Goal: Task Accomplishment & Management: Manage account settings

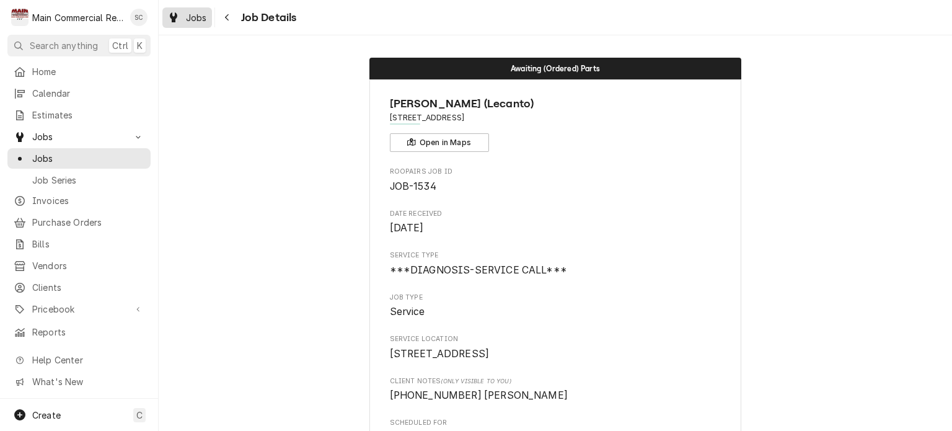
click at [182, 17] on div "Jobs" at bounding box center [187, 17] width 45 height 15
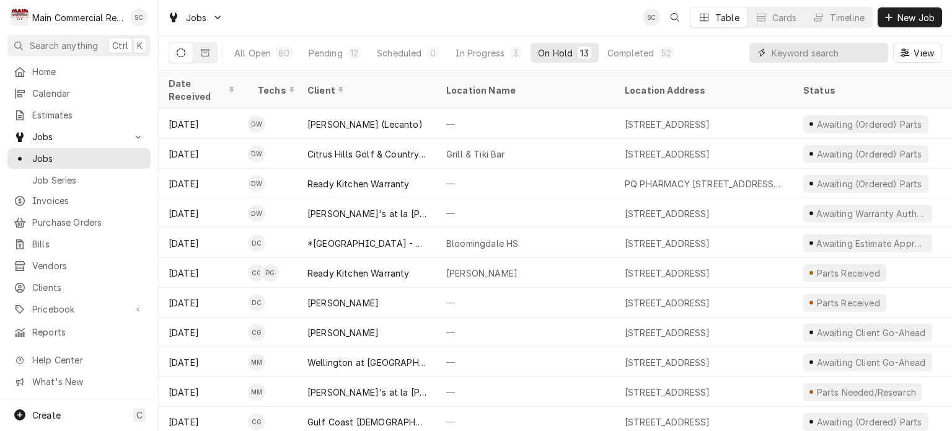
click at [789, 53] on input "Dynamic Content Wrapper" at bounding box center [826, 53] width 110 height 20
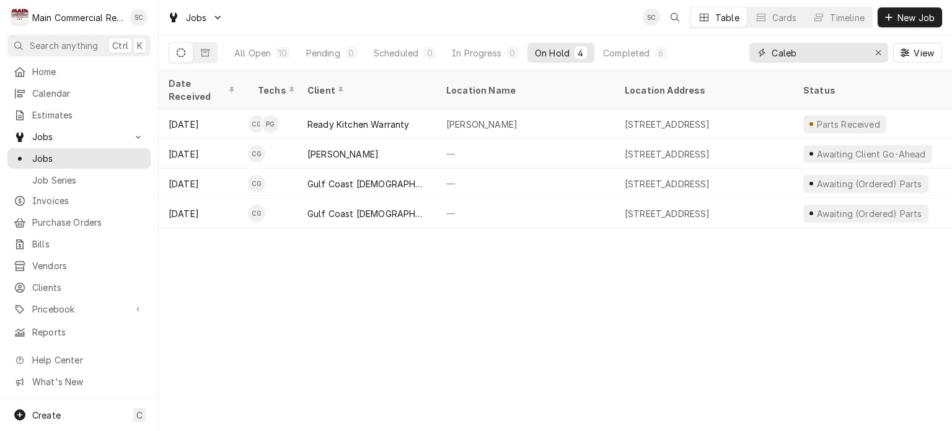
type input "Caleb"
click at [778, 293] on div "Date Received Techs Client Location Name Location Address Status Labels Service…" at bounding box center [555, 251] width 793 height 360
click at [657, 297] on div "Date Received Techs Client Location Name Location Address Status Labels Service…" at bounding box center [555, 251] width 793 height 360
click at [648, 51] on div "Completed" at bounding box center [626, 52] width 46 height 13
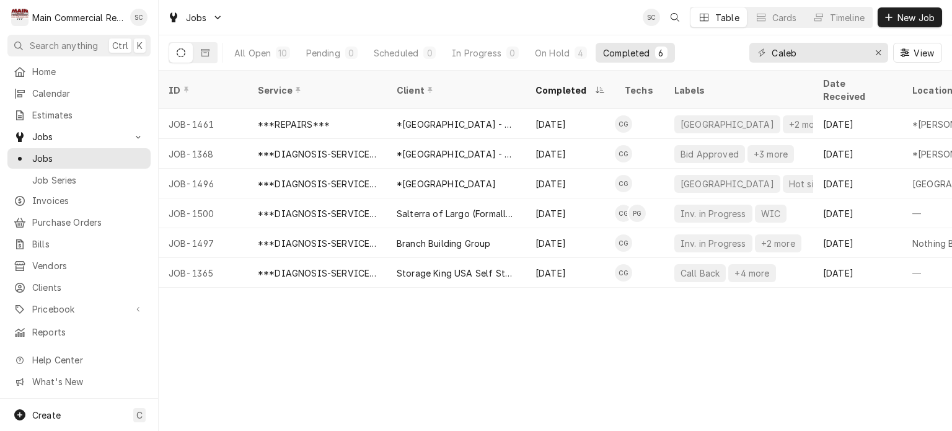
click at [607, 398] on div "ID Service Client Completed Techs Labels Date Received Location Name Location A…" at bounding box center [555, 251] width 793 height 360
click at [556, 364] on div "ID Service Client Completed Techs Labels Date Received Location Name Location A…" at bounding box center [555, 251] width 793 height 360
click at [704, 358] on div "ID Service Client Completed Techs Labels Date Received Location Name Location A…" at bounding box center [555, 251] width 793 height 360
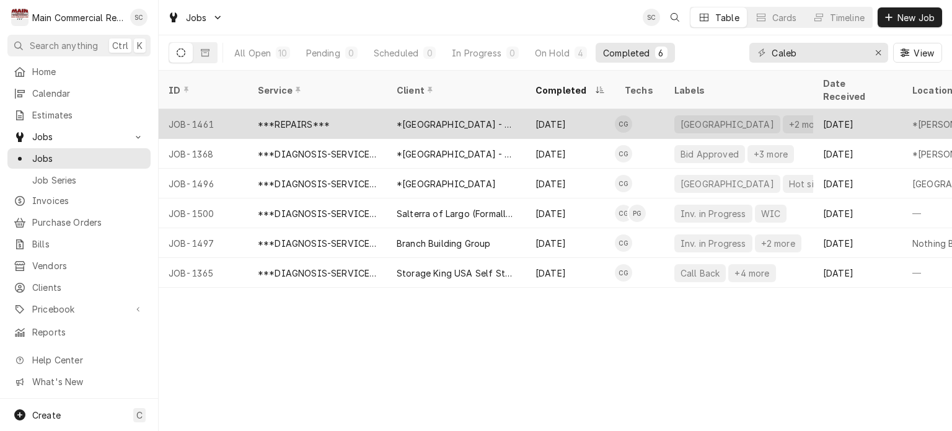
click at [555, 109] on div "[DATE]" at bounding box center [569, 124] width 89 height 30
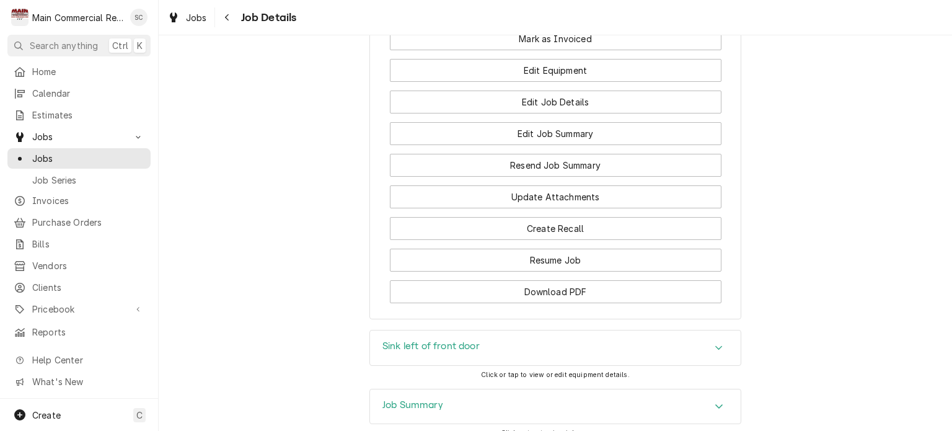
scroll to position [1859, 0]
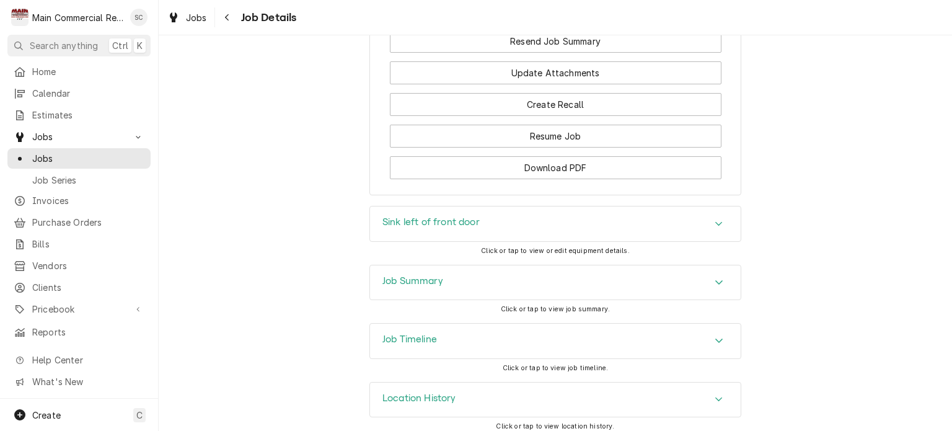
click at [714, 287] on icon "Accordion Header" at bounding box center [718, 282] width 9 height 10
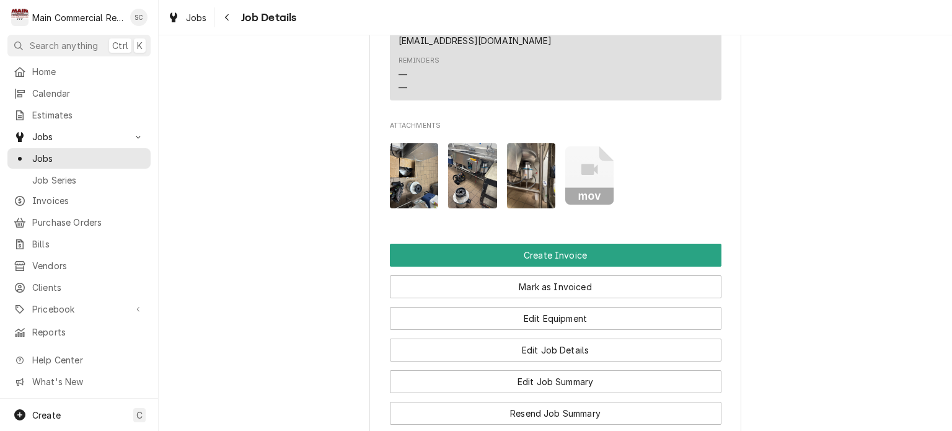
scroll to position [1611, 0]
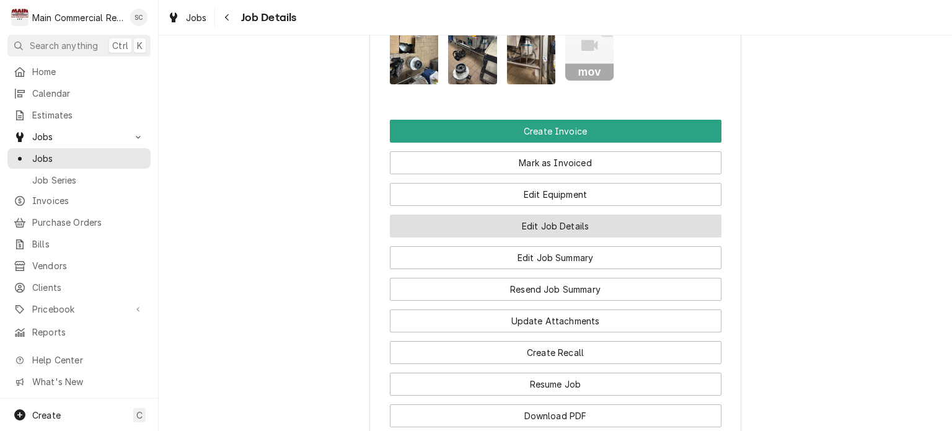
click at [576, 237] on button "Edit Job Details" at bounding box center [555, 225] width 331 height 23
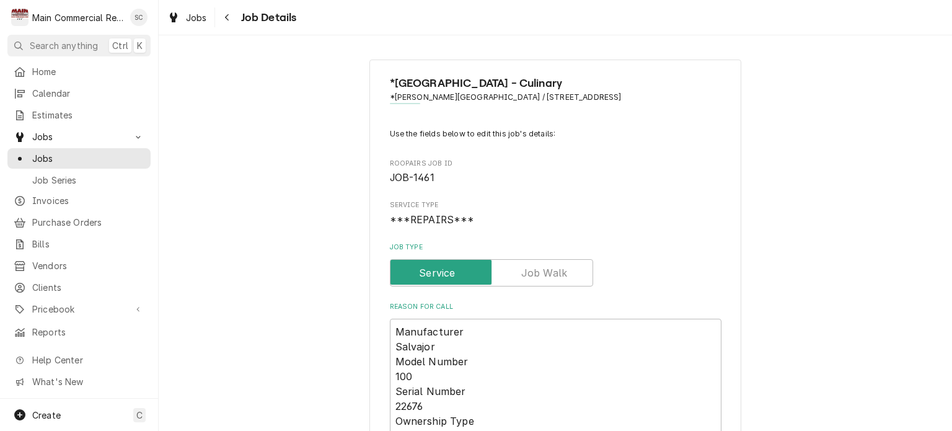
scroll to position [310, 0]
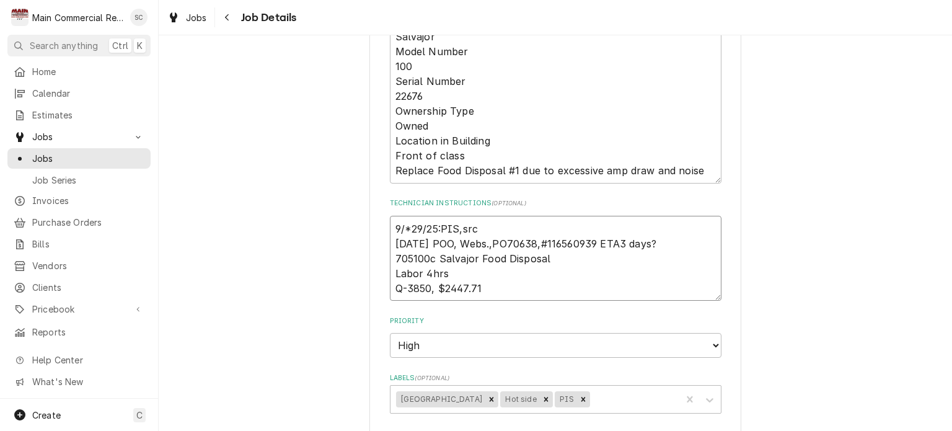
click at [392, 226] on textarea "9/*29/25:PIS,src 9/24/25 POO, Webs.,PO70638,#116560939 ETA3 days? 705100c Salva…" at bounding box center [555, 259] width 331 height 86
type textarea "x"
type textarea "9/*29/25:PIS,src 9/24/25 POO, Webs.,PO70638,#116560939 ETA3 days? 705100c Salva…"
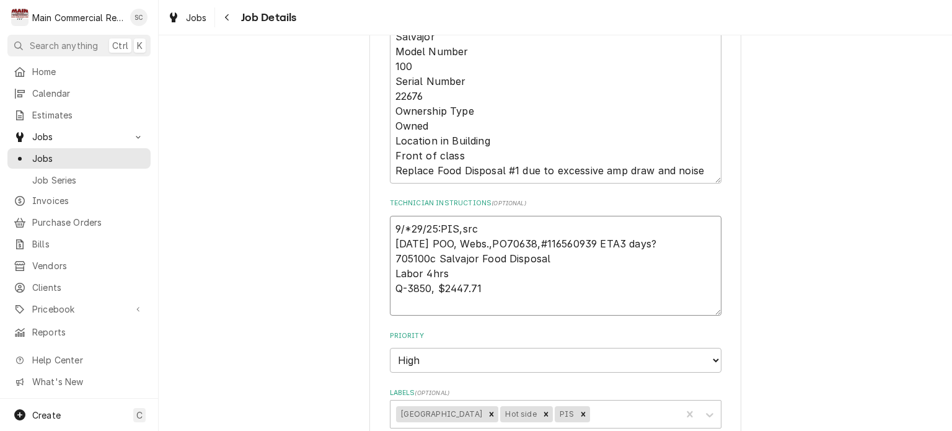
type textarea "x"
type textarea "1 9/*29/25:PIS,src 9/24/25 POO, Webs.,PO70638,#116560939 ETA3 days? 705100c Sal…"
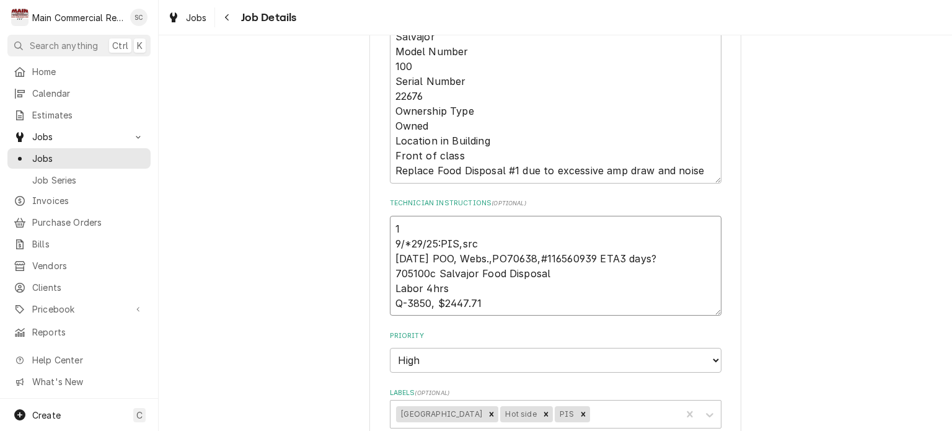
type textarea "x"
type textarea "10 9/*29/25:PIS,src 9/24/25 POO, Webs.,PO70638,#116560939 ETA3 days? 705100c Sa…"
type textarea "x"
type textarea "10/ 9/*29/25:PIS,src 9/24/25 POO, Webs.,PO70638,#116560939 ETA3 days? 705100c S…"
type textarea "x"
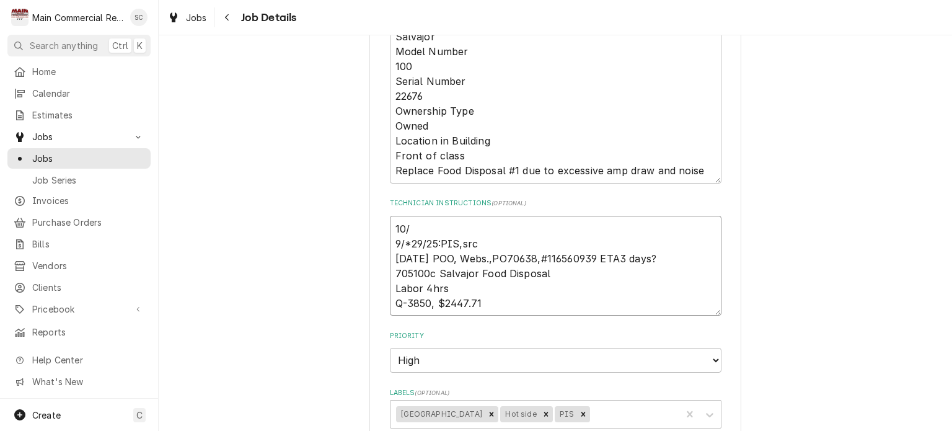
type textarea "10 9/*29/25:PIS,src 9/24/25 POO, Webs.,PO70638,#116560939 ETA3 days? 705100c Sa…"
type textarea "x"
type textarea "1 9/*29/25:PIS,src 9/24/25 POO, Webs.,PO70638,#116560939 ETA3 days? 705100c Sal…"
type textarea "x"
type textarea "9/*29/25:PIS,src 9/24/25 POO, Webs.,PO70638,#116560939 ETA3 days? 705100c Salva…"
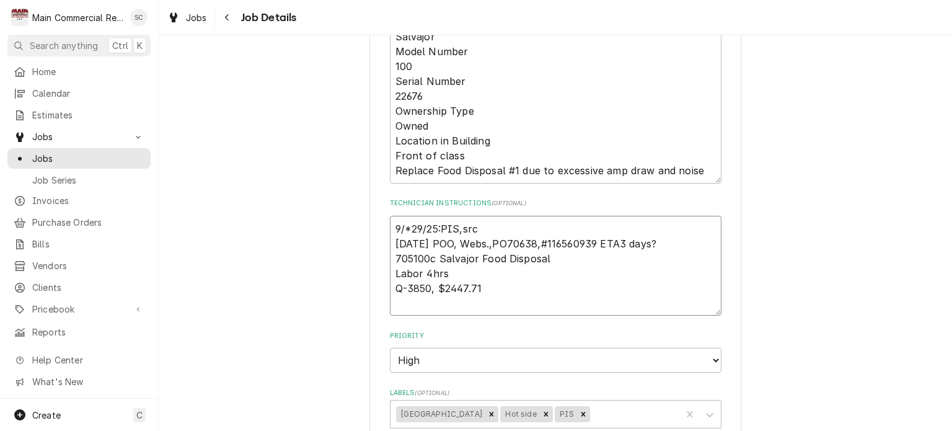
type textarea "x"
type textarea "9/*29/25:PIS,src 9/24/25 POO, Webs.,PO70638,#116560939 ETA3 days? 705100c Salva…"
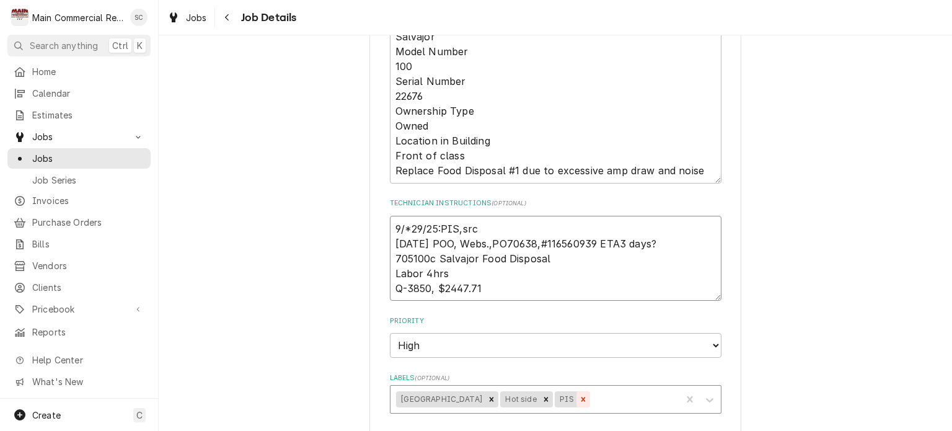
click at [587, 395] on icon "Remove PIS" at bounding box center [583, 399] width 9 height 9
type textarea "x"
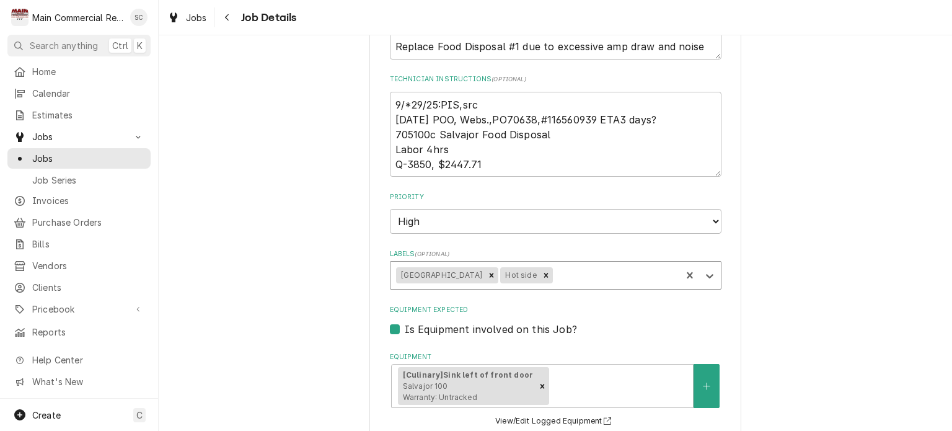
click at [580, 270] on div "Labels" at bounding box center [615, 275] width 120 height 22
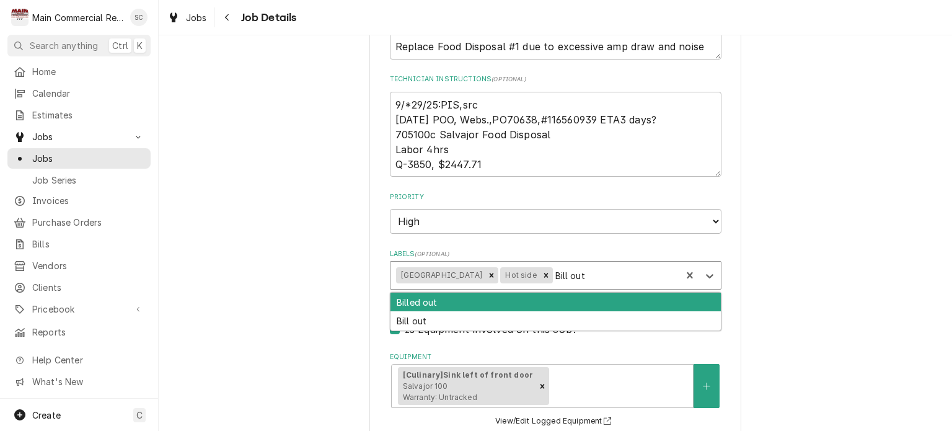
type input "Bill out"
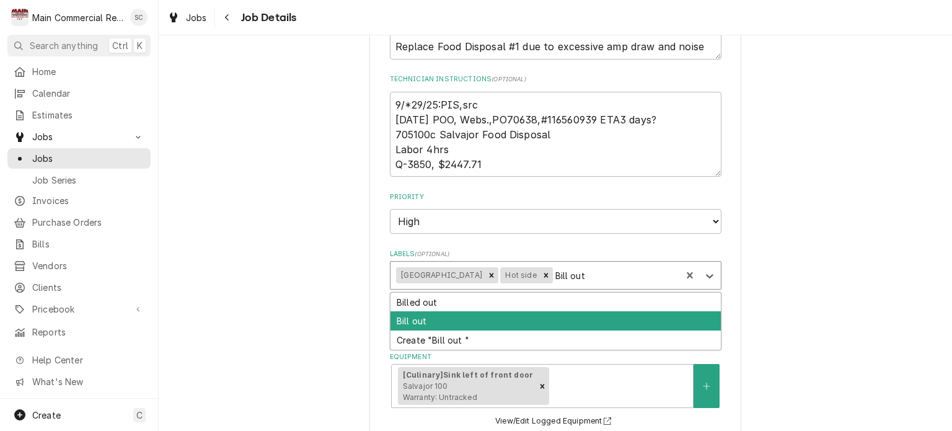
click at [525, 315] on div "Bill out" at bounding box center [555, 320] width 330 height 19
type textarea "x"
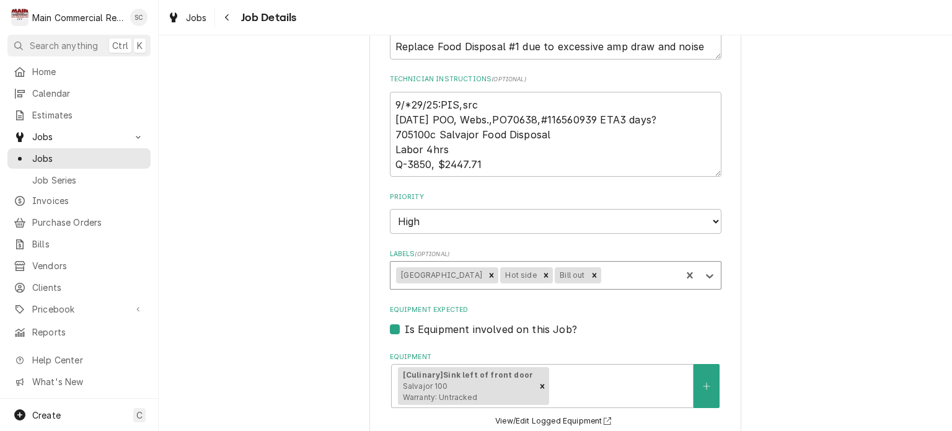
scroll to position [921, 0]
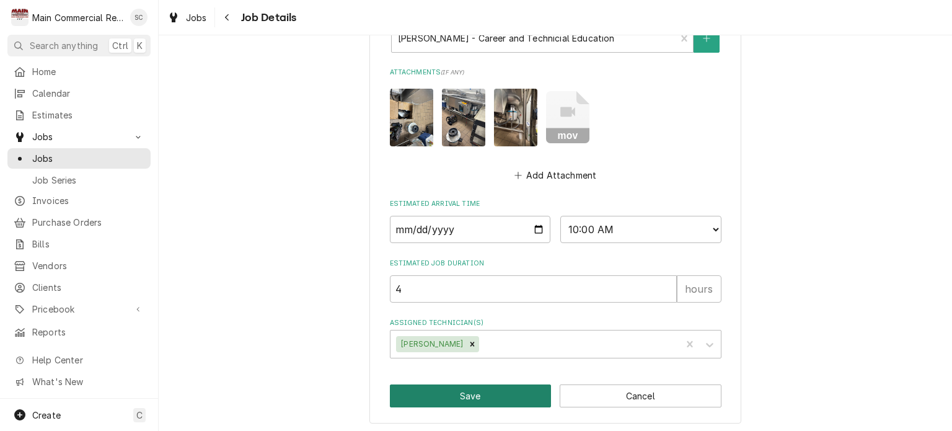
click at [515, 388] on button "Save" at bounding box center [471, 395] width 162 height 23
type textarea "x"
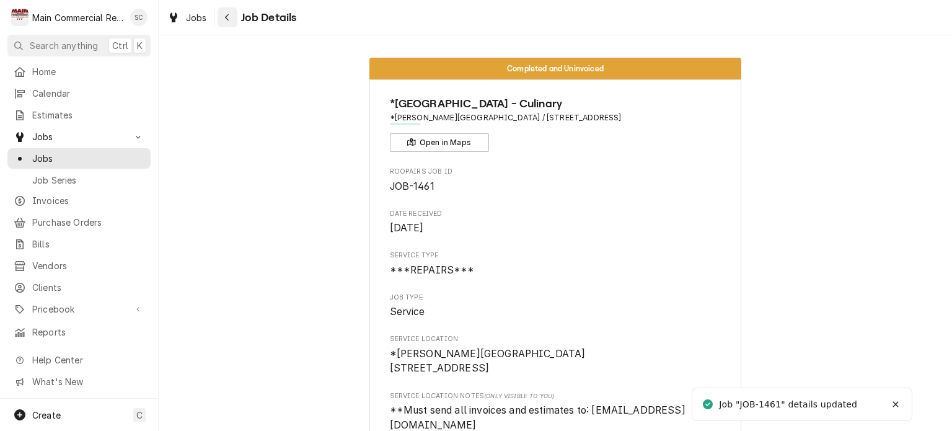
click at [230, 17] on div "Navigate back" at bounding box center [227, 17] width 12 height 12
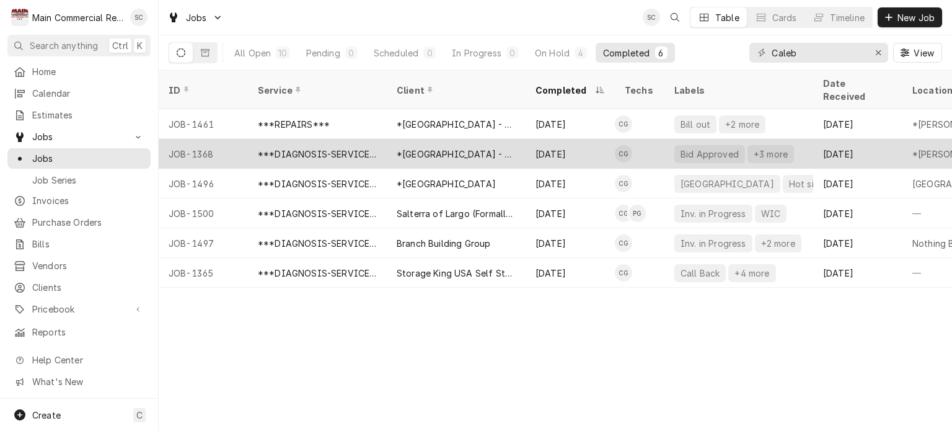
click at [592, 139] on div "[DATE]" at bounding box center [569, 154] width 89 height 30
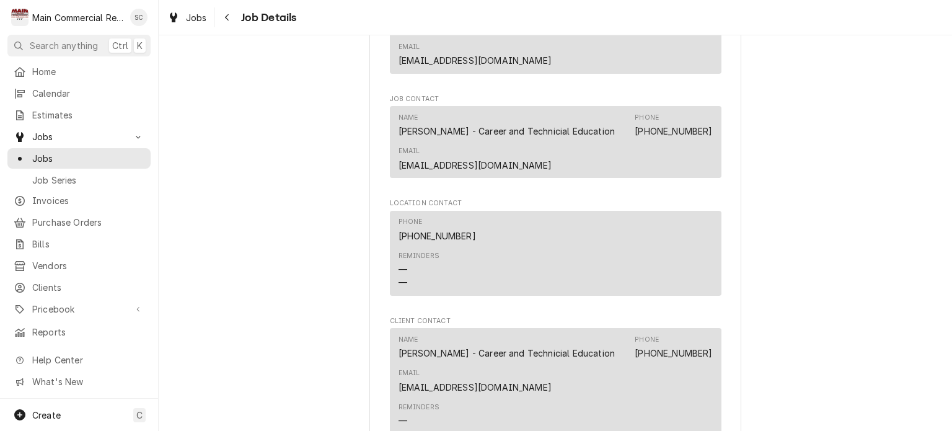
scroll to position [1800, 0]
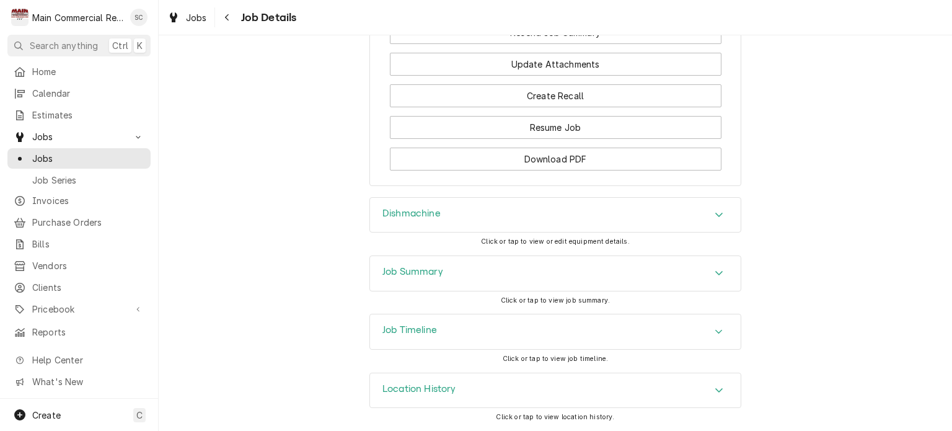
click at [714, 274] on icon "Accordion Header" at bounding box center [718, 273] width 9 height 10
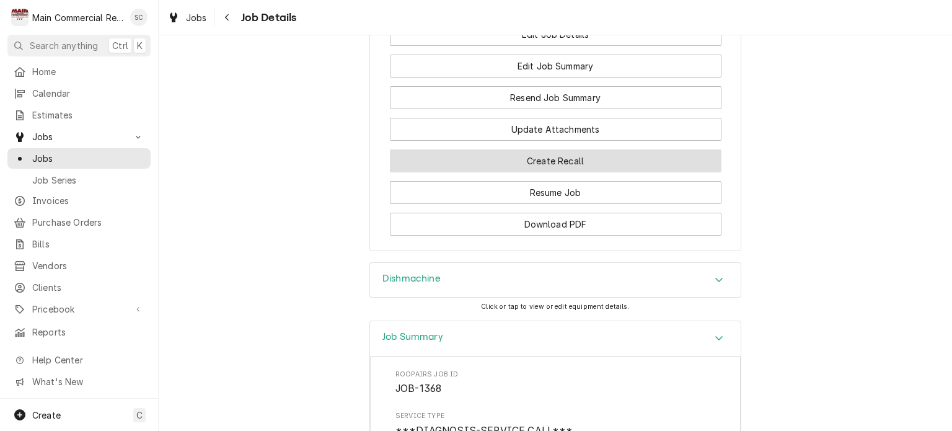
scroll to position [1591, 0]
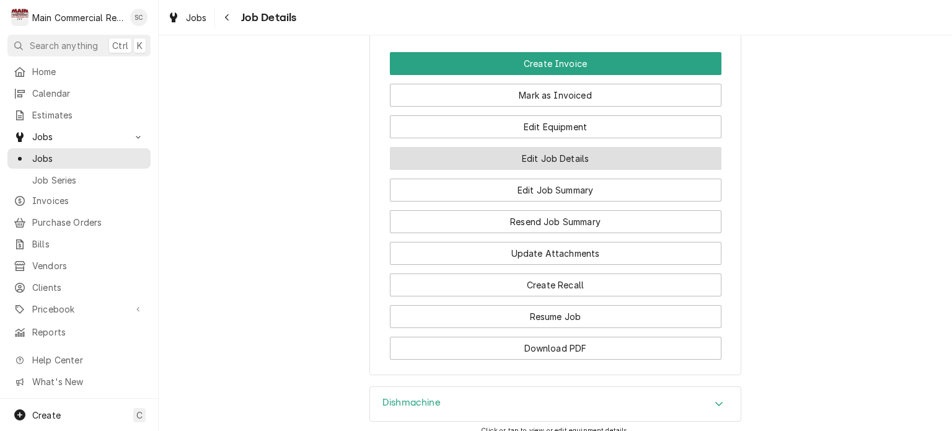
click at [600, 170] on button "Edit Job Details" at bounding box center [555, 158] width 331 height 23
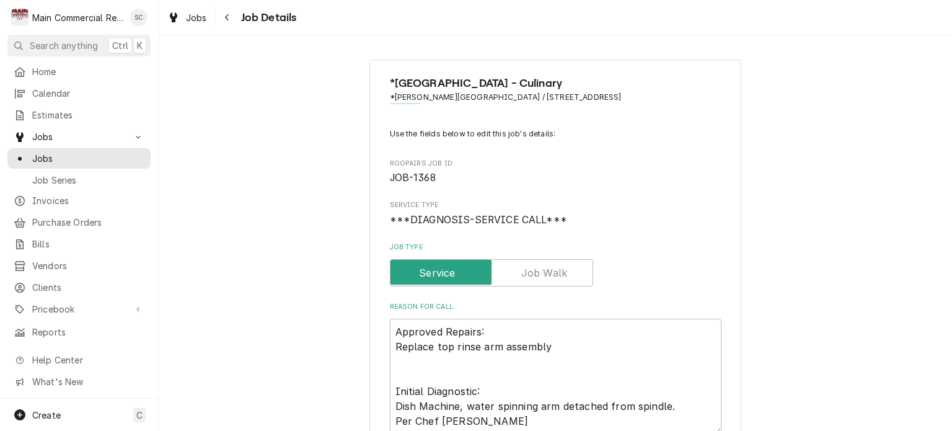
scroll to position [558, 0]
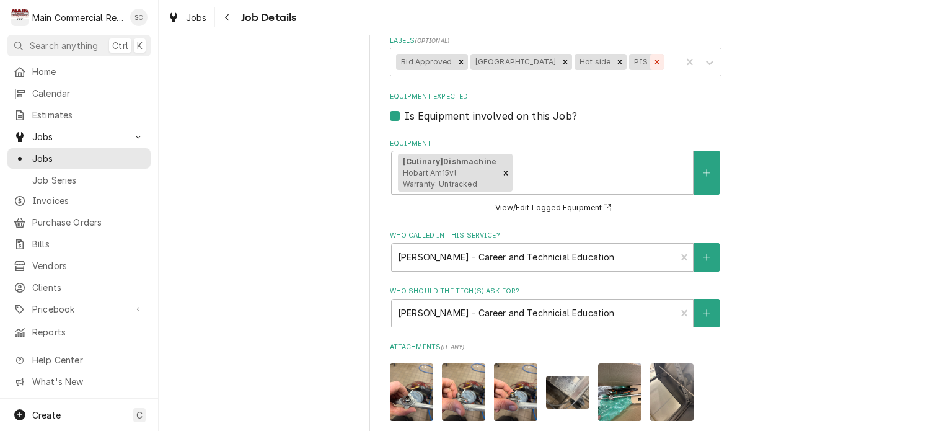
click at [657, 61] on icon "Remove PIS" at bounding box center [657, 62] width 4 height 4
type textarea "x"
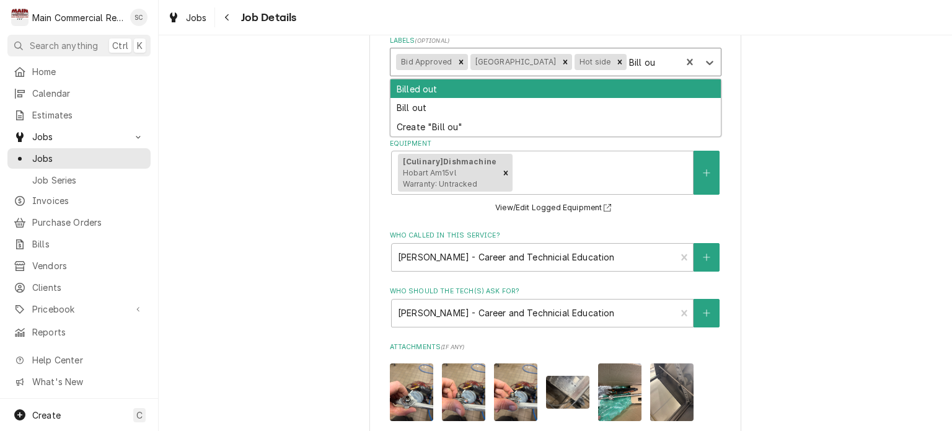
type input "Bill out"
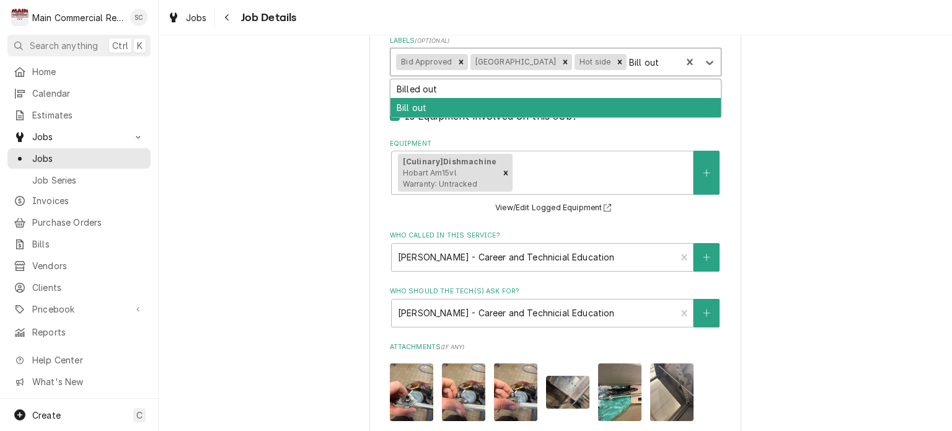
click at [428, 105] on div "Bill out" at bounding box center [555, 107] width 330 height 19
type textarea "x"
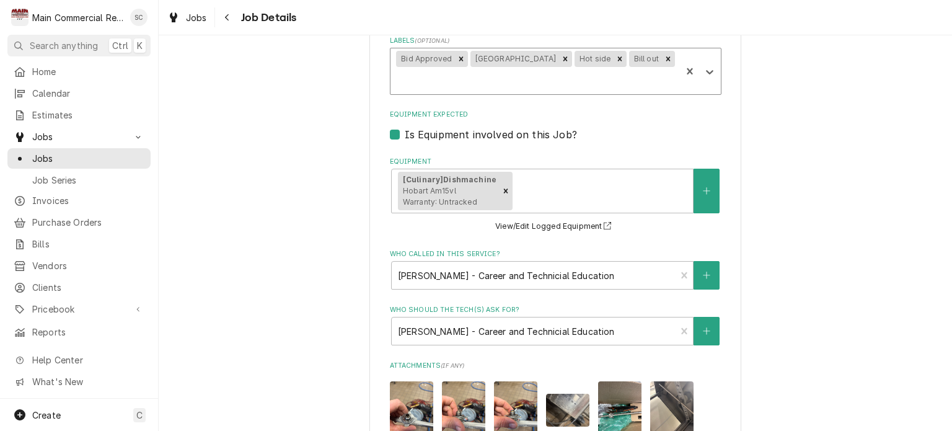
scroll to position [850, 0]
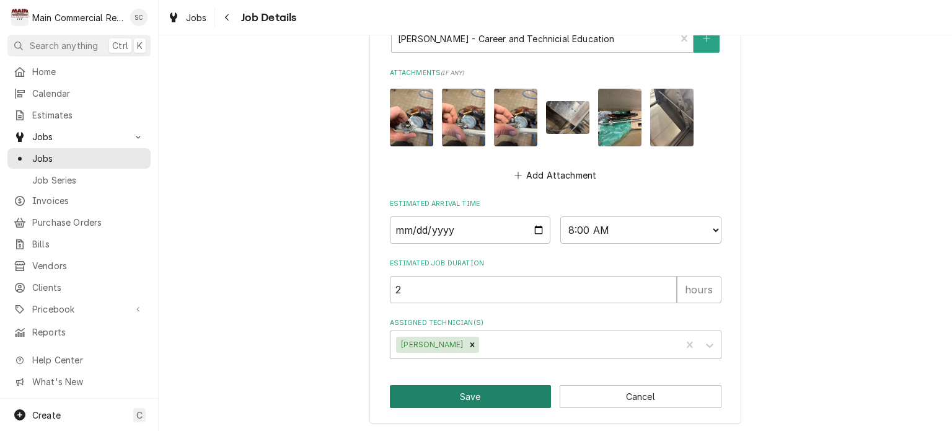
click at [496, 393] on button "Save" at bounding box center [471, 396] width 162 height 23
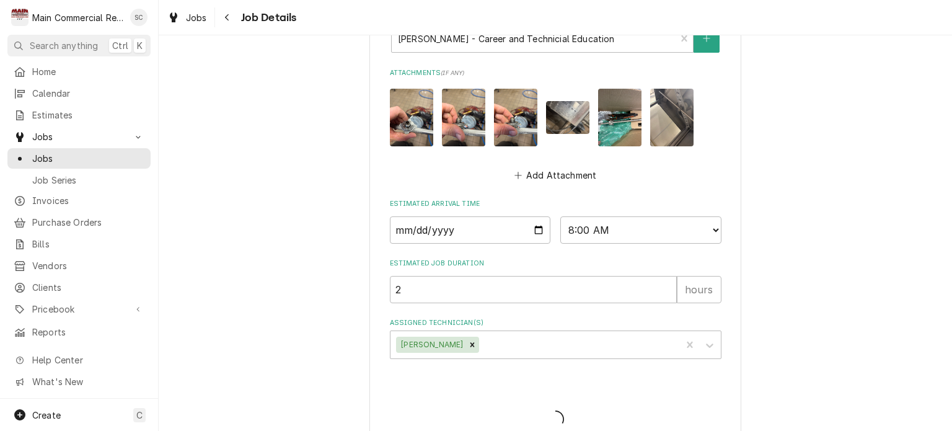
type textarea "x"
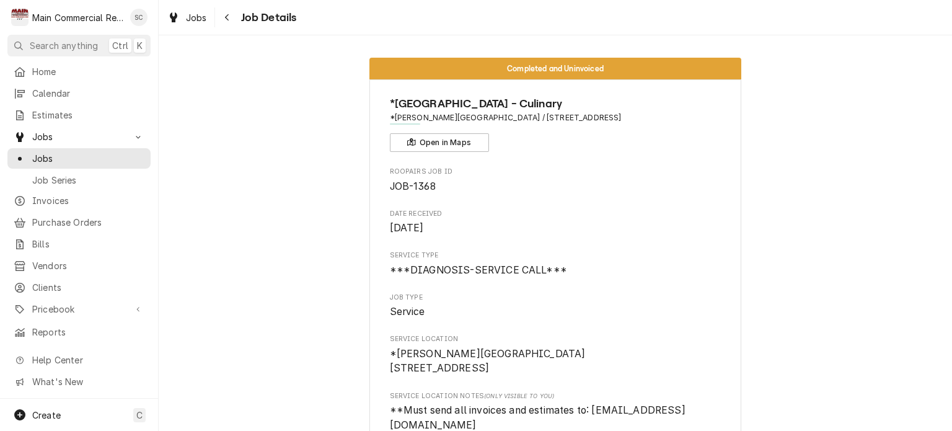
click at [201, 22] on span "Jobs" at bounding box center [196, 17] width 21 height 13
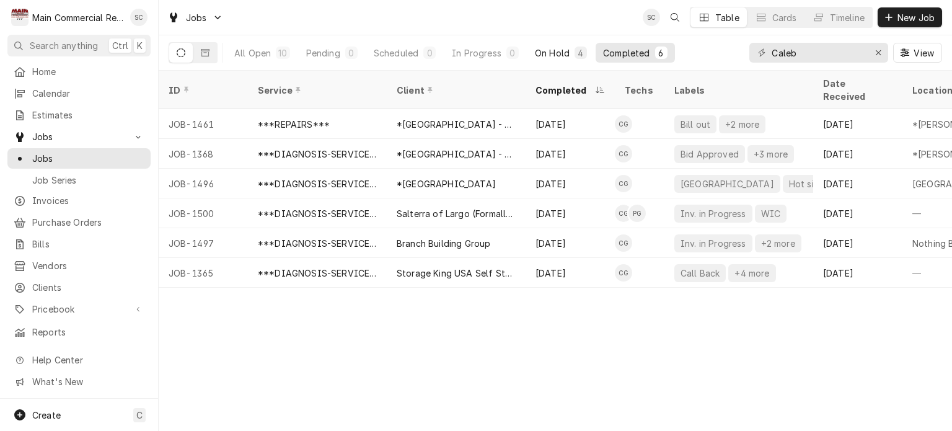
click at [541, 53] on div "On Hold" at bounding box center [552, 52] width 35 height 13
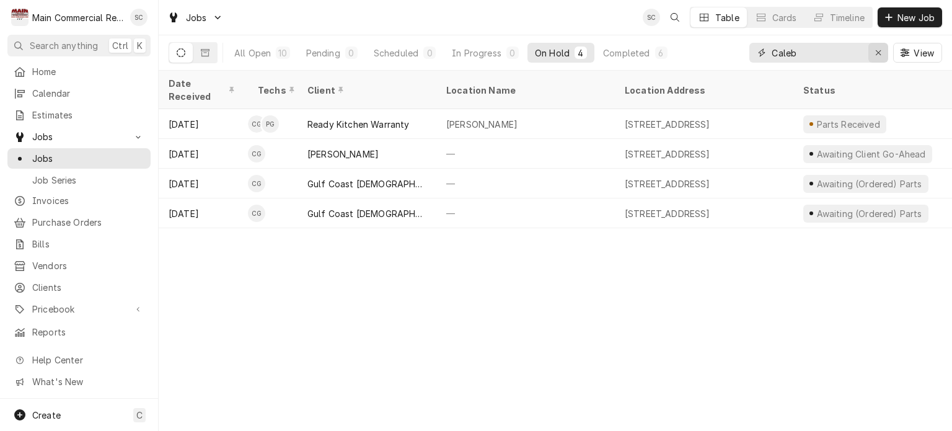
click at [874, 52] on div "Erase input" at bounding box center [878, 52] width 12 height 12
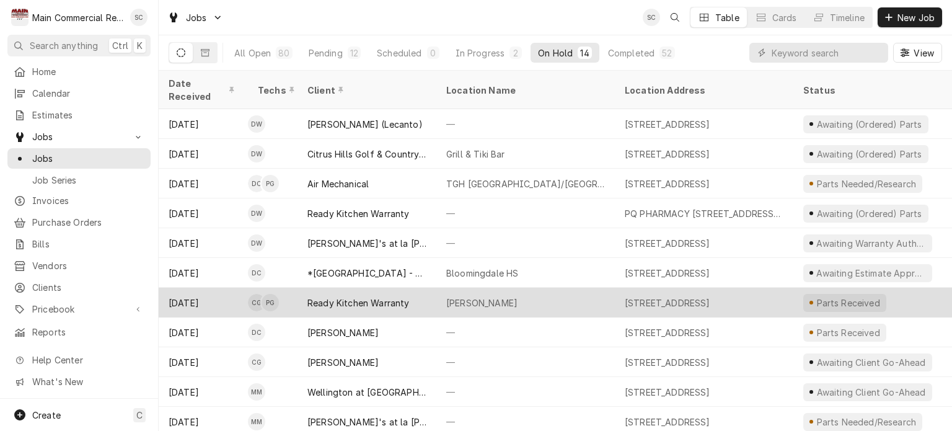
click at [520, 288] on div "[PERSON_NAME]" at bounding box center [525, 302] width 178 height 30
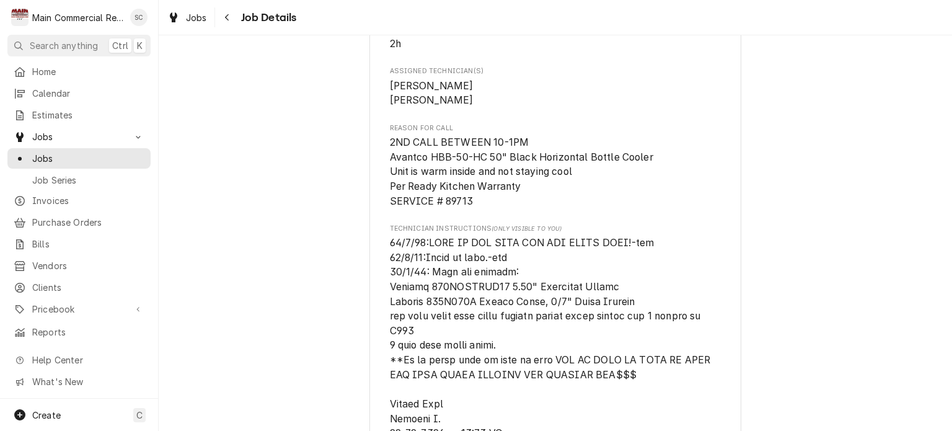
scroll to position [929, 0]
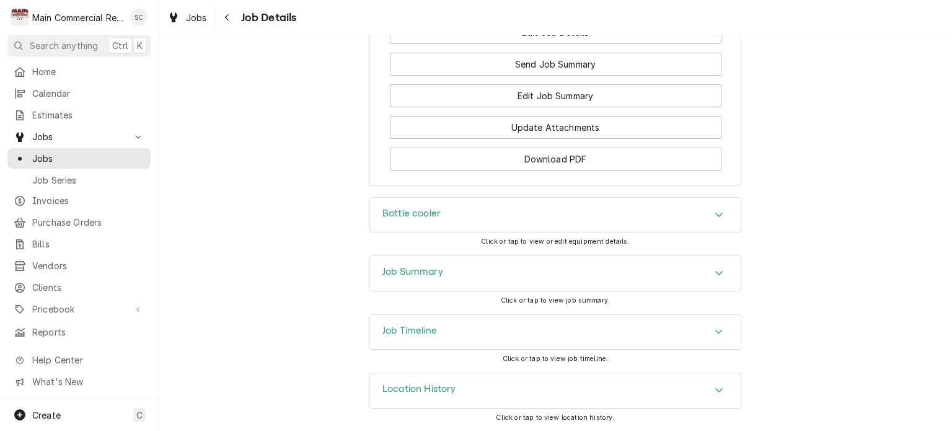
scroll to position [2169, 0]
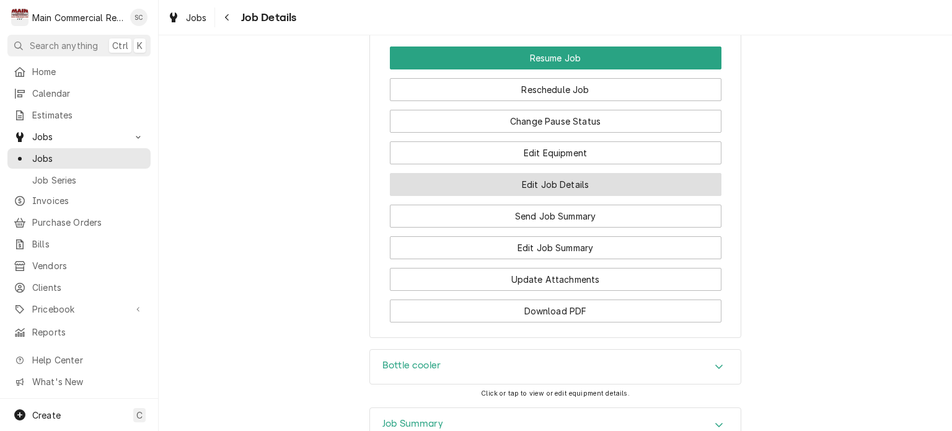
click at [602, 196] on button "Edit Job Details" at bounding box center [555, 184] width 331 height 23
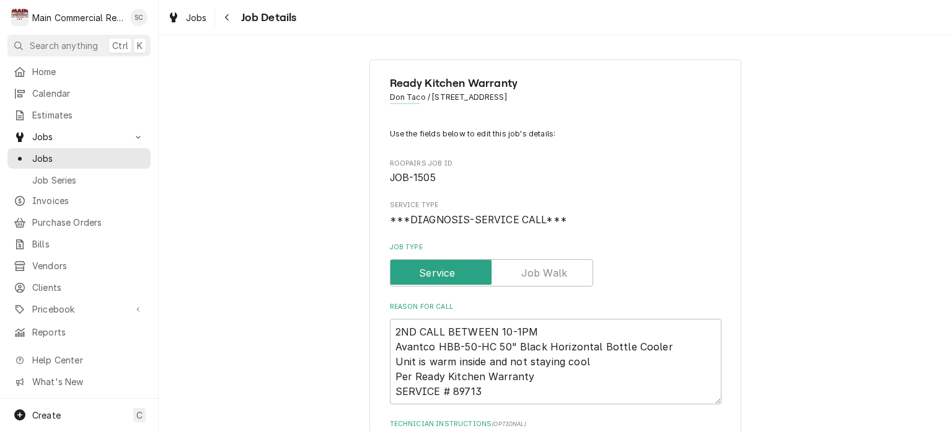
scroll to position [186, 0]
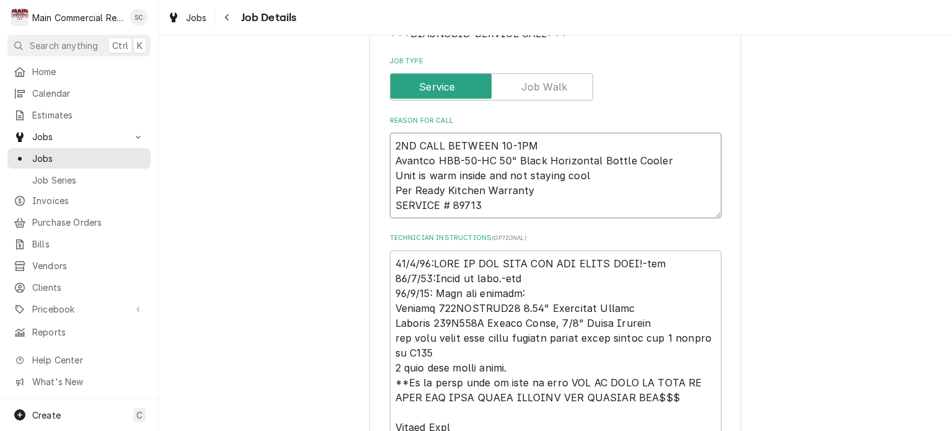
click at [390, 143] on textarea "2ND CALL BETWEEN 10-1PM Avantco HBB-50-HC 50" Black Horizontal Bottle Cooler Un…" at bounding box center [555, 176] width 331 height 86
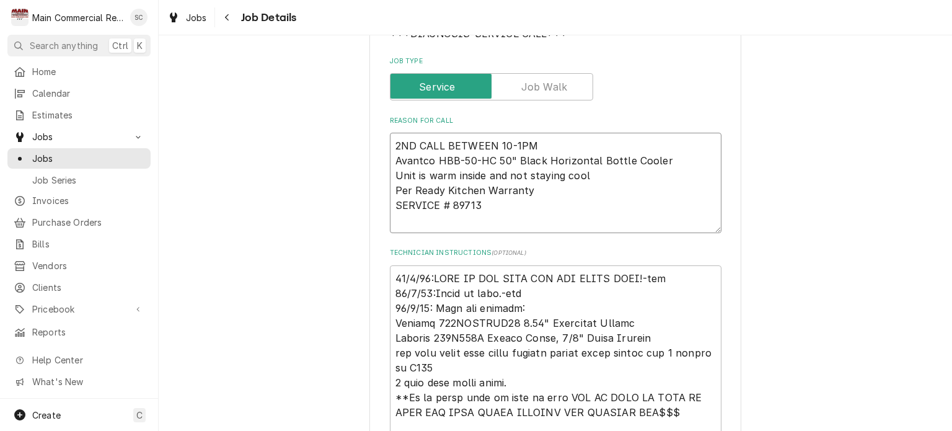
type textarea "x"
type textarea "2ND CALL BETWEEN 10-1PM Avantco HBB-50-HC 50" Black Horizontal Bottle Cooler Un…"
type textarea "x"
type textarea "2ND CALL BETWEEN 10-1PM Avantco HBB-50-HC 50" Black Horizontal Bottle Cooler Un…"
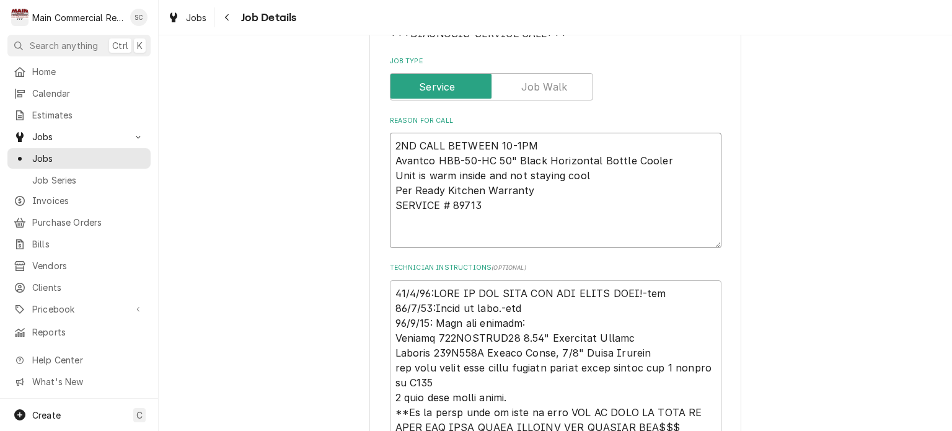
type textarea "x"
type textarea "I 2ND CALL BETWEEN 10-1PM Avantco HBB-50-HC 50" Black Horizontal Bottle Cooler …"
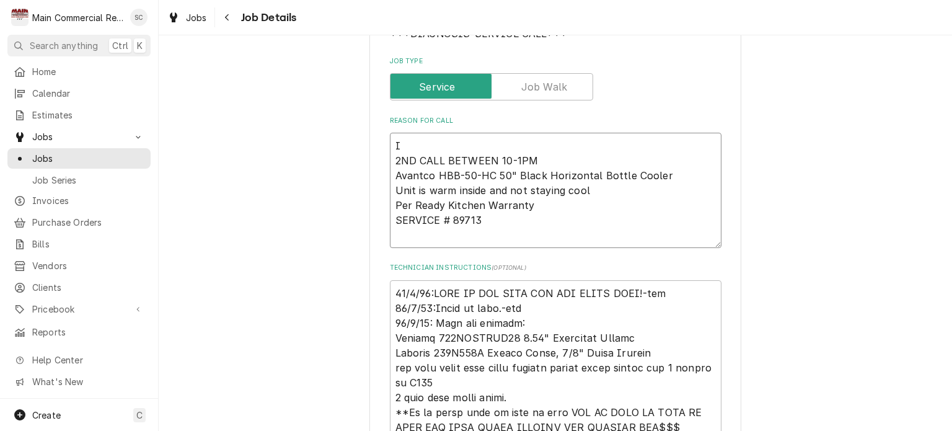
type textarea "x"
type textarea "In 2ND CALL BETWEEN 10-1PM Avantco HBB-50-HC 50" Black Horizontal Bottle Cooler…"
type textarea "x"
type textarea "Ini 2ND CALL BETWEEN 10-1PM Avantco HBB-50-HC 50" Black Horizontal Bottle Coole…"
type textarea "x"
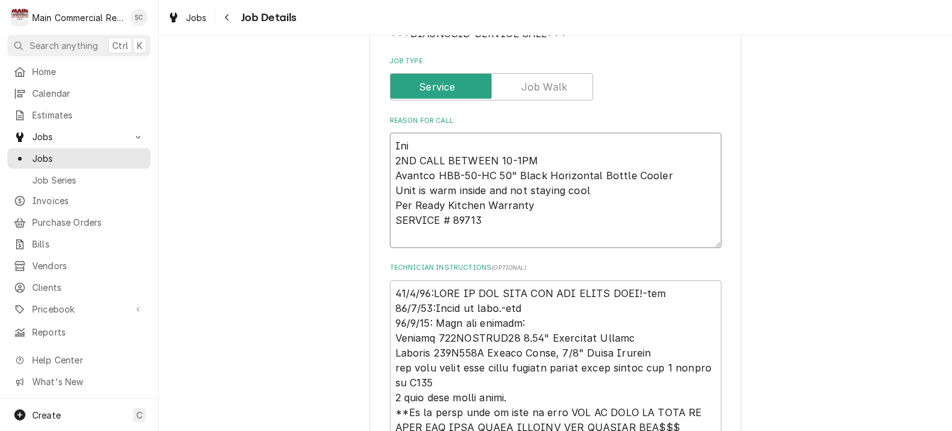
type textarea "Init 2ND CALL BETWEEN 10-1PM Avantco HBB-50-HC 50" Black Horizontal Bottle Cool…"
type textarea "x"
type textarea "Initi 2ND CALL BETWEEN 10-1PM Avantco HBB-50-HC 50" Black Horizontal Bottle Coo…"
type textarea "x"
type textarea "Initia 2ND CALL BETWEEN 10-1PM Avantco HBB-50-HC 50" Black Horizontal Bottle Co…"
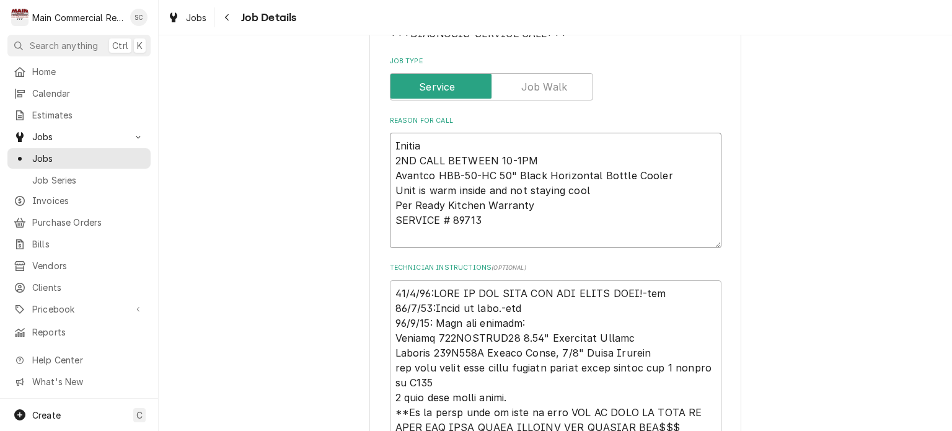
type textarea "x"
type textarea "Initial 2ND CALL BETWEEN 10-1PM Avantco HBB-50-HC 50" Black Horizontal Bottle C…"
type textarea "x"
type textarea "Initial 2ND CALL BETWEEN 10-1PM Avantco HBB-50-HC 50" Black Horizontal Bottle C…"
type textarea "x"
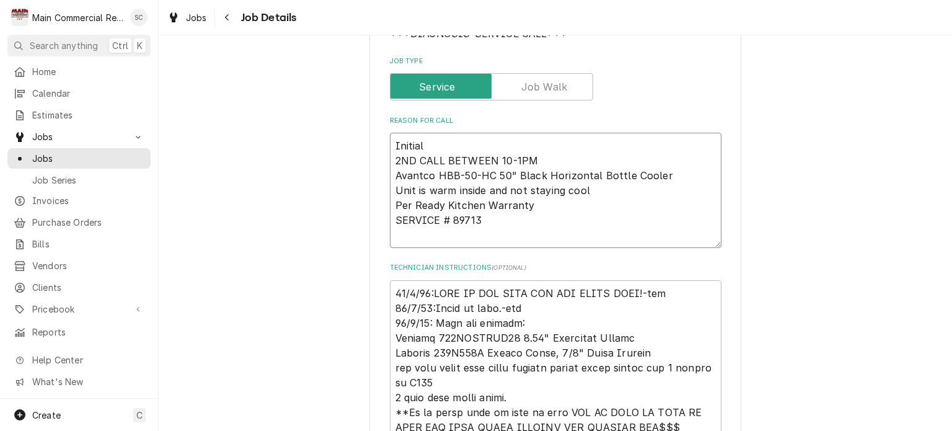
type textarea "Initial D 2ND CALL BETWEEN 10-1PM Avantco HBB-50-HC 50" Black Horizontal Bottle…"
type textarea "x"
type textarea "Initial Di 2ND CALL BETWEEN 10-1PM Avantco HBB-50-HC 50" Black Horizontal Bottl…"
type textarea "x"
type textarea "Initial Dig 2ND CALL BETWEEN 10-1PM Avantco HBB-50-HC 50" Black Horizontal Bott…"
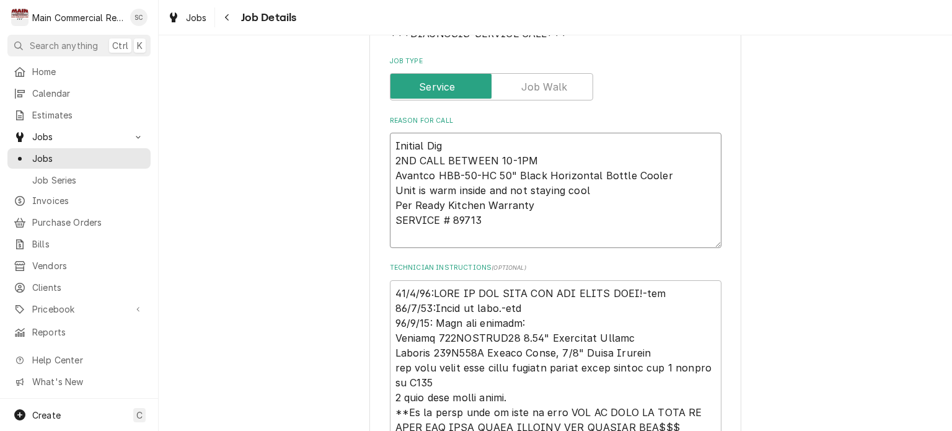
type textarea "x"
type textarea "Initial Di 2ND CALL BETWEEN 10-1PM Avantco HBB-50-HC 50" Black Horizontal Bottl…"
type textarea "x"
type textarea "Initial Dia 2ND CALL BETWEEN 10-1PM Avantco HBB-50-HC 50" Black Horizontal Bott…"
type textarea "x"
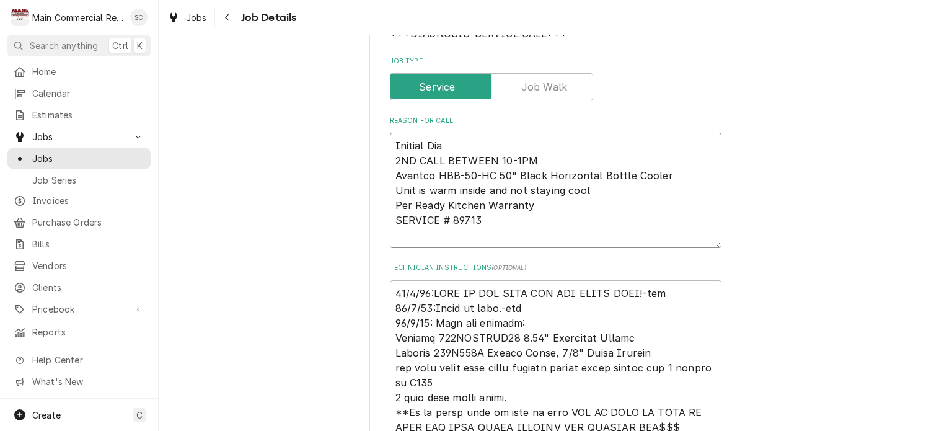
type textarea "Initial Diag 2ND CALL BETWEEN 10-1PM Avantco HBB-50-HC 50" Black Horizontal Bot…"
type textarea "x"
type textarea "Initial Diagn 2ND CALL BETWEEN 10-1PM Avantco HBB-50-HC 50" Black Horizontal Bo…"
type textarea "x"
type textarea "Initial Diagno 2ND CALL BETWEEN 10-1PM Avantco HBB-50-HC 50" Black Horizontal B…"
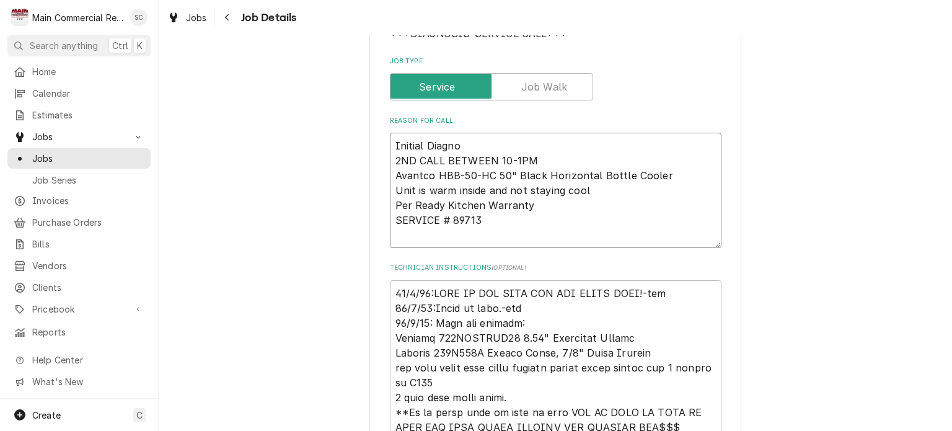
type textarea "x"
type textarea "Initial Diagnos 2ND CALL BETWEEN 10-1PM Avantco HBB-50-HC 50" Black Horizontal …"
type textarea "x"
type textarea "Initial Diagnost 2ND CALL BETWEEN 10-1PM Avantco HBB-50-HC 50" Black Horizontal…"
type textarea "x"
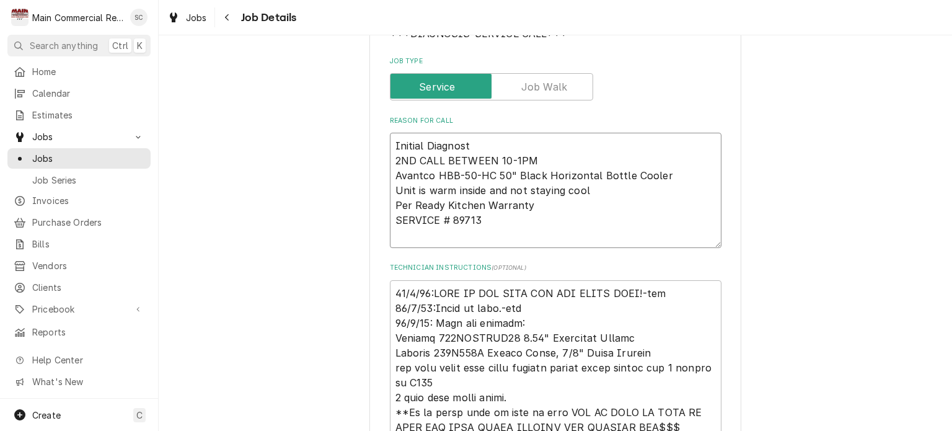
type textarea "Initial Diagnosti 2ND CALL BETWEEN 10-1PM Avantco HBB-50-HC 50" Black Horizonta…"
type textarea "x"
type textarea "Initial Diagnostic 2ND CALL BETWEEN 10-1PM Avantco HBB-50-HC 50" Black Horizont…"
type textarea "x"
type textarea "Initial Diagnostic: 2ND CALL BETWEEN 10-1PM Avantco HBB-50-HC 50" Black Horizon…"
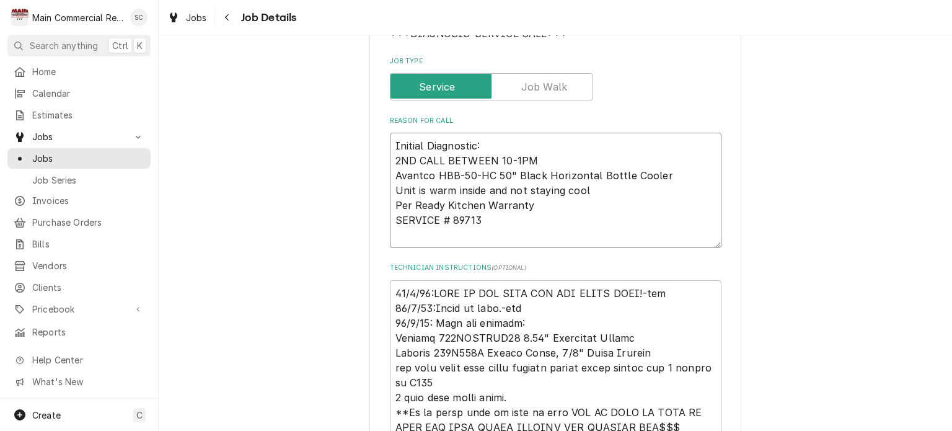
click at [390, 143] on textarea "Initial Diagnostic: 2ND CALL BETWEEN 10-1PM Avantco HBB-50-HC 50" Black Horizon…" at bounding box center [555, 190] width 331 height 115
type textarea "x"
type textarea "Initial Diagnostic: 2ND CALL BETWEEN 10-1PM Avantco HBB-50-HC 50" Black Horizon…"
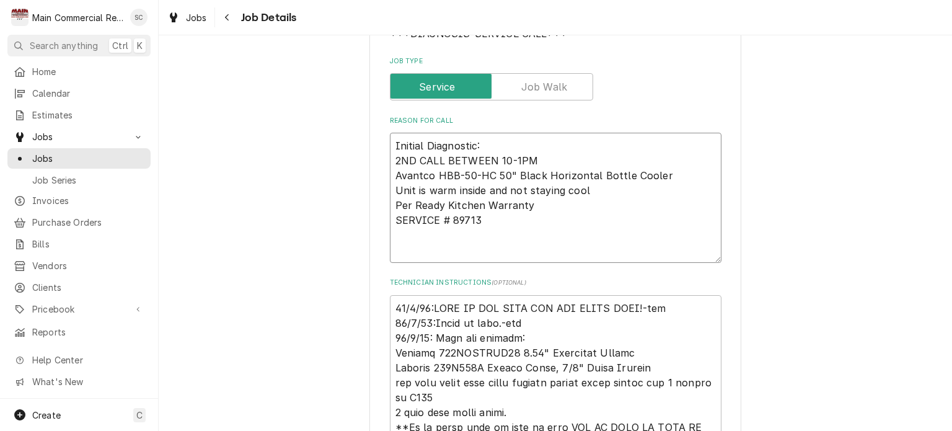
type textarea "x"
type textarea "Initial Diagnostic: 2ND CALL BETWEEN 10-1PM Avantco HBB-50-HC 50" Black Horizon…"
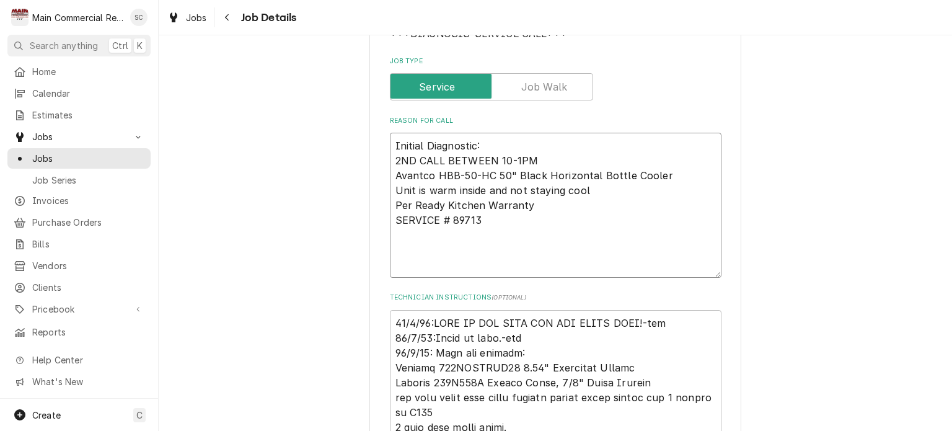
type textarea "x"
type textarea "W Initial Diagnostic: 2ND CALL BETWEEN 10-1PM Avantco HBB-50-HC 50" Black Horiz…"
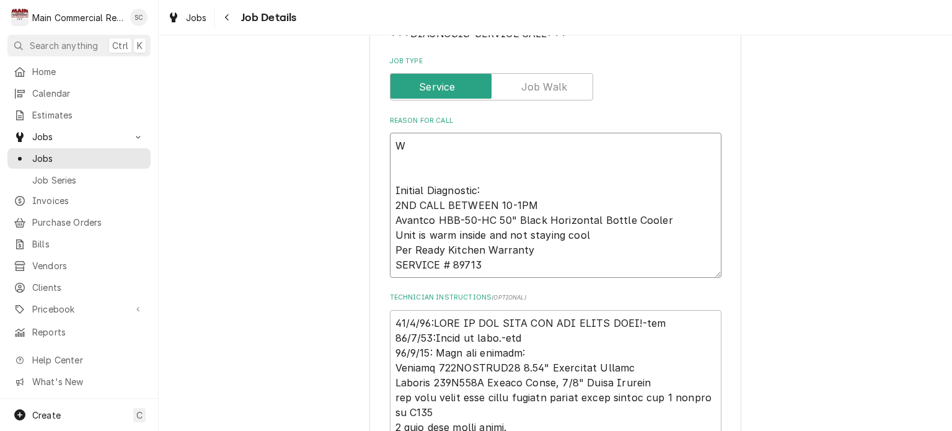
type textarea "x"
type textarea "Wa Initial Diagnostic: 2ND CALL BETWEEN 10-1PM Avantco HBB-50-HC 50" Black Hori…"
type textarea "x"
type textarea "War Initial Diagnostic: 2ND CALL BETWEEN 10-1PM Avantco HBB-50-HC 50" Black Hor…"
type textarea "x"
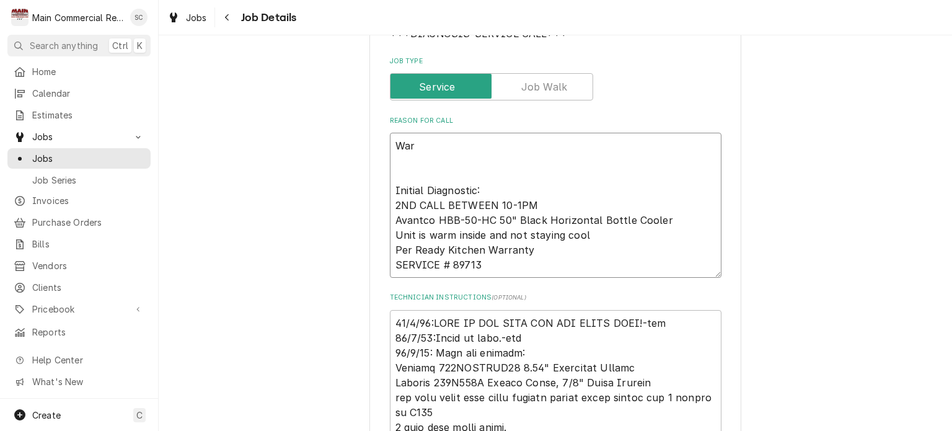
type textarea "Warr Initial Diagnostic: 2ND CALL BETWEEN 10-1PM Avantco HBB-50-HC 50" Black Ho…"
type textarea "x"
type textarea "Warra Initial Diagnostic: 2ND CALL BETWEEN 10-1PM Avantco HBB-50-HC 50" Black H…"
type textarea "x"
type textarea "Warran Initial Diagnostic: 2ND CALL BETWEEN 10-1PM Avantco HBB-50-HC 50" Black …"
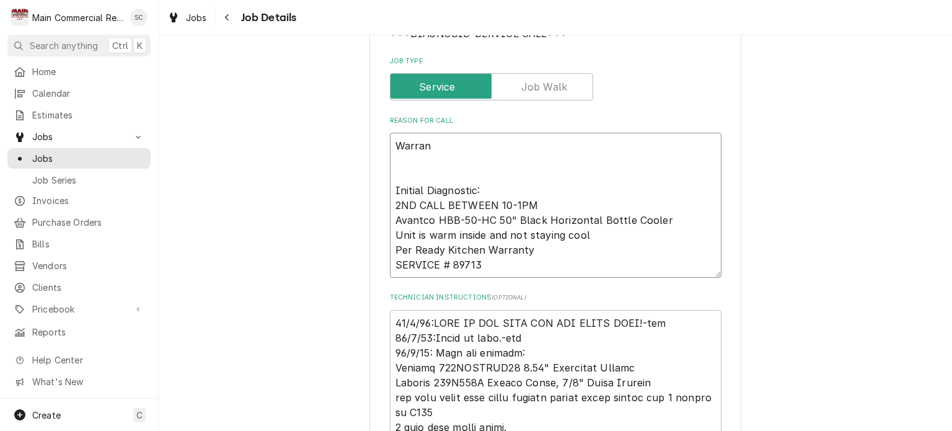
type textarea "x"
type textarea "Warrant Initial Diagnostic: 2ND CALL BETWEEN 10-1PM Avantco HBB-50-HC 50" Black…"
type textarea "x"
type textarea "Warranty Initial Diagnostic: 2ND CALL BETWEEN 10-1PM Avantco HBB-50-HC 50" Blac…"
type textarea "x"
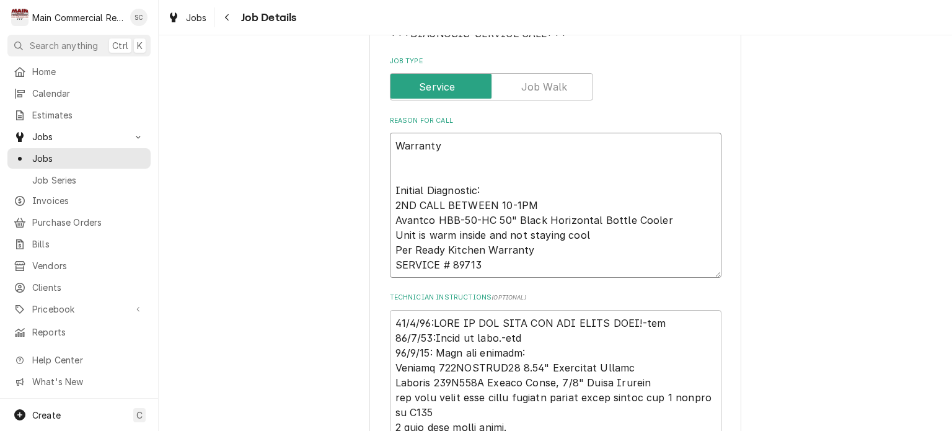
type textarea "Warranty Initial Diagnostic: 2ND CALL BETWEEN 10-1PM Avantco HBB-50-HC 50" Blac…"
type textarea "x"
type textarea "Warranty R Initial Diagnostic: 2ND CALL BETWEEN 10-1PM Avantco HBB-50-HC 50" Bl…"
type textarea "x"
type textarea "Warranty Re Initial Diagnostic: 2ND CALL BETWEEN 10-1PM Avantco HBB-50-HC 50" B…"
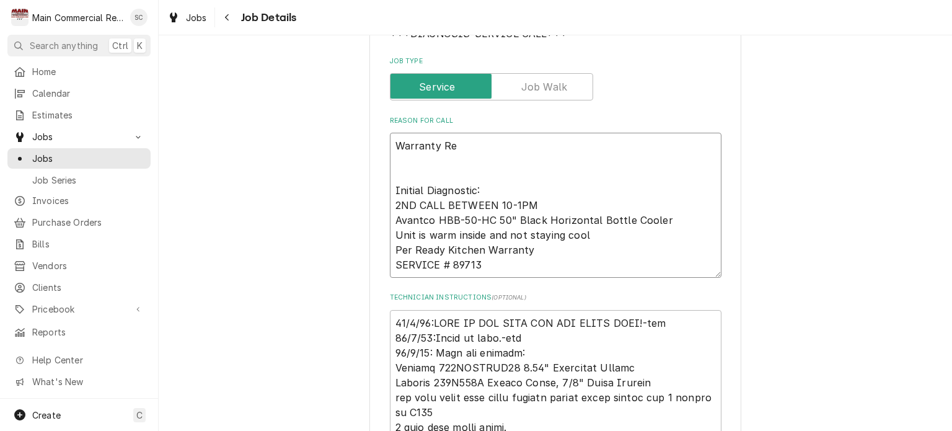
type textarea "x"
type textarea "Warranty Rep Initial Diagnostic: 2ND CALL BETWEEN 10-1PM Avantco HBB-50-HC 50" …"
type textarea "x"
type textarea "Warranty Repa Initial Diagnostic: 2ND CALL BETWEEN 10-1PM Avantco HBB-50-HC 50"…"
type textarea "x"
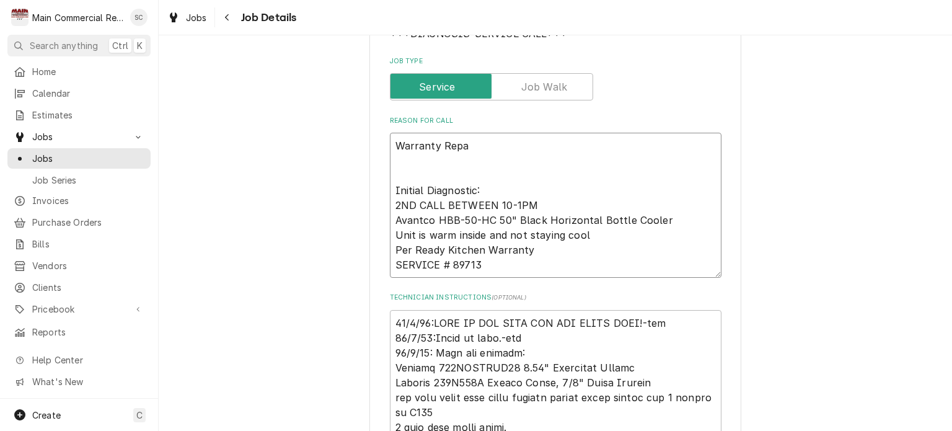
type textarea "Warranty Repai Initial Diagnostic: 2ND CALL BETWEEN 10-1PM Avantco HBB-50-HC 50…"
type textarea "x"
type textarea "Warranty Repair Initial Diagnostic: 2ND CALL BETWEEN 10-1PM Avantco HBB-50-HC 5…"
type textarea "x"
type textarea "Warranty Repairs Initial Diagnostic: 2ND CALL BETWEEN 10-1PM Avantco HBB-50-HC …"
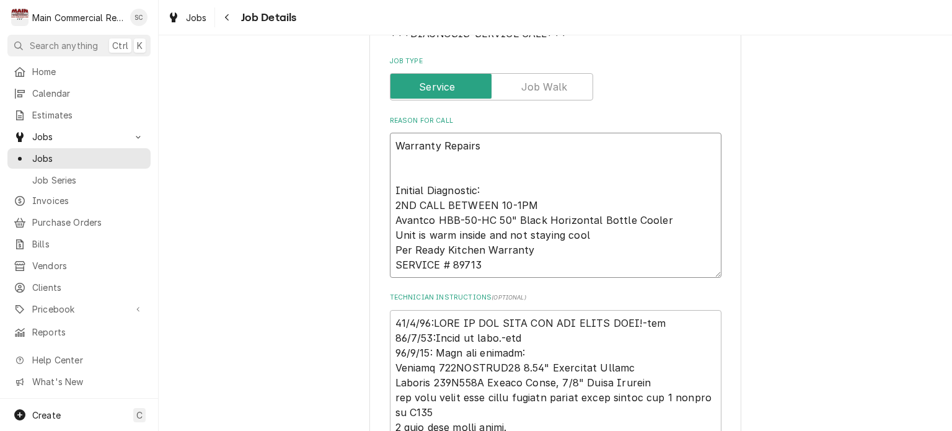
type textarea "x"
type textarea "Warranty Repairs: Initial Diagnostic: 2ND CALL BETWEEN 10-1PM Avantco HBB-50-HC…"
type textarea "x"
type textarea "Warranty Repairs: Initial Diagnostic: 2ND CALL BETWEEN 10-1PM Avantco HBB-50-HC…"
type textarea "x"
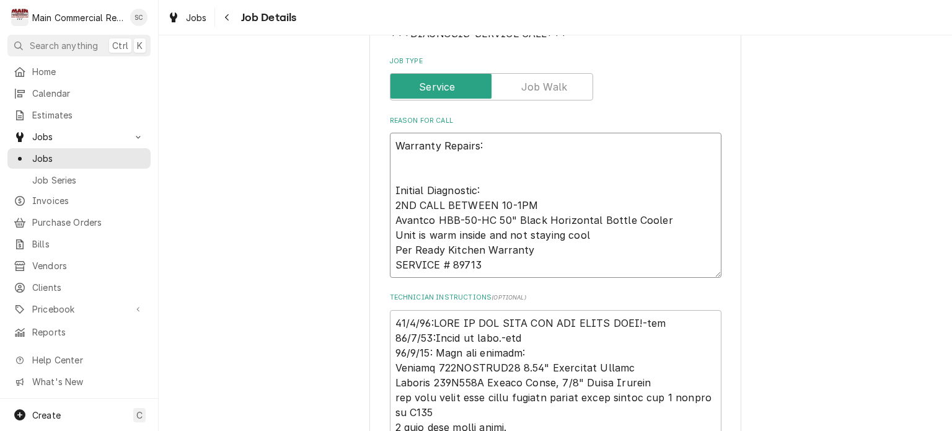
type textarea "Warranty Repairs: Initial Diagnostic: 2ND CALL BETWEEN 10-1PM Avantco HBB-50-HC…"
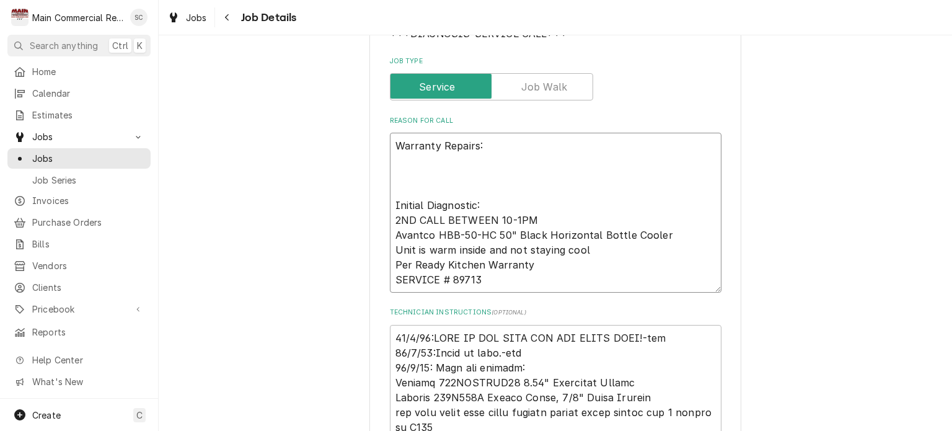
scroll to position [248, 0]
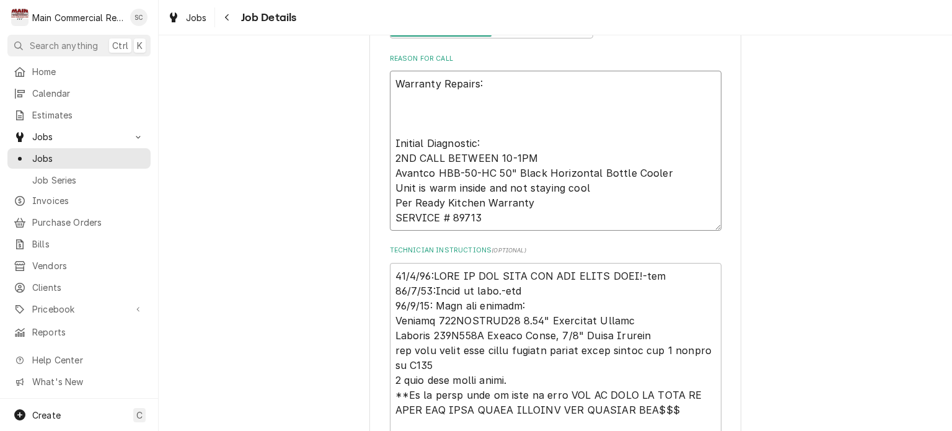
type textarea "x"
type textarea "Warranty Repairs: R Initial Diagnostic: 2ND CALL BETWEEN 10-1PM Avantco HBB-50-…"
type textarea "x"
type textarea "Warranty Repairs: RE Initial Diagnostic: 2ND CALL BETWEEN 10-1PM Avantco HBB-50…"
type textarea "x"
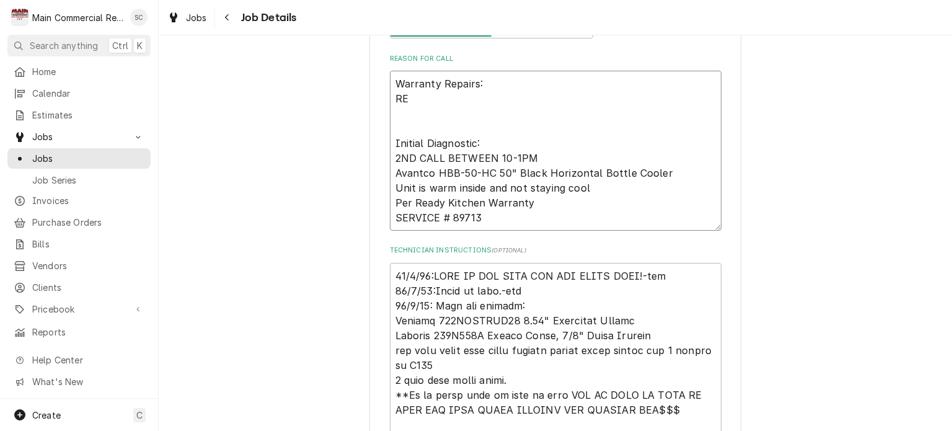
type textarea "Warranty Repairs: REp Initial Diagnostic: 2ND CALL BETWEEN 10-1PM Avantco HBB-5…"
type textarea "x"
type textarea "Warranty Repairs: REpa Initial Diagnostic: 2ND CALL BETWEEN 10-1PM Avantco HBB-…"
type textarea "x"
type textarea "Warranty Repairs: REp Initial Diagnostic: 2ND CALL BETWEEN 10-1PM Avantco HBB-5…"
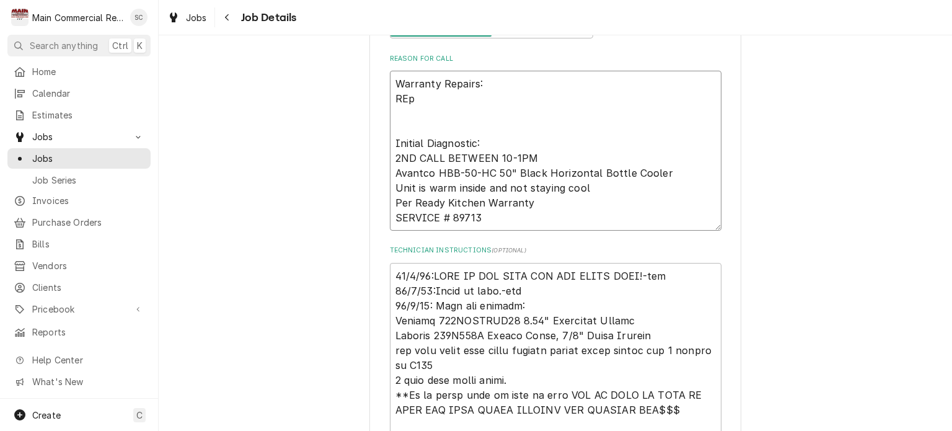
type textarea "x"
type textarea "Warranty Repairs: RE Initial Diagnostic: 2ND CALL BETWEEN 10-1PM Avantco HBB-50…"
type textarea "x"
type textarea "Warranty Repairs: R Initial Diagnostic: 2ND CALL BETWEEN 10-1PM Avantco HBB-50-…"
type textarea "x"
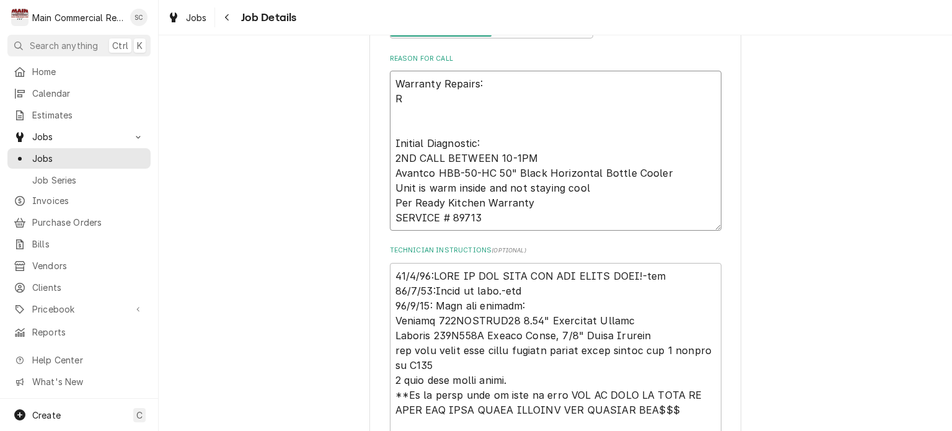
type textarea "Warranty Repairs: Initial Diagnostic: 2ND CALL BETWEEN 10-1PM Avantco HBB-50-HC…"
type textarea "x"
type textarea "Warranty Repairs: e Initial Diagnostic: 2ND CALL BETWEEN 10-1PM Avantco HBB-50-…"
type textarea "x"
type textarea "Warranty Repairs: Initial Diagnostic: 2ND CALL BETWEEN 10-1PM Avantco HBB-50-HC…"
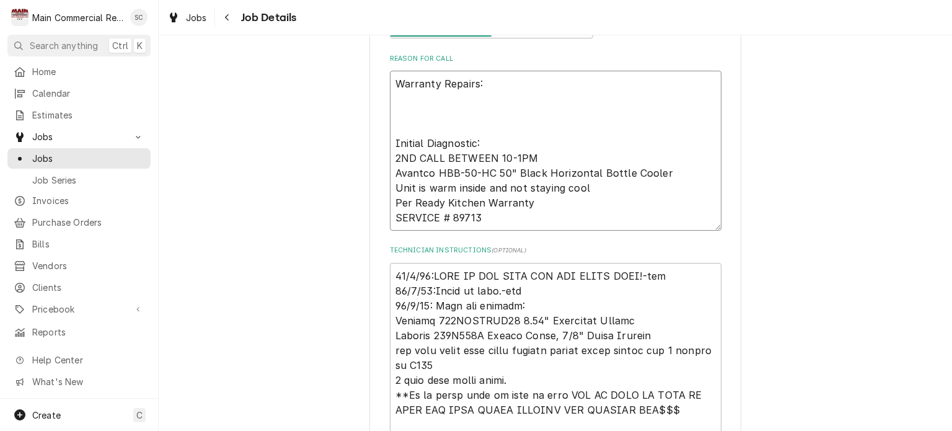
type textarea "x"
type textarea "Warranty Repairs: R Initial Diagnostic: 2ND CALL BETWEEN 10-1PM Avantco HBB-50-…"
type textarea "x"
type textarea "Warranty Repairs: Re Initial Diagnostic: 2ND CALL BETWEEN 10-1PM Avantco HBB-50…"
type textarea "x"
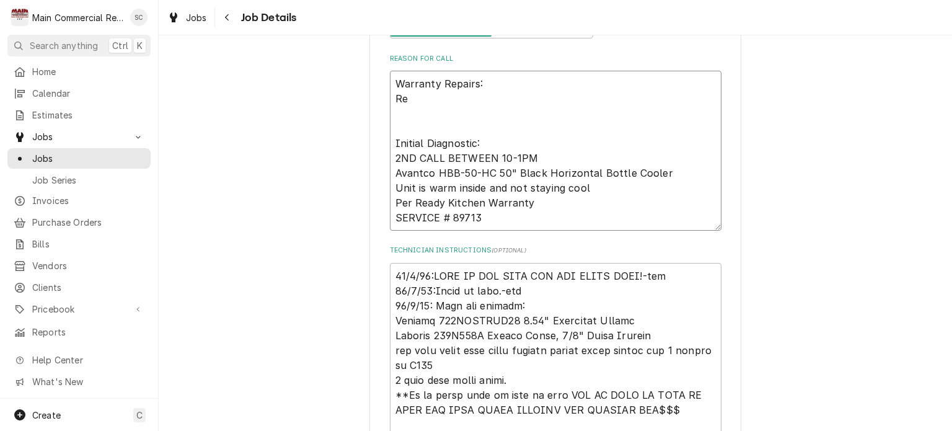
type textarea "Warranty Repairs: Rep Initial Diagnostic: 2ND CALL BETWEEN 10-1PM Avantco HBB-5…"
type textarea "x"
type textarea "Warranty Repairs: Repl Initial Diagnostic: 2ND CALL BETWEEN 10-1PM Avantco HBB-…"
type textarea "x"
type textarea "Warranty Repairs: Repla Initial Diagnostic: 2ND CALL BETWEEN 10-1PM Avantco HBB…"
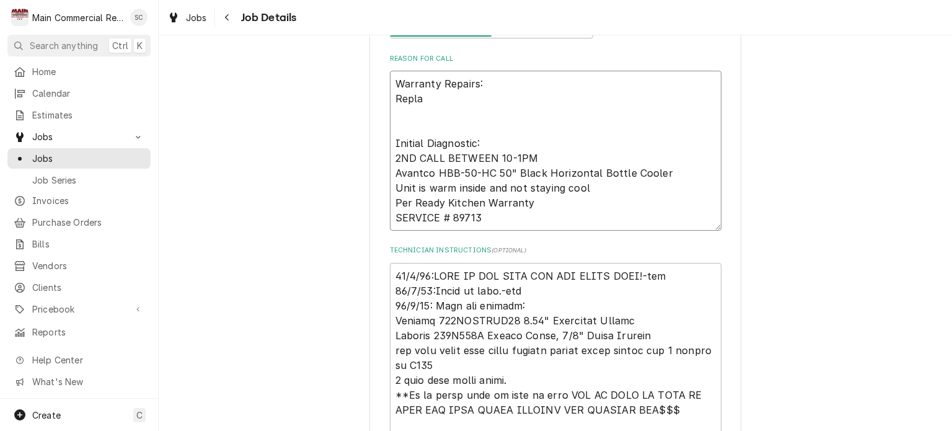
type textarea "x"
type textarea "Warranty Repairs: Replac Initial Diagnostic: 2ND CALL BETWEEN 10-1PM Avantco HB…"
type textarea "x"
type textarea "Warranty Repairs: Replace Initial Diagnostic: 2ND CALL BETWEEN 10-1PM Avantco H…"
type textarea "x"
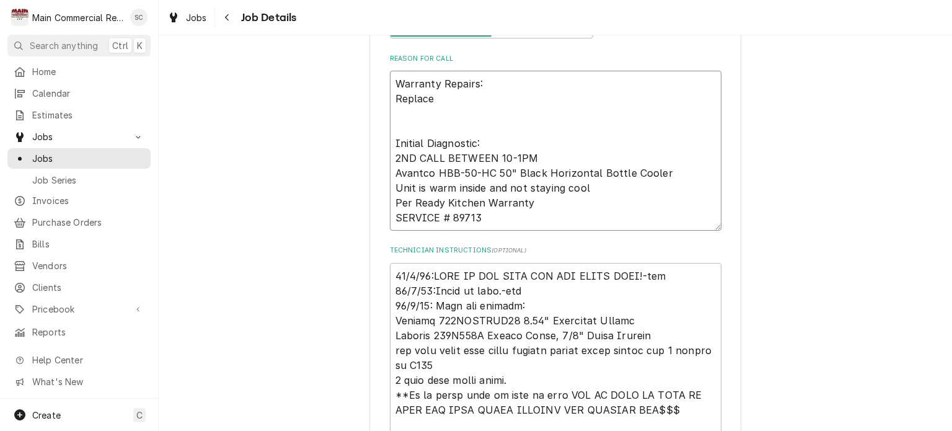
type textarea "Warranty Repairs: Replace Initial Diagnostic: 2ND CALL BETWEEN 10-1PM Avantco H…"
type textarea "x"
type textarea "Warranty Repairs: Replace p Initial Diagnostic: 2ND CALL BETWEEN 10-1PM Avantco…"
type textarea "x"
type textarea "Warranty Repairs: Replace pa Initial Diagnostic: 2ND CALL BETWEEN 10-1PM Avantc…"
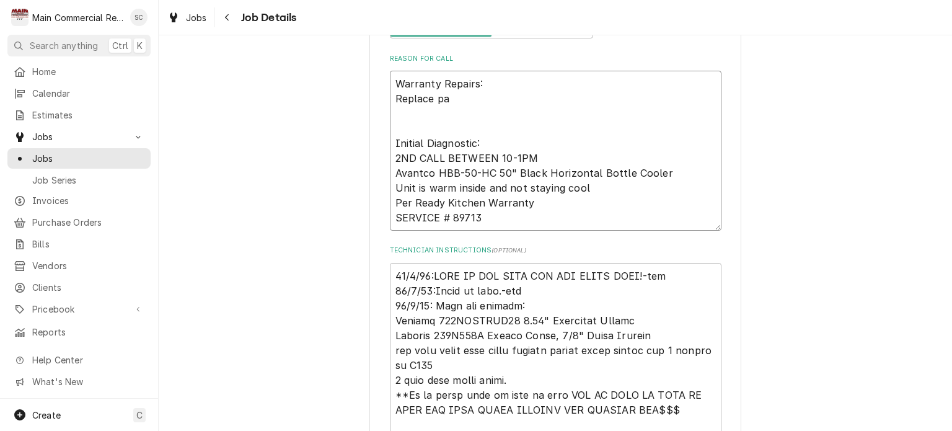
type textarea "x"
type textarea "Warranty Repairs: Replace par Initial Diagnostic: 2ND CALL BETWEEN 10-1PM Avant…"
type textarea "x"
type textarea "Warranty Repairs: Replace part Initial Diagnostic: 2ND CALL BETWEEN 10-1PM Avan…"
type textarea "x"
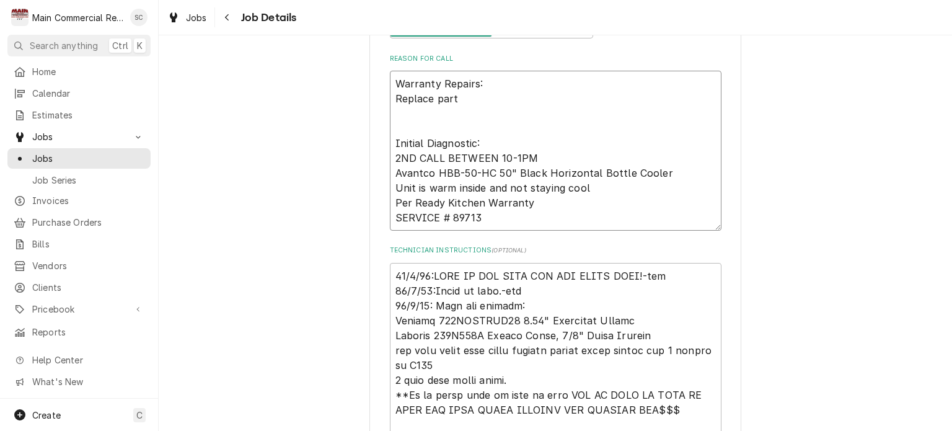
type textarea "Warranty Repairs: Replace parts Initial Diagnostic: 2ND CALL BETWEEN 10-1PM Ava…"
type textarea "x"
type textarea "Warranty Repairs: Replace parts Initial Diagnostic: 2ND CALL BETWEEN 10-1PM Ava…"
type textarea "x"
type textarea "Warranty Repairs: Replace parts u Initial Diagnostic: 2ND CALL BETWEEN 10-1PM A…"
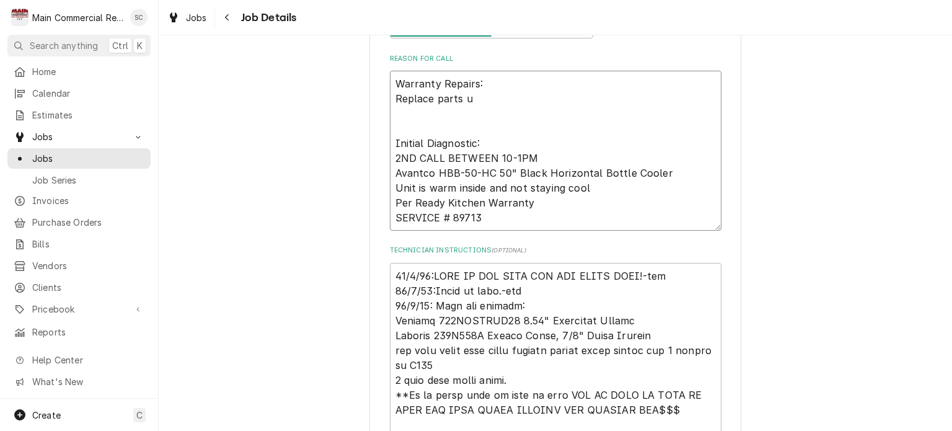
type textarea "x"
type textarea "Warranty Repairs: Replace parts un Initial Diagnostic: 2ND CALL BETWEEN 10-1PM …"
type textarea "x"
type textarea "Warranty Repairs: Replace parts und Initial Diagnostic: 2ND CALL BETWEEN 10-1PM…"
type textarea "x"
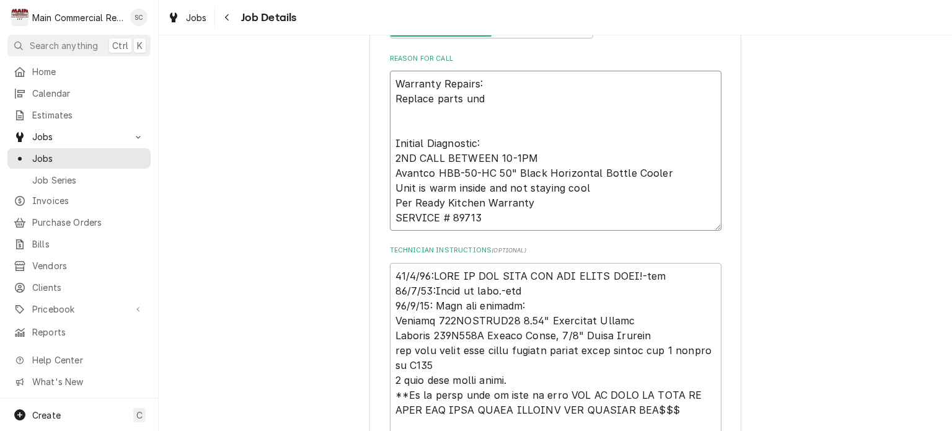
type textarea "Warranty Repairs: Replace parts unde Initial Diagnostic: 2ND CALL BETWEEN 10-1P…"
type textarea "x"
type textarea "Warranty Repairs: Replace parts under Initial Diagnostic: 2ND CALL BETWEEN 10-1…"
type textarea "x"
type textarea "Warranty Repairs: Replace parts under Initial Diagnostic: 2ND CALL BETWEEN 10-1…"
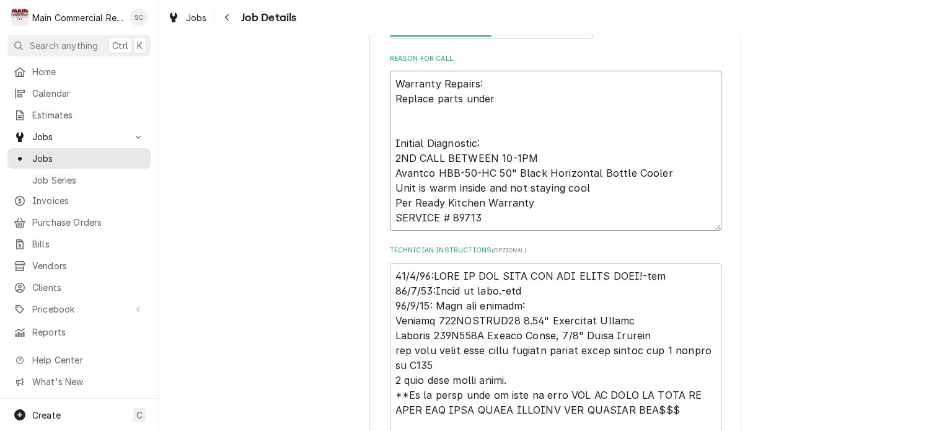
type textarea "x"
type textarea "Warranty Repairs: Replace parts under w Initial Diagnostic: 2ND CALL BETWEEN 10…"
type textarea "x"
type textarea "Warranty Repairs: Replace parts under wa Initial Diagnostic: 2ND CALL BETWEEN 1…"
type textarea "x"
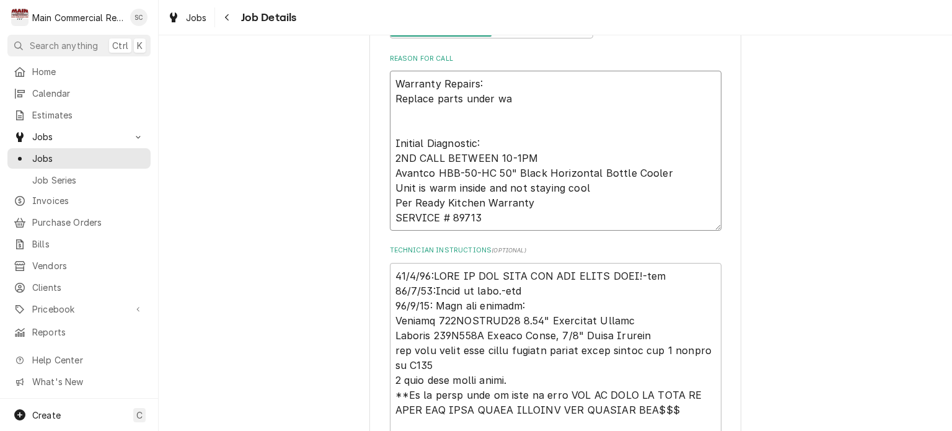
type textarea "Warranty Repairs: Replace parts under war Initial Diagnostic: 2ND CALL BETWEEN …"
type textarea "x"
type textarea "Warranty Repairs: Replace parts under warr Initial Diagnostic: 2ND CALL BETWEEN…"
type textarea "x"
type textarea "Warranty Repairs: Replace parts under warra Initial Diagnostic: 2ND CALL BETWEE…"
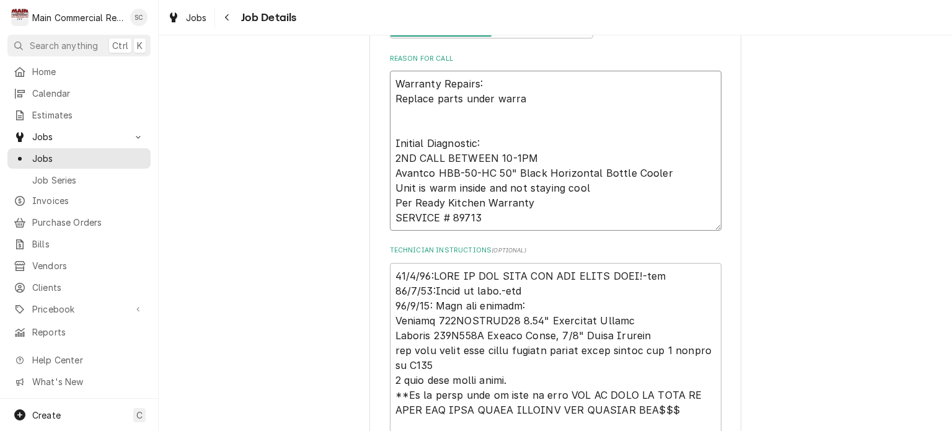
type textarea "x"
type textarea "Warranty Repairs: Replace parts under warran Initial Diagnostic: 2ND CALL BETWE…"
type textarea "x"
type textarea "Warranty Repairs: Replace parts under warrant Initial Diagnostic: 2ND CALL BETW…"
type textarea "x"
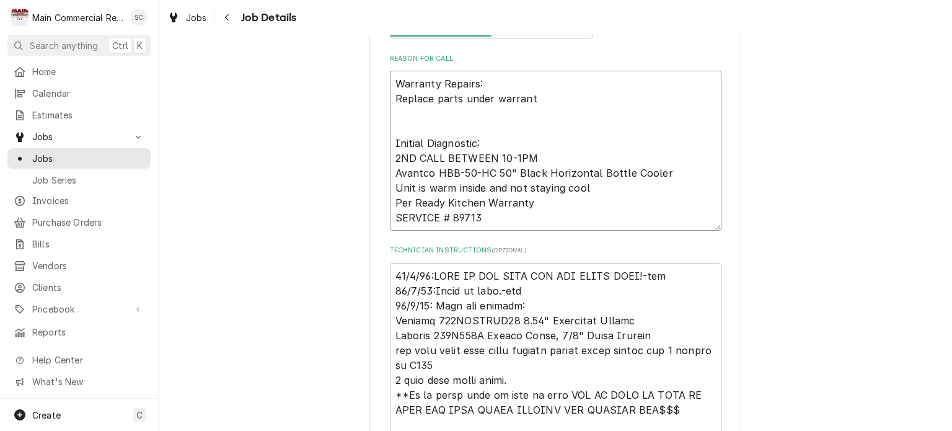
type textarea "Warranty Repairs: Replace parts under warranty Initial Diagnostic: 2ND CALL BET…"
type textarea "x"
type textarea "Warranty Repairs: Replace parts under warranty Initial Diagnostic: 2ND CALL BET…"
type textarea "x"
type textarea "Warranty Repairs: Replace parts under warranty Initial Diagnostic: 2ND CALL BET…"
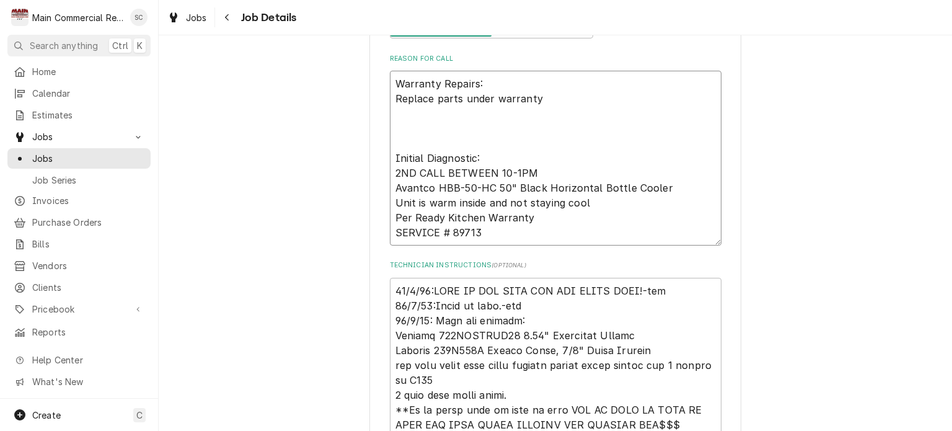
type textarea "x"
type textarea "Warranty Repairs: Replace parts under warranty L Initial Diagnostic: 2ND CALL B…"
type textarea "x"
type textarea "Warranty Repairs: Replace parts under warranty La Initial Diagnostic: 2ND CALL …"
type textarea "x"
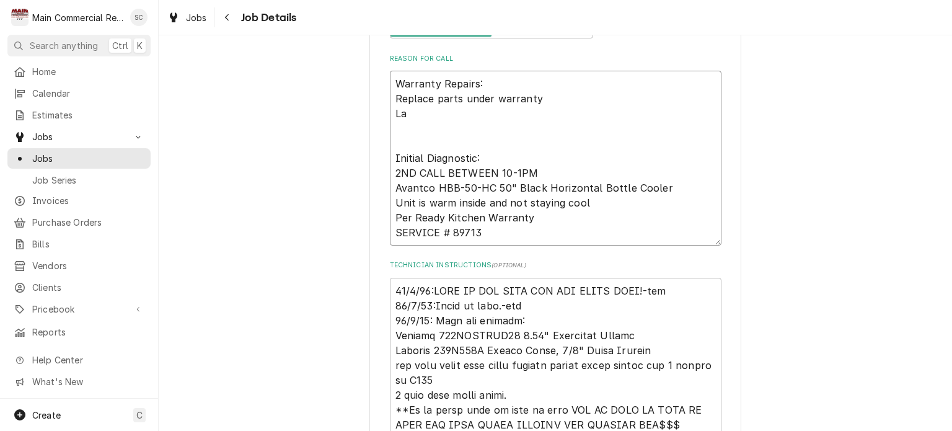
type textarea "Warranty Repairs: Replace parts under warranty Lab Initial Diagnostic: 2ND CALL…"
type textarea "x"
type textarea "Warranty Repairs: Replace parts under warranty Labo Initial Diagnostic: 2ND CAL…"
type textarea "x"
type textarea "Warranty Repairs: Replace parts under warranty Labor Initial Diagnostic: 2ND CA…"
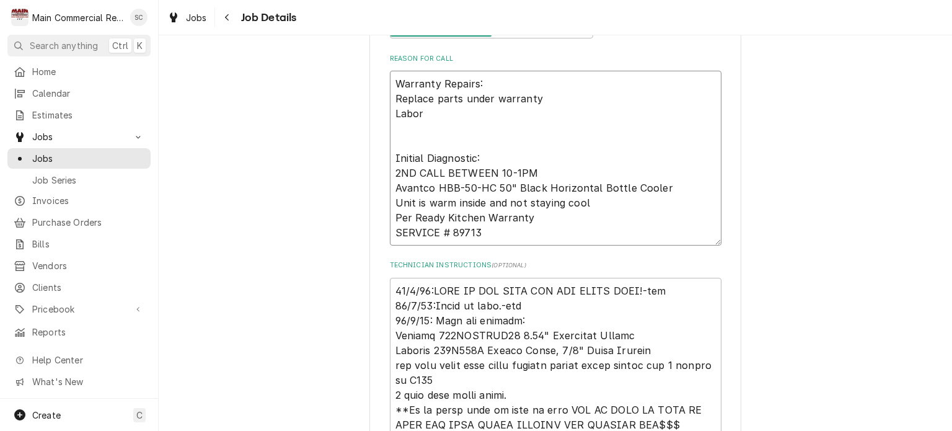
type textarea "x"
type textarea "Warranty Repairs: Replace parts under warranty Labor Initial Diagnostic: 2ND CA…"
type textarea "x"
type textarea "Warranty Repairs: Replace parts under warranty Labor 4 Initial Diagnostic: 2ND …"
type textarea "x"
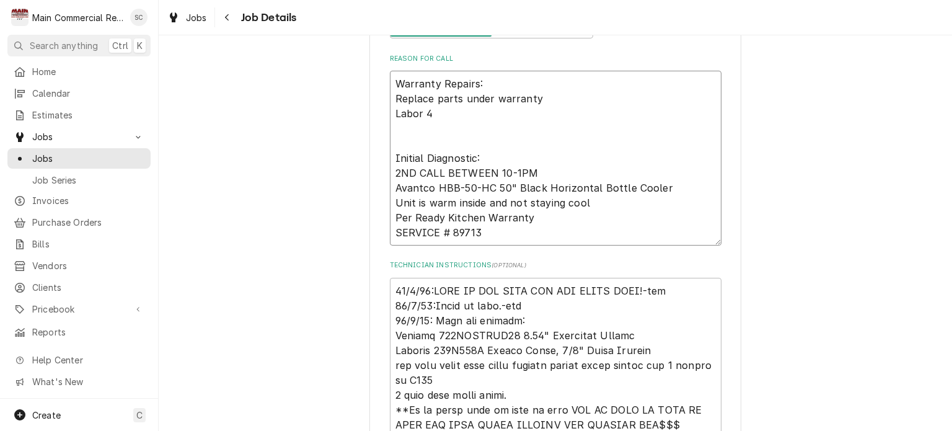
type textarea "Warranty Repairs: Replace parts under warranty Labor 4h Initial Diagnostic: 2ND…"
type textarea "x"
type textarea "Warranty Repairs: Replace parts under warranty Labor 4hr Initial Diagnostic: 2N…"
type textarea "x"
type textarea "Warranty Repairs: Replace parts under warranty Labor 4hrs Initial Diagnostic: 2…"
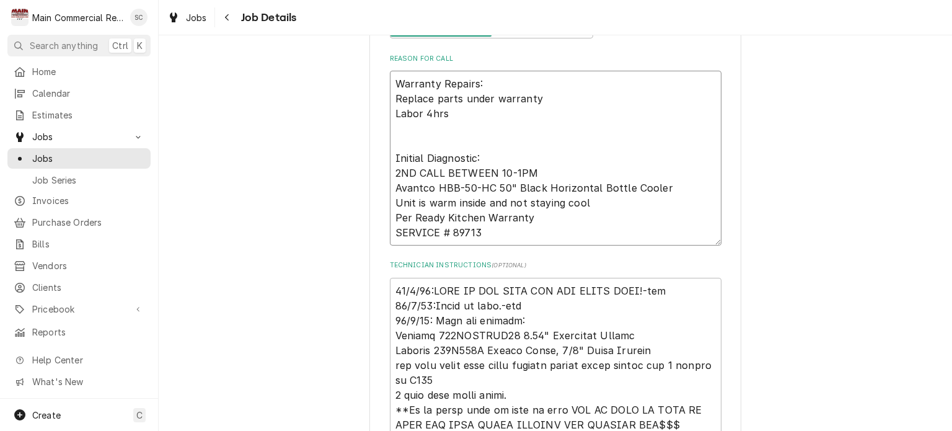
type textarea "x"
type textarea "Warranty Repairs: Replace parts under warranty Labor 4hrs Initial Diagnostic: 2…"
type textarea "x"
type textarea "Warranty Repairs: Replace parts under warranty Labor 4hrs o Initial Diagnostic:…"
type textarea "x"
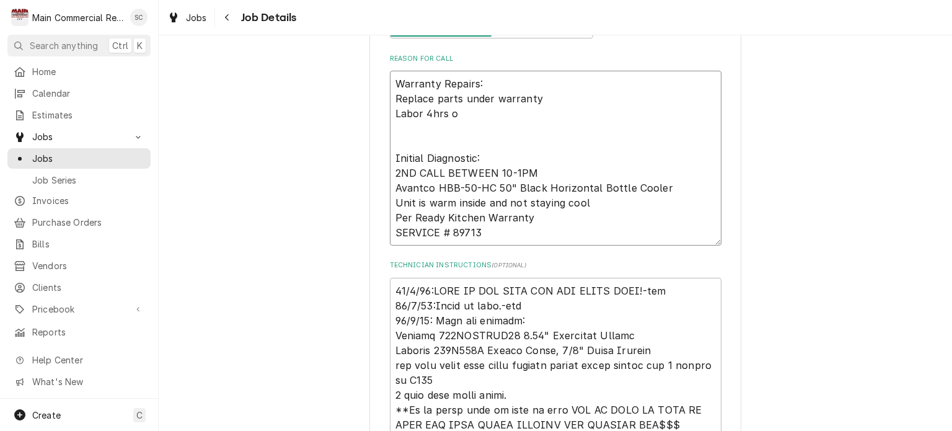
type textarea "Warranty Repairs: Replace parts under warranty Labor 4hrs on Initial Diagnostic…"
type textarea "x"
type textarea "Warranty Repairs: Replace parts under warranty Labor 4hrs onl Initial Diagnosti…"
type textarea "x"
type textarea "Warranty Repairs: Replace parts under warranty Labor 4hrs only Initial Diagnost…"
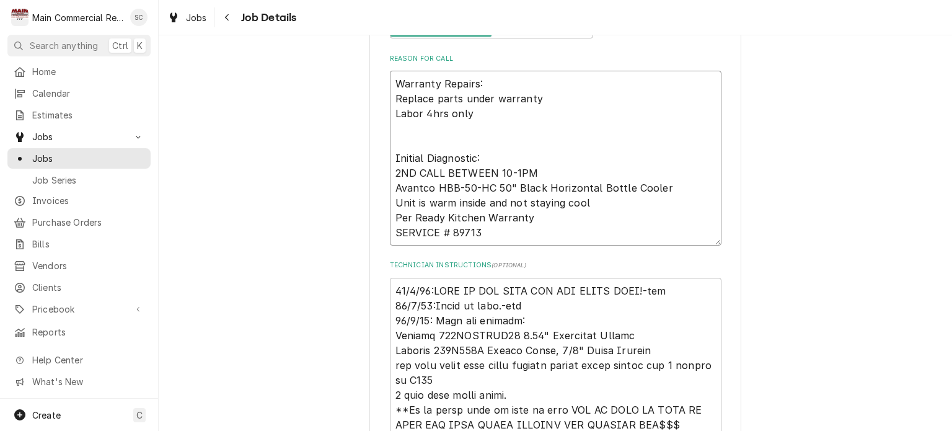
type textarea "x"
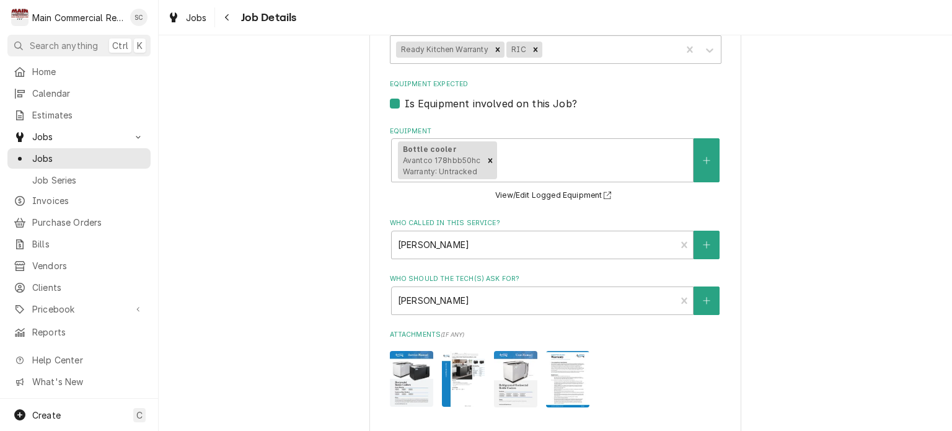
scroll to position [1487, 0]
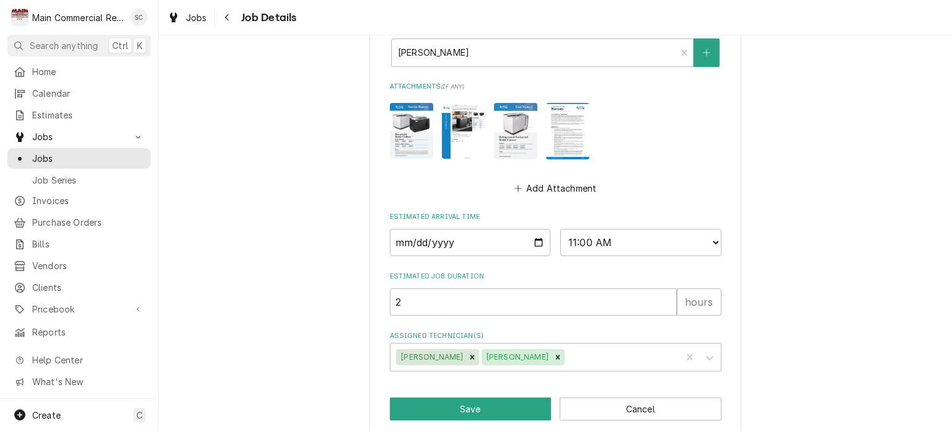
type textarea "Warranty Repairs: Replace parts under warranty Labor 4hrs only Initial Diagnost…"
drag, startPoint x: 469, startPoint y: 303, endPoint x: 382, endPoint y: 294, distance: 87.2
click at [553, 353] on icon "Remove Parker Gilbert" at bounding box center [557, 357] width 9 height 9
click at [533, 238] on input "2025-10-03" at bounding box center [470, 242] width 161 height 27
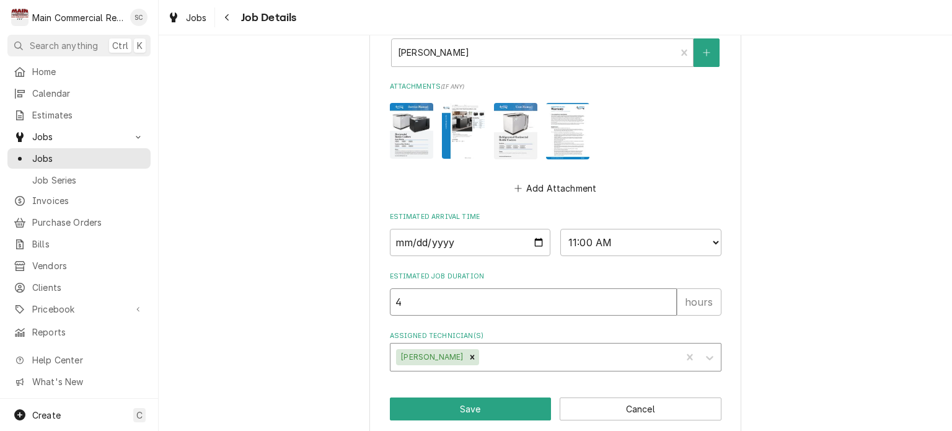
click at [545, 300] on input "4" at bounding box center [533, 301] width 287 height 27
drag, startPoint x: 464, startPoint y: 294, endPoint x: 387, endPoint y: 297, distance: 77.5
click at [390, 297] on input "4" at bounding box center [533, 301] width 287 height 27
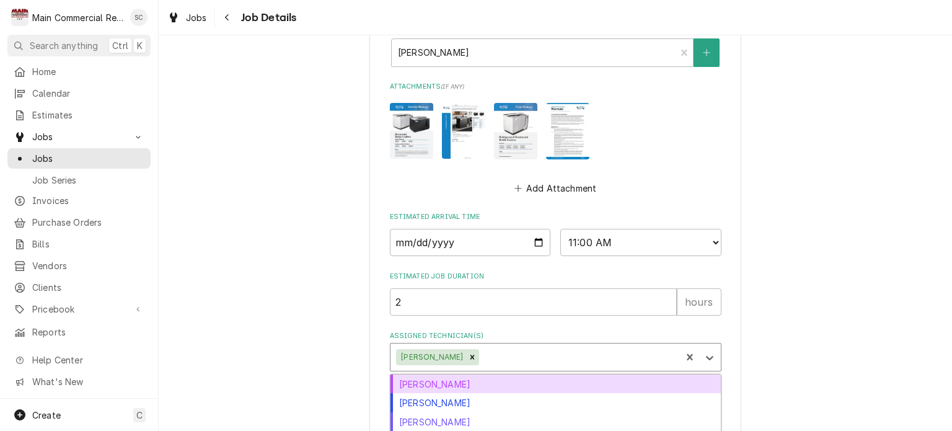
click at [523, 356] on div "Assigned Technician(s)" at bounding box center [577, 357] width 193 height 22
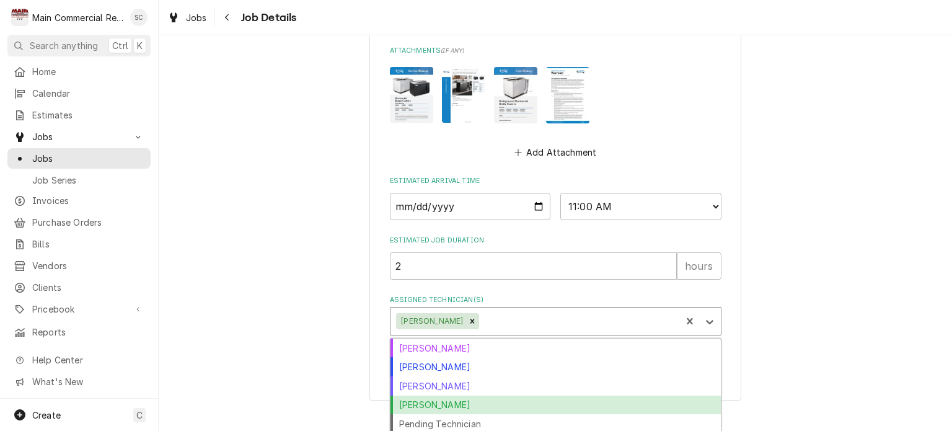
click at [466, 400] on div "Parker Gilbert" at bounding box center [555, 404] width 330 height 19
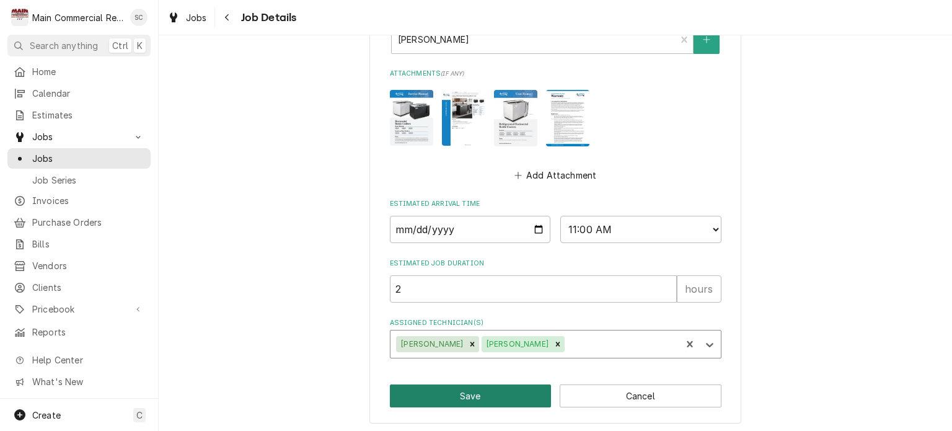
click at [491, 393] on button "Save" at bounding box center [471, 395] width 162 height 23
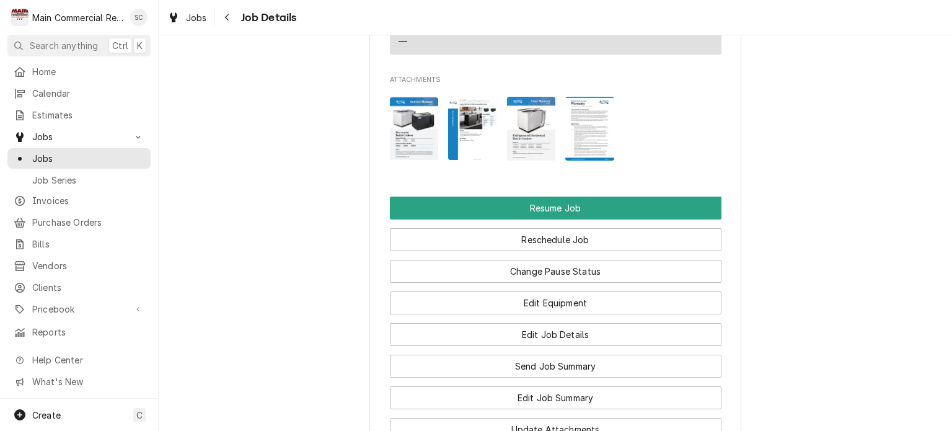
scroll to position [2292, 0]
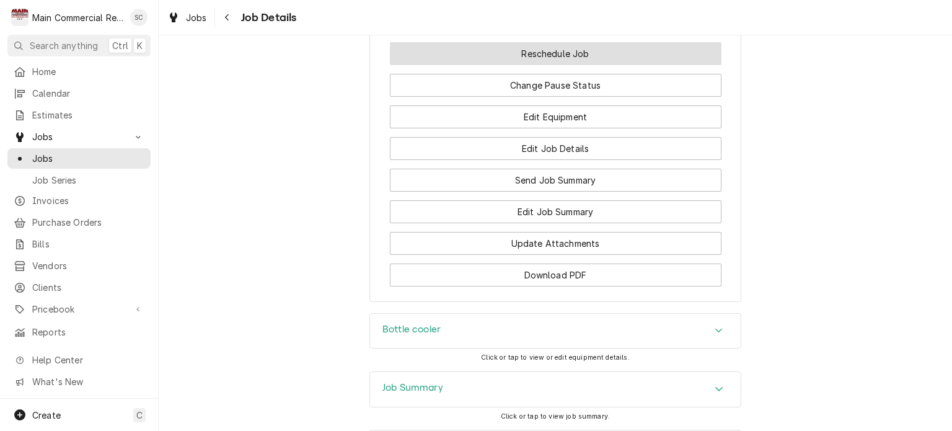
click at [560, 65] on button "Reschedule Job" at bounding box center [555, 53] width 331 height 23
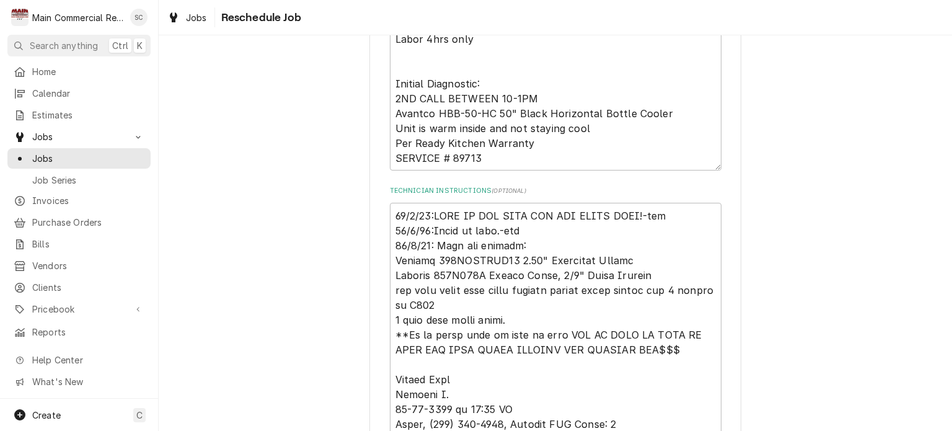
scroll to position [1053, 0]
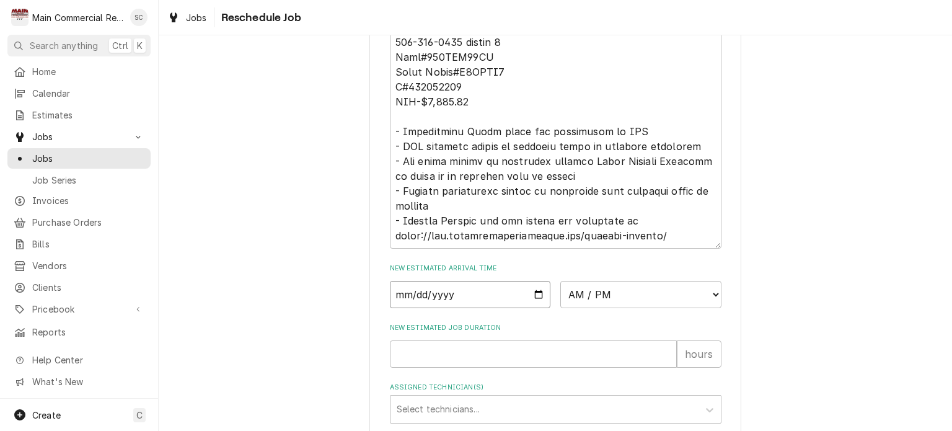
click at [535, 308] on input "Date" at bounding box center [470, 294] width 161 height 27
type input "2025-10-10"
type textarea "x"
click at [577, 302] on select "AM / PM 6:00 AM 6:15 AM 6:30 AM 6:45 AM 7:00 AM 7:15 AM 7:30 AM 7:45 AM 8:00 AM…" at bounding box center [640, 294] width 161 height 27
select select "10:00:00"
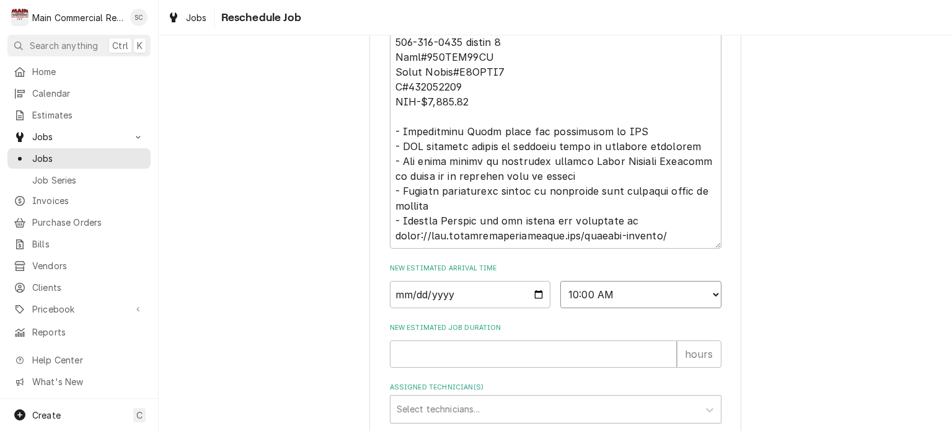
click at [560, 295] on select "AM / PM 6:00 AM 6:15 AM 6:30 AM 6:45 AM 7:00 AM 7:15 AM 7:30 AM 7:45 AM 8:00 AM…" at bounding box center [640, 294] width 161 height 27
click at [483, 361] on input "New Estimated Job Duration" at bounding box center [533, 353] width 287 height 27
type textarea "x"
type input "4"
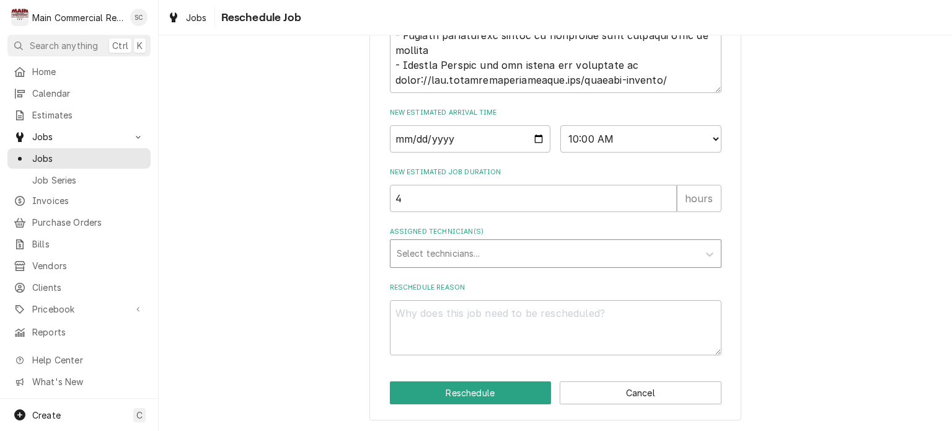
click at [432, 252] on div "Assigned Technician(s)" at bounding box center [545, 253] width 296 height 22
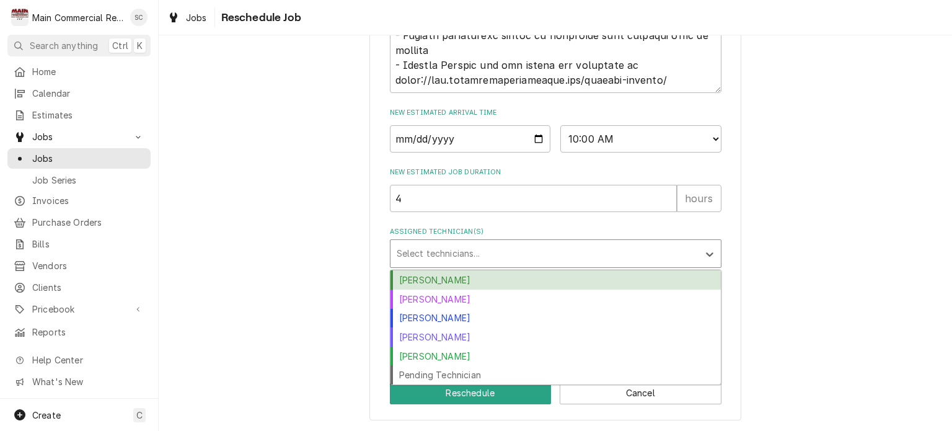
click at [429, 281] on div "[PERSON_NAME]" at bounding box center [555, 279] width 330 height 19
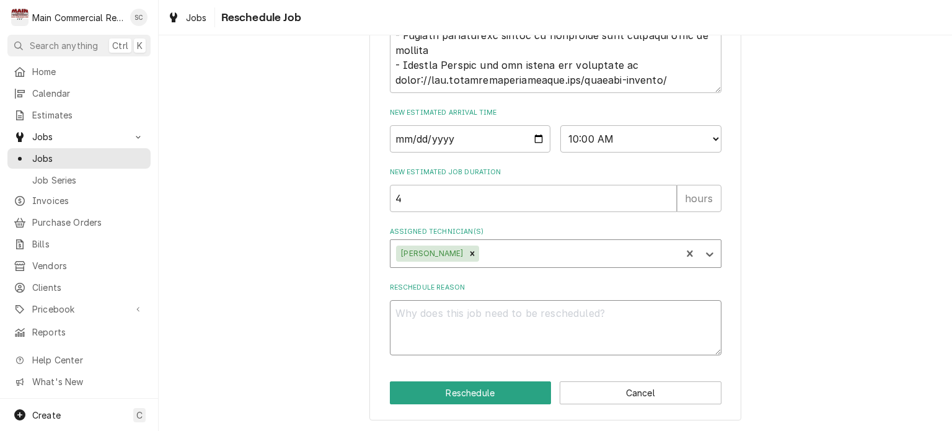
click at [475, 310] on textarea "Reschedule Reason" at bounding box center [555, 328] width 331 height 56
type textarea "x"
type textarea "P"
type textarea "x"
type textarea "Pa"
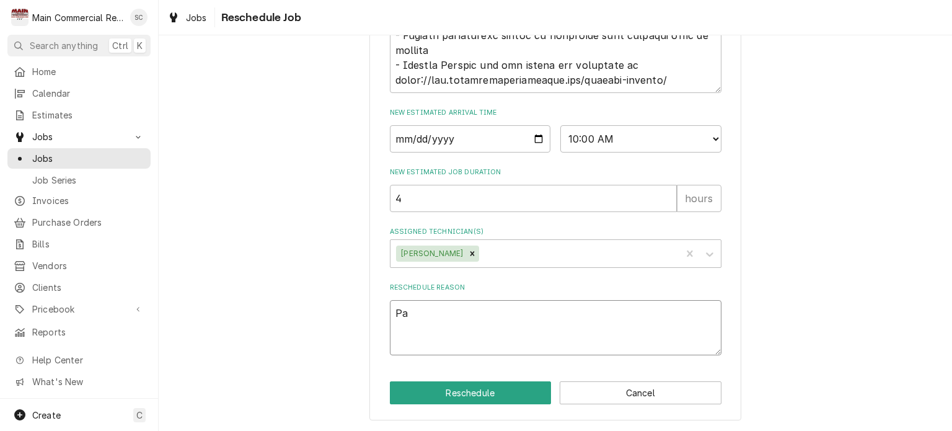
type textarea "x"
type textarea "Pat"
type textarea "x"
type textarea "Pa"
type textarea "x"
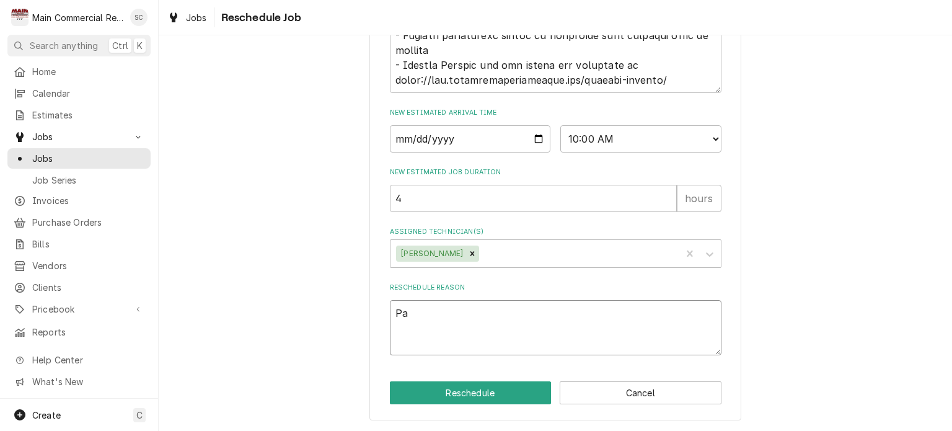
type textarea "Par"
type textarea "x"
type textarea "Part"
type textarea "x"
type textarea "Parts"
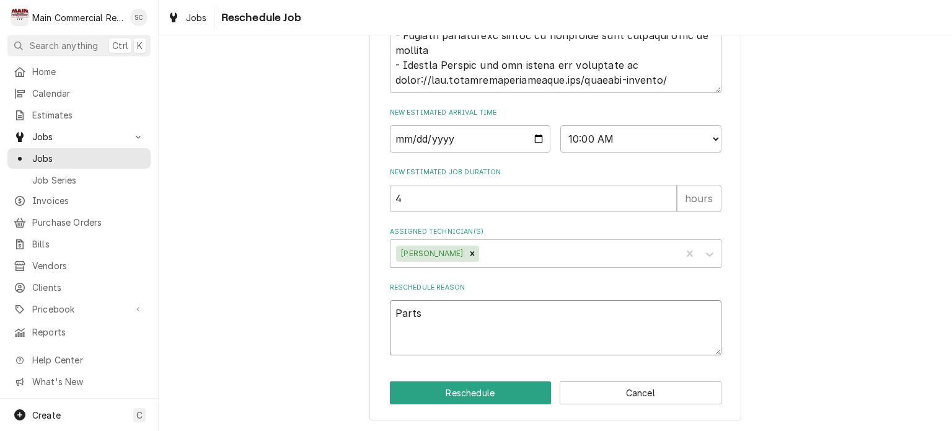
type textarea "x"
type textarea "Parts"
type textarea "x"
type textarea "Parts a"
type textarea "x"
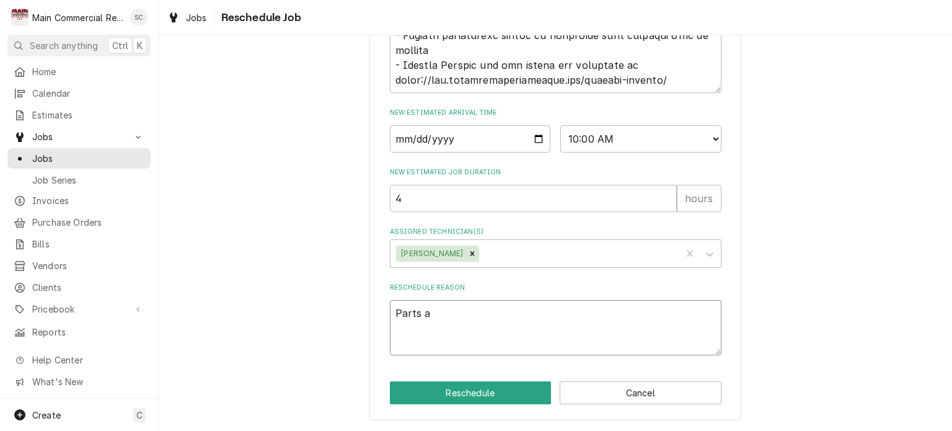
type textarea "Parts ar"
type textarea "x"
type textarea "Parts ar"
type textarea "x"
type textarea "Parts ar e"
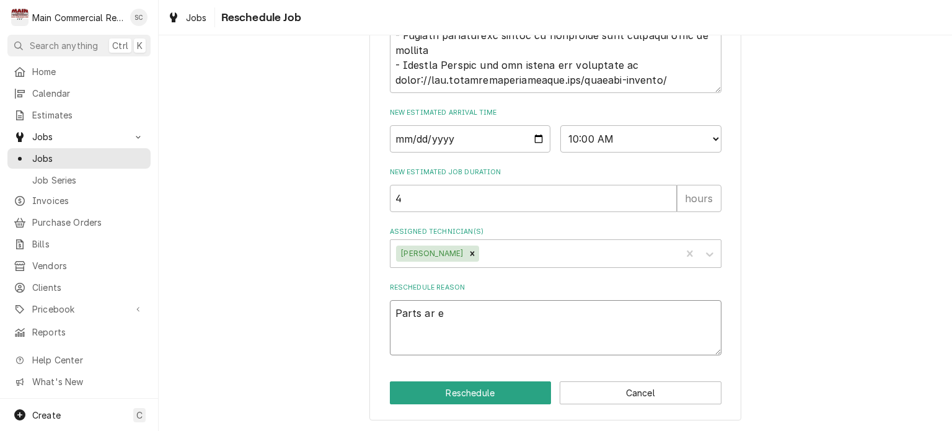
type textarea "x"
type textarea "Parts ar"
type textarea "x"
type textarea "Parts ar"
type textarea "x"
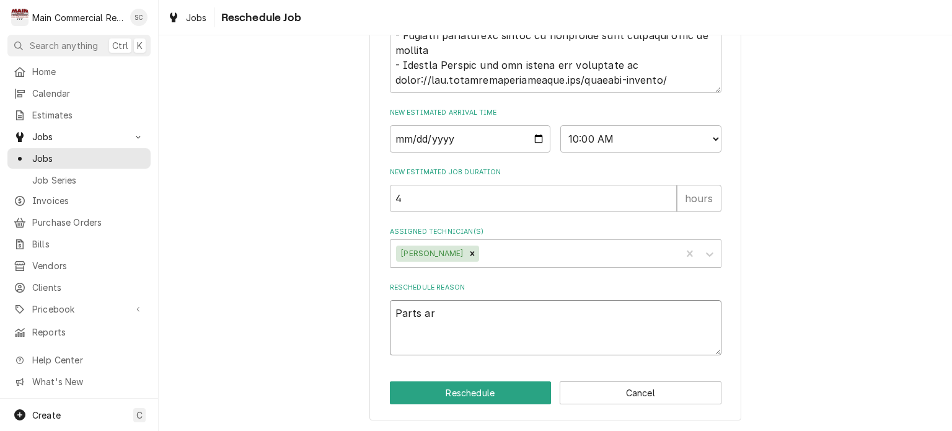
type textarea "Parts are"
type textarea "x"
type textarea "Parts are"
type textarea "x"
type textarea "Parts are o"
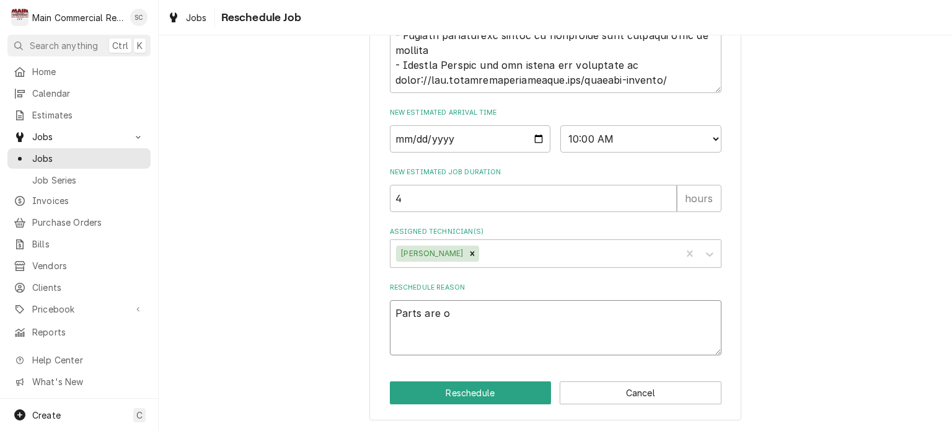
type textarea "x"
type textarea "Parts are on"
type textarea "x"
type textarea "Parts are on"
type textarea "x"
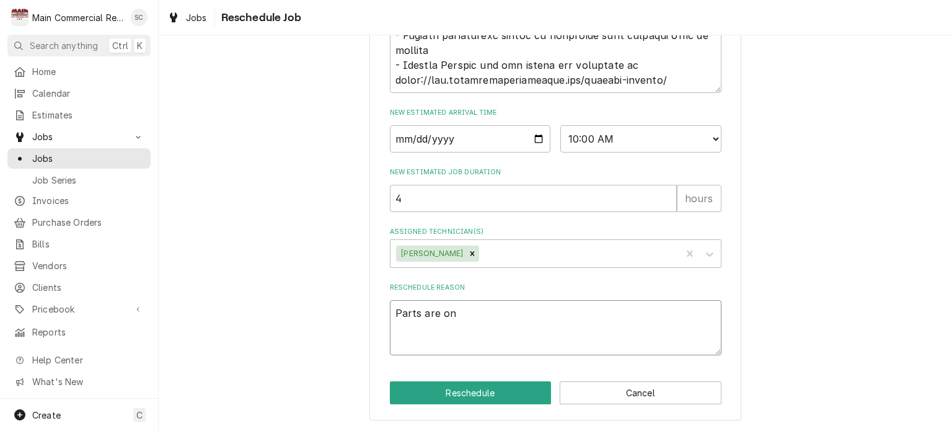
type textarea "Parts are on t"
type textarea "x"
type textarea "Parts are on tr"
type textarea "x"
type textarea "Parts are on tru"
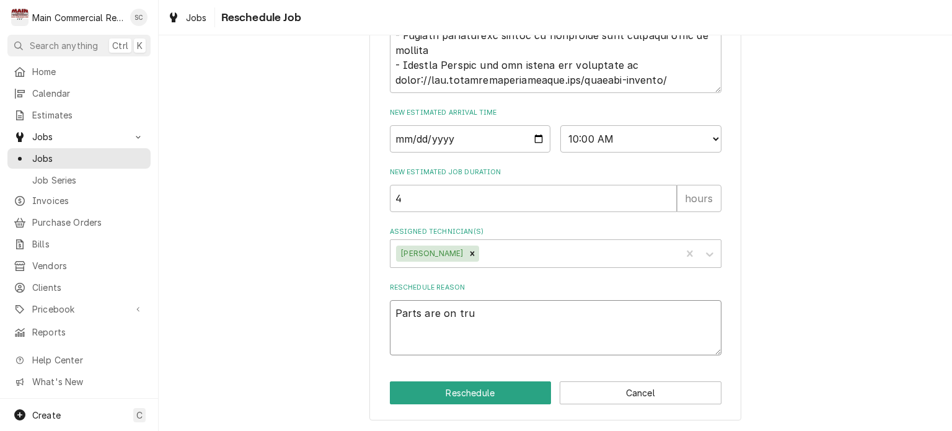
type textarea "x"
type textarea "Parts are on truc"
type textarea "x"
type textarea "Parts are on truck"
type textarea "x"
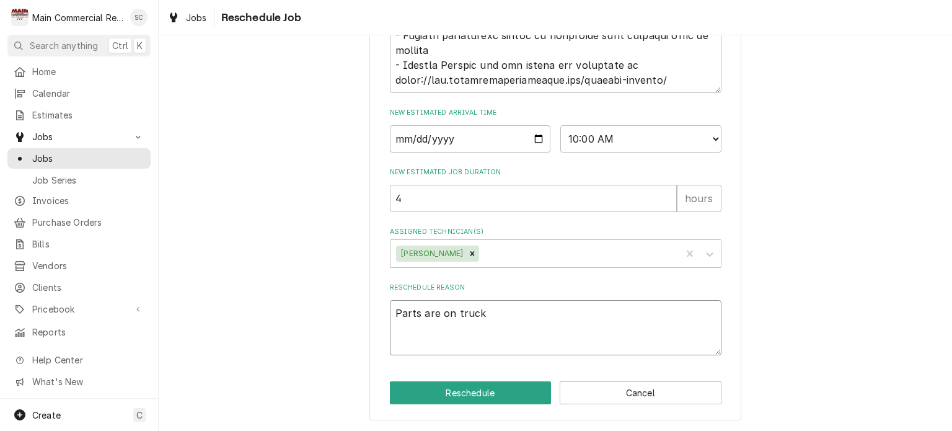
type textarea "Parts are on truck."
type textarea "x"
type textarea "Parts are on truck."
type textarea "x"
type textarea "Parts are on truck. -"
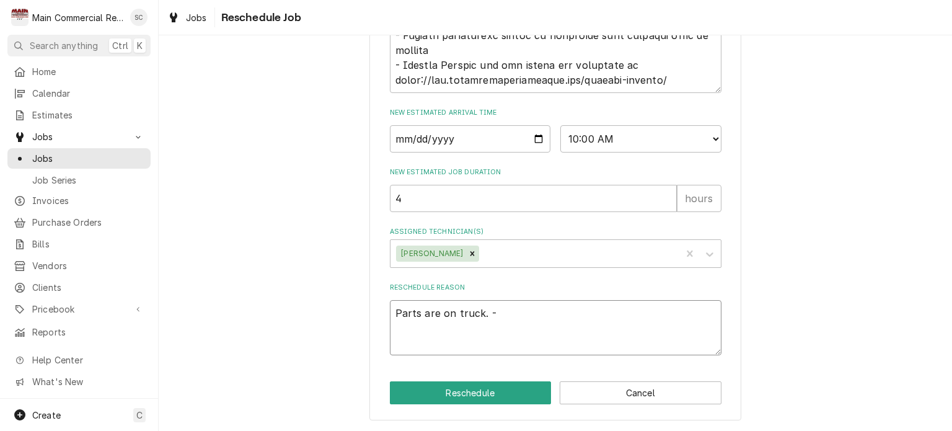
type textarea "x"
type textarea "Parts are on truck. -s"
type textarea "x"
type textarea "Parts are on truck. -sr"
type textarea "x"
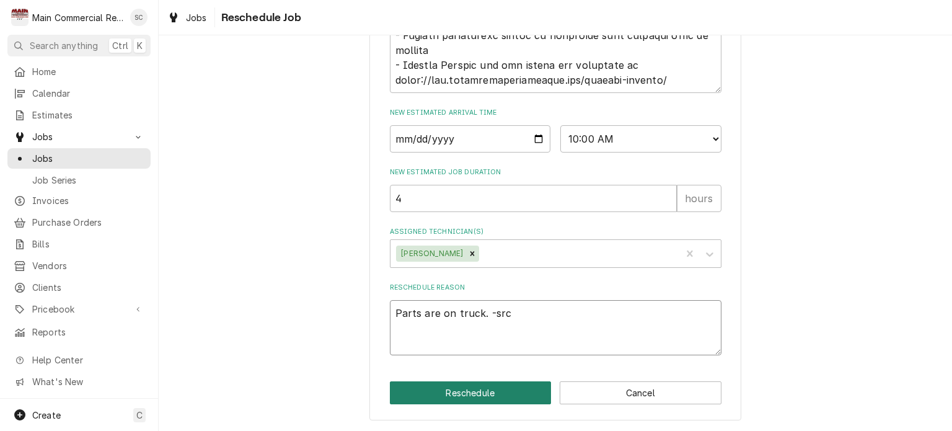
type textarea "Parts are on truck. -src"
click at [471, 387] on button "Reschedule" at bounding box center [471, 392] width 162 height 23
type textarea "x"
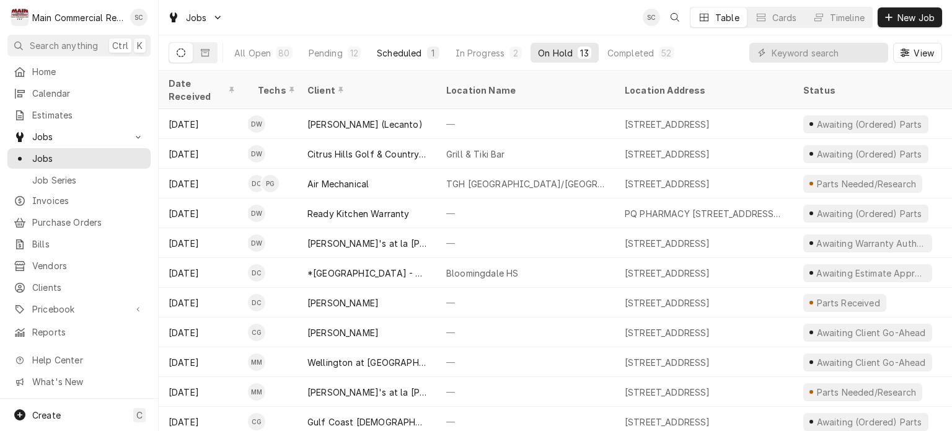
click at [427, 54] on div "1" at bounding box center [433, 52] width 12 height 12
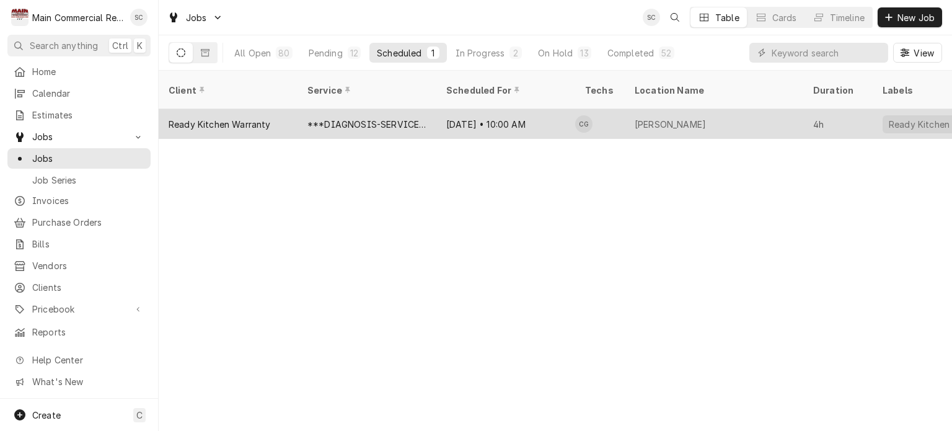
click at [457, 109] on div "Oct 10 • 10:00 AM" at bounding box center [505, 124] width 139 height 30
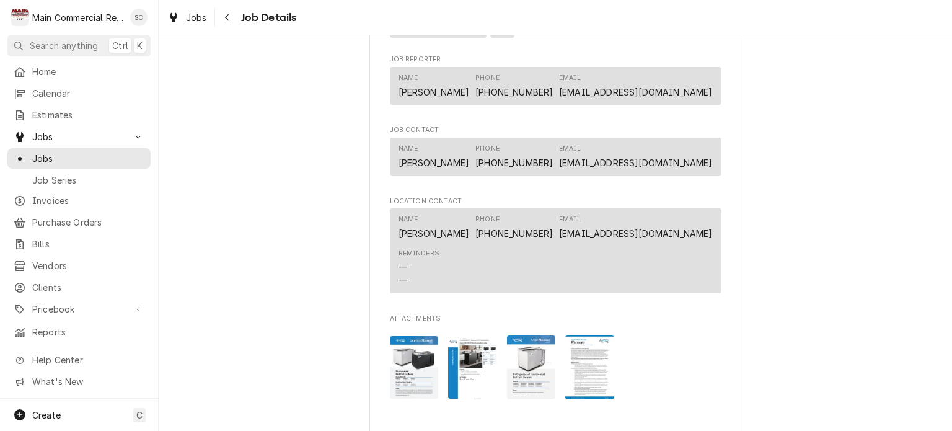
scroll to position [2107, 0]
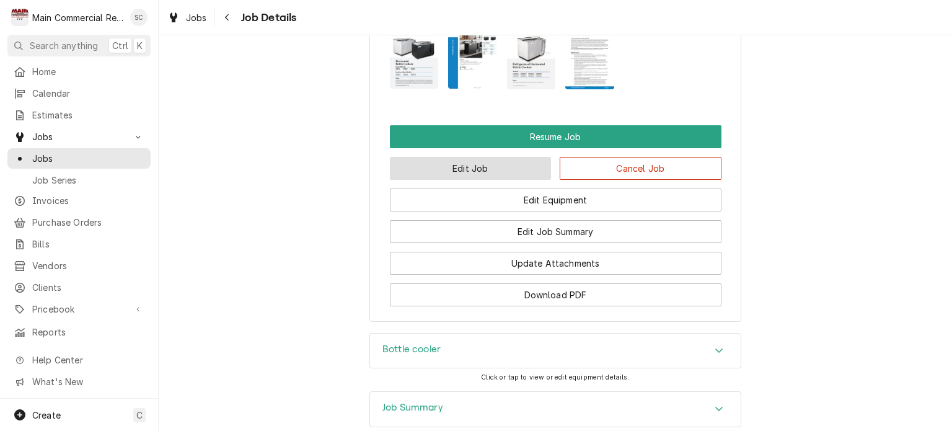
click at [502, 180] on button "Edit Job" at bounding box center [471, 168] width 162 height 23
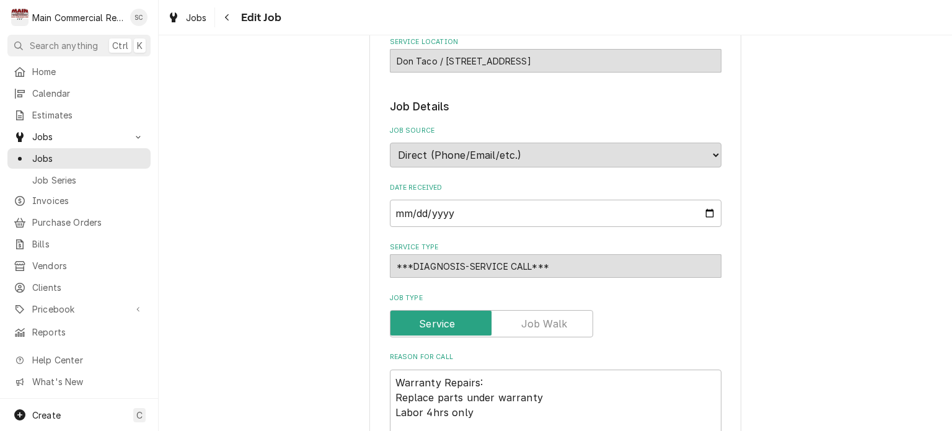
scroll to position [372, 0]
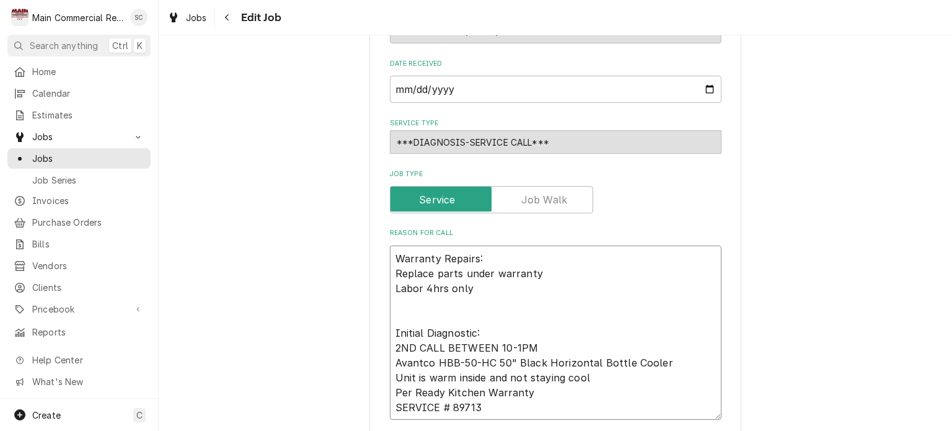
click at [390, 251] on textarea "Warranty Repairs: Replace parts under warranty Labor 4hrs only Initial Diagnost…" at bounding box center [555, 332] width 331 height 175
type textarea "x"
type textarea "Warranty Repairs: Replace parts under warranty Labor 4hrs only Initial Diagnost…"
type textarea "x"
type textarea "S Warranty Repairs: Replace parts under warranty Labor 4hrs only Initial Diagno…"
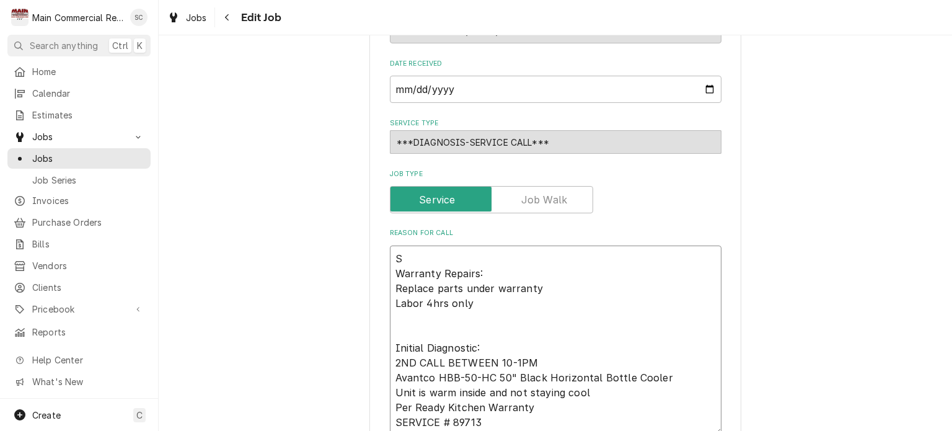
type textarea "x"
type textarea "Sc Warranty Repairs: Replace parts under warranty Labor 4hrs only Initial Diagn…"
type textarea "x"
type textarea "Sch Warranty Repairs: Replace parts under warranty Labor 4hrs only Initial Diag…"
type textarea "x"
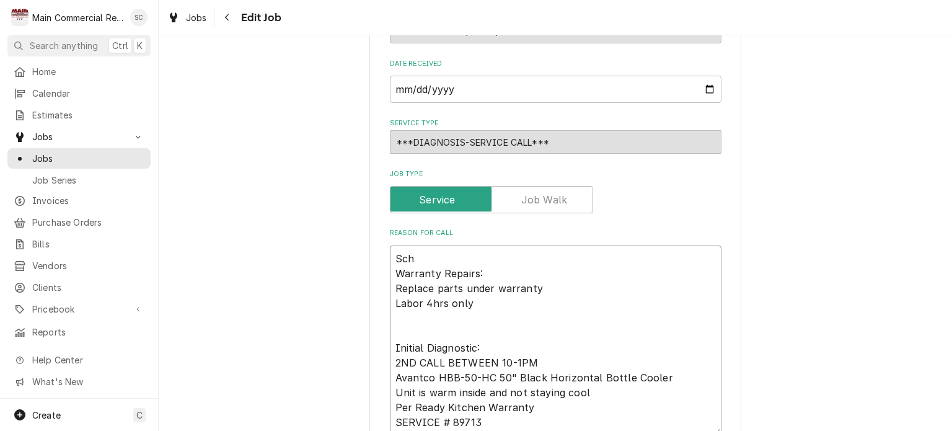
type textarea "Sche Warranty Repairs: Replace parts under warranty Labor 4hrs only Initial Dia…"
type textarea "x"
type textarea "Sched Warranty Repairs: Replace parts under warranty Labor 4hrs only Initial Di…"
type textarea "x"
type textarea "Schedu Warranty Repairs: Replace parts under warranty Labor 4hrs only Initial D…"
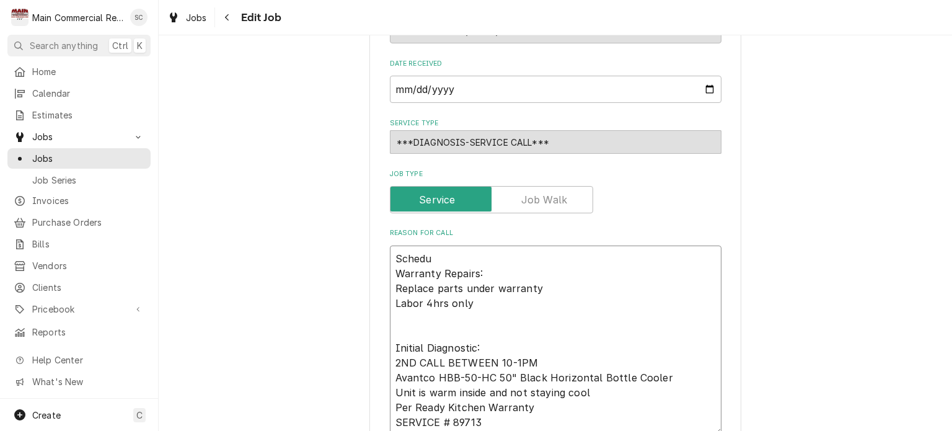
type textarea "x"
type textarea "Schedul Warranty Repairs: Replace parts under warranty Labor 4hrs only Initial …"
type textarea "x"
type textarea "Schedule Warranty Repairs: Replace parts under warranty Labor 4hrs only Initial…"
type textarea "x"
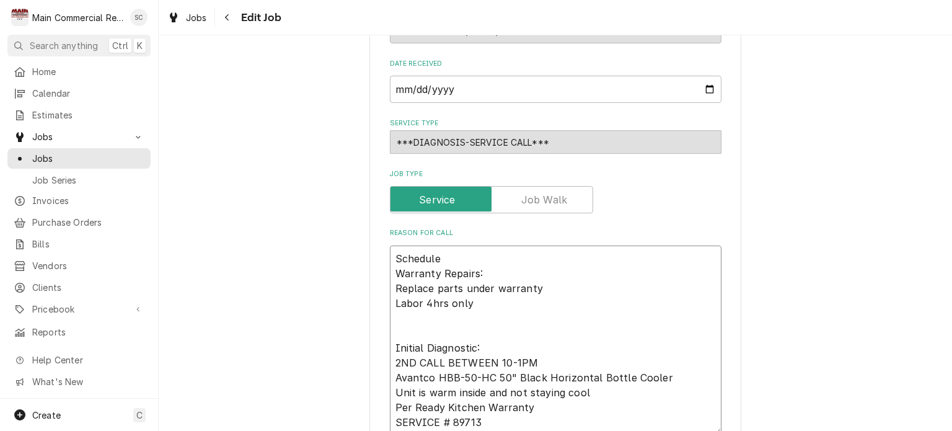
type textarea "Scheduled Warranty Repairs: Replace parts under warranty Labor 4hrs only Initia…"
type textarea "x"
type textarea "Scheduled Warranty Repairs: Replace parts under warranty Labor 4hrs only Initia…"
type textarea "x"
type textarea "Scheduled w Warranty Repairs: Replace parts under warranty Labor 4hrs only Init…"
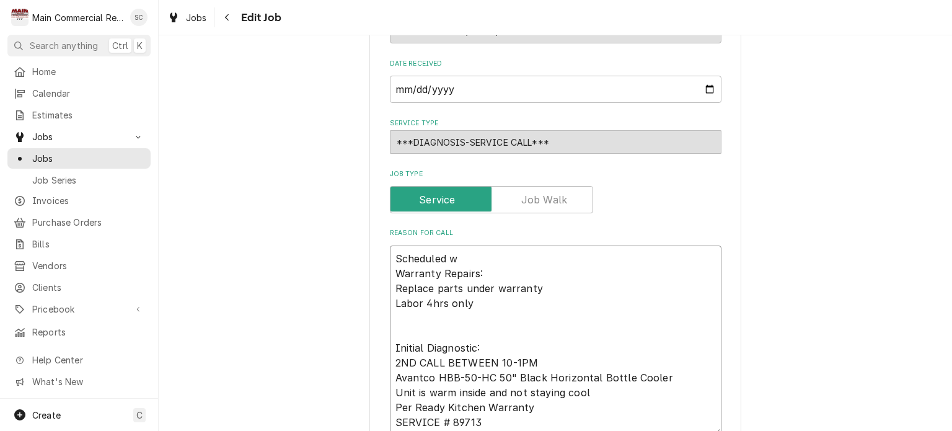
type textarea "x"
type textarea "Scheduled wi Warranty Repairs: Replace parts under warranty Labor 4hrs only Ini…"
type textarea "x"
type textarea "Scheduled wit Warranty Repairs: Replace parts under warranty Labor 4hrs only In…"
type textarea "x"
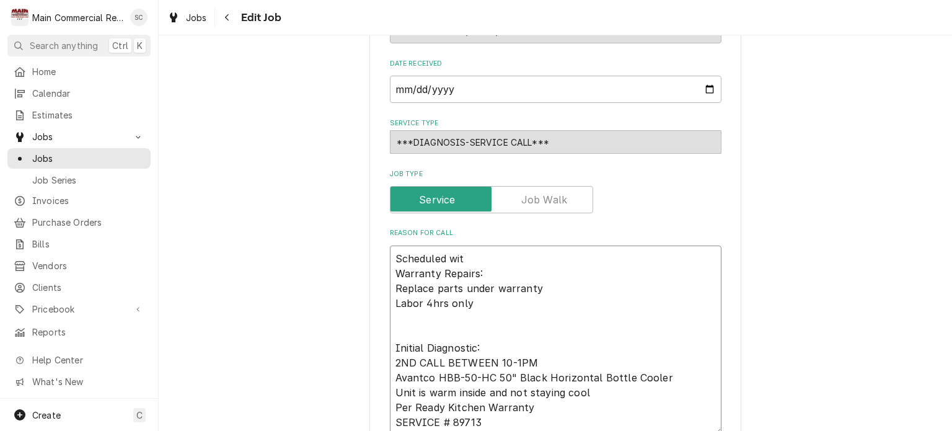
type textarea "Scheduled with Warranty Repairs: Replace parts under warranty Labor 4hrs only I…"
type textarea "x"
type textarea "Scheduled with Warranty Repairs: Replace parts under warranty Labor 4hrs only I…"
type textarea "x"
type textarea "Scheduled with A Warranty Repairs: Replace parts under warranty Labor 4hrs only…"
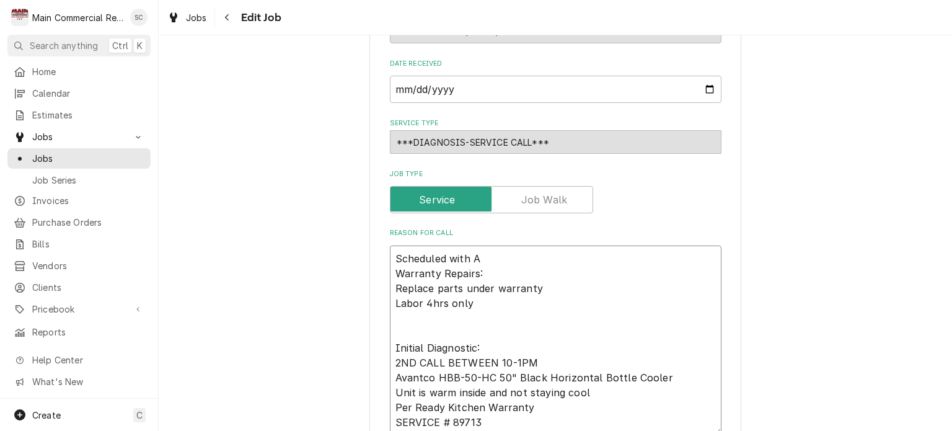
type textarea "x"
type textarea "Scheduled with An Warranty Repairs: Replace parts under warranty Labor 4hrs onl…"
type textarea "x"
type textarea "Scheduled with Ana Warranty Repairs: Replace parts under warranty Labor 4hrs on…"
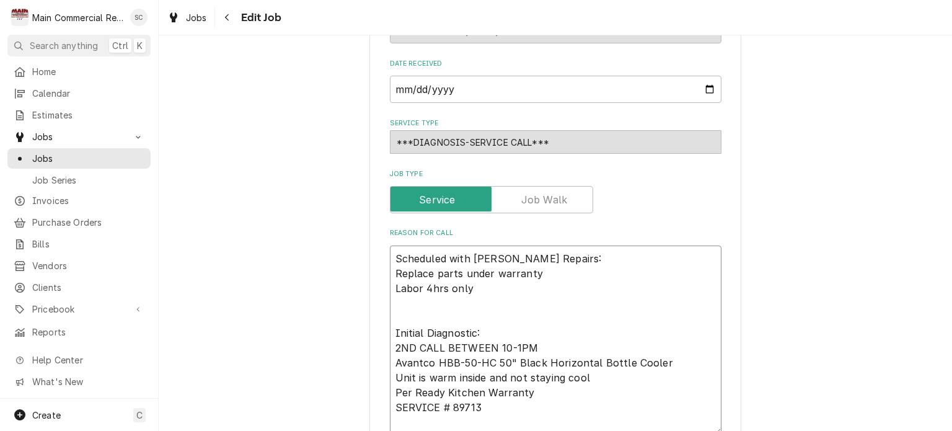
type textarea "x"
type textarea "Scheduled with Ana Warranty Repairs: Replace parts under warranty Labor 4hrs on…"
type textarea "x"
type textarea "Scheduled with Ana f Warranty Repairs: Replace parts under warranty Labor 4hrs …"
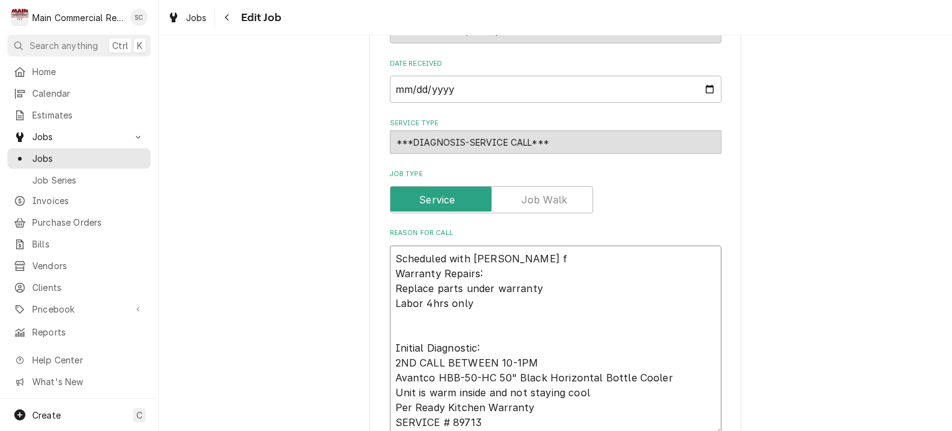
type textarea "x"
type textarea "Scheduled with Ana fo Warranty Repairs: Replace parts under warranty Labor 4hrs…"
type textarea "x"
type textarea "Scheduled with Ana for Warranty Repairs: Replace parts under warranty Labor 4hr…"
type textarea "x"
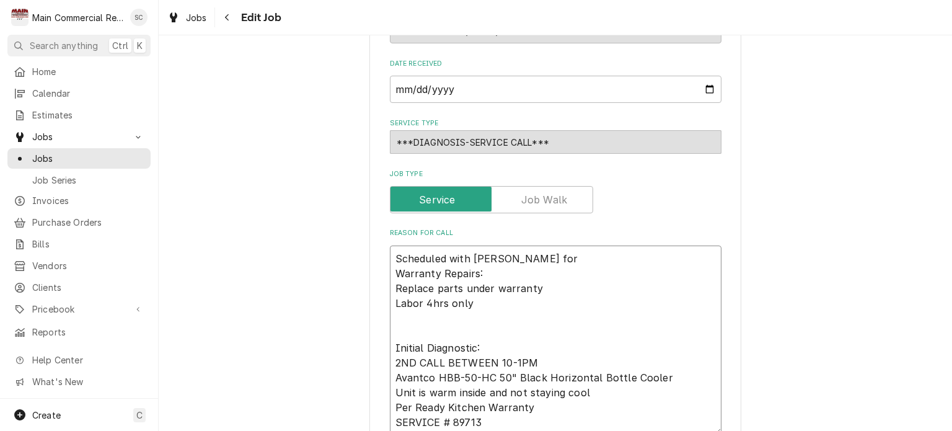
type textarea "Scheduled with Ana for Warranty Repairs: Replace parts under warranty Labor 4hr…"
type textarea "x"
type textarea "Scheduled with Ana for b Warranty Repairs: Replace parts under warranty Labor 4…"
type textarea "x"
type textarea "Scheduled with Ana for be Warranty Repairs: Replace parts under warranty Labor …"
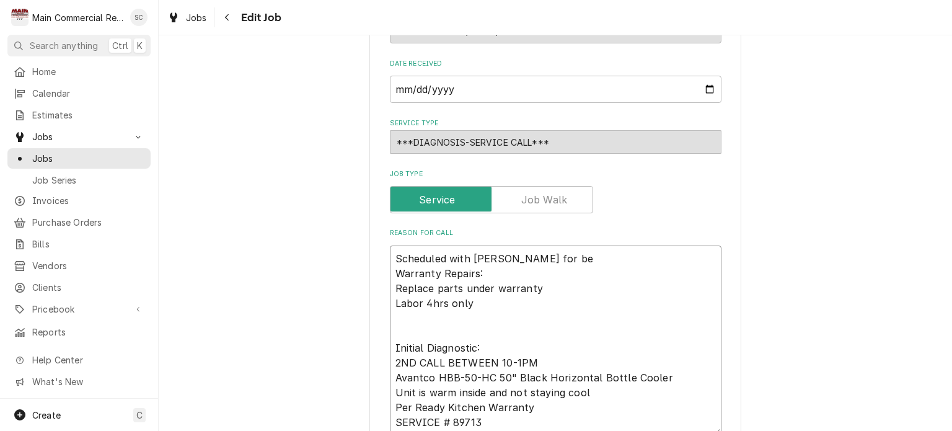
type textarea "x"
type textarea "Scheduled with Ana for bet Warranty Repairs: Replace parts under warranty Labor…"
type textarea "x"
type textarea "Scheduled with Ana for betw Warranty Repairs: Replace parts under warranty Labo…"
type textarea "x"
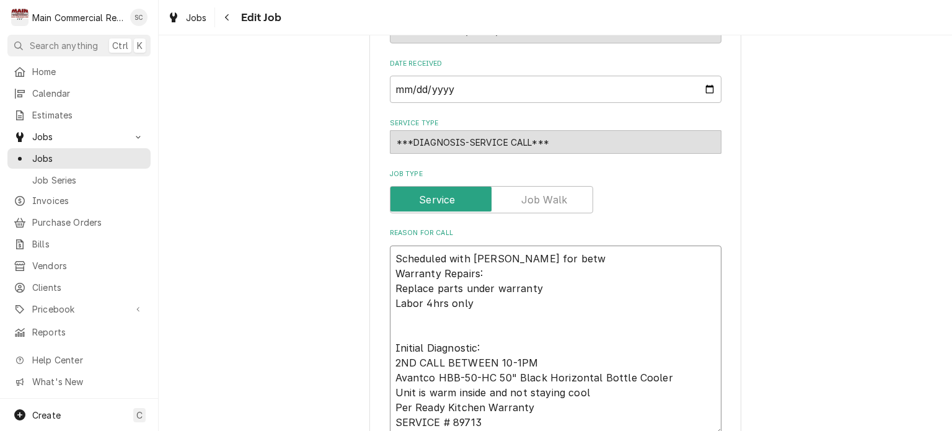
type textarea "Scheduled with Ana for betwe Warranty Repairs: Replace parts under warranty Lab…"
type textarea "x"
type textarea "Scheduled with Ana for betwee Warranty Repairs: Replace parts under warranty La…"
type textarea "x"
type textarea "Scheduled with Ana for between Warranty Repairs: Replace parts under warranty L…"
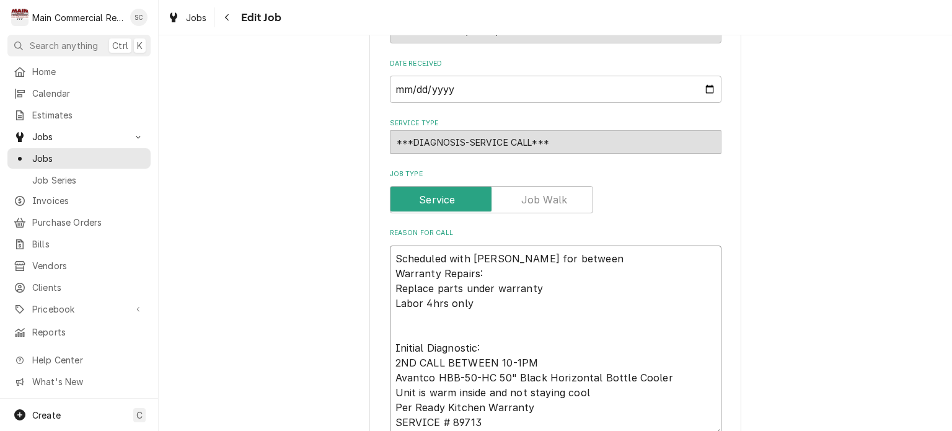
type textarea "x"
type textarea "Scheduled with Ana for between Warranty Repairs: Replace parts under warranty L…"
type textarea "x"
type textarea "Scheduled with Ana for between 1 Warranty Repairs: Replace parts under warranty…"
type textarea "x"
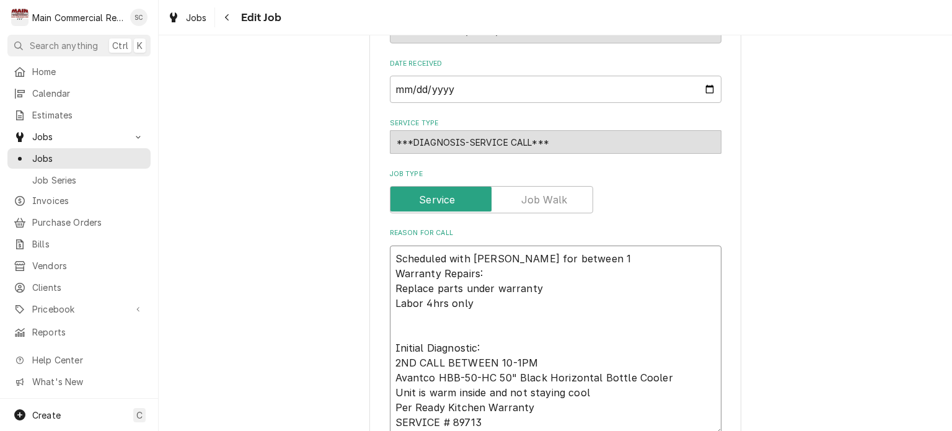
type textarea "Scheduled with Ana for between 10 Warranty Repairs: Replace parts under warrant…"
type textarea "x"
type textarea "Scheduled with Ana for between 10- Warranty Repairs: Replace parts under warran…"
type textarea "x"
type textarea "Scheduled with Ana for between 10-1 Warranty Repairs: Replace parts under warra…"
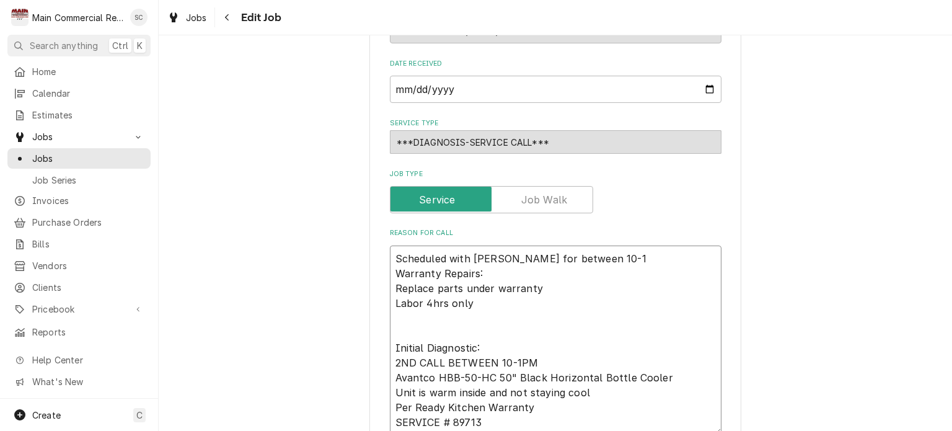
type textarea "x"
type textarea "Scheduled with Ana for between 10-1 Warranty Repairs: Replace parts under warra…"
type textarea "x"
type textarea "Scheduled with Ana for between 10-1 a Warranty Repairs: Replace parts under war…"
type textarea "x"
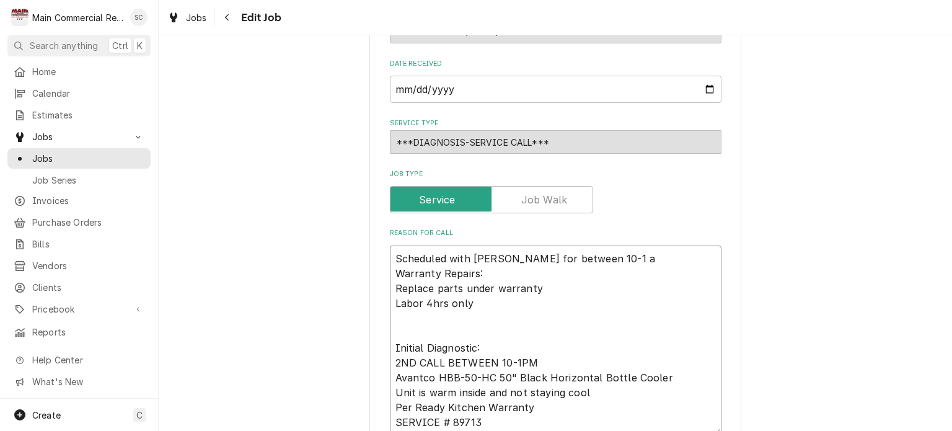
type textarea "Scheduled with Ana for between 10-1 ag Warranty Repairs: Replace parts under wa…"
type textarea "x"
type textarea "Scheduled with Ana for between 10-1 aga Warranty Repairs: Replace parts under w…"
type textarea "x"
type textarea "Scheduled with Ana for between 10-1 agai Warranty Repairs: Replace parts under …"
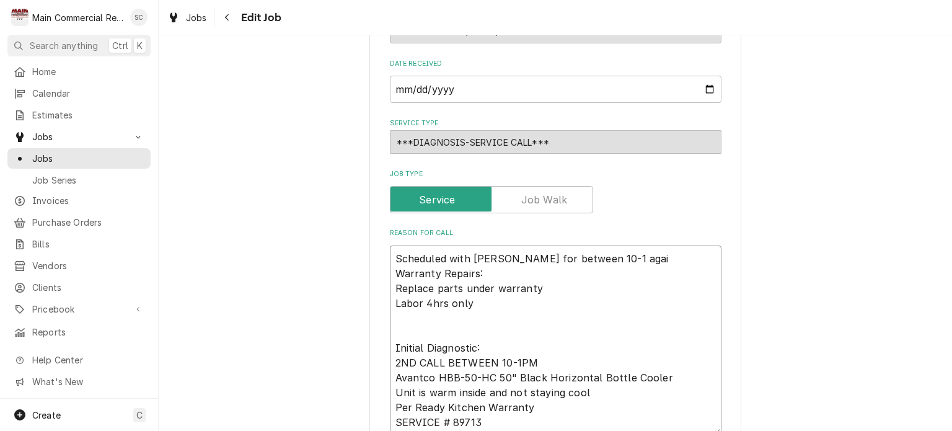
type textarea "x"
type textarea "Scheduled with Ana for between 10-1 again Warranty Repairs: Replace parts under…"
type textarea "x"
type textarea "Scheduled with Ana for between 10-1 again. Warranty Repairs: Replace parts unde…"
type textarea "x"
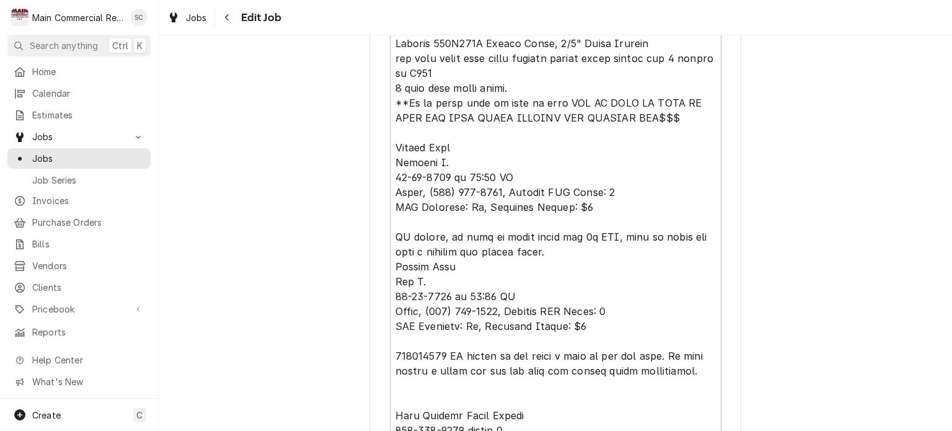
scroll to position [1849, 0]
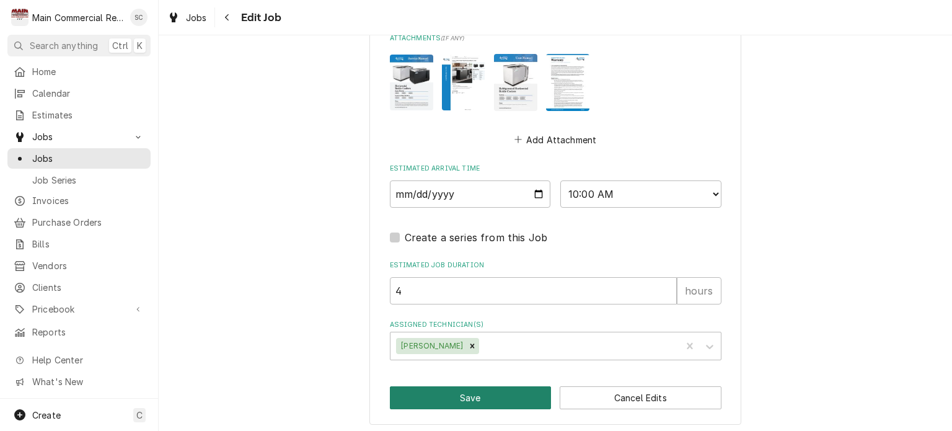
type textarea "Scheduled with Ana for between 10-1 again. Warranty Repairs: Replace parts unde…"
click at [466, 397] on button "Save" at bounding box center [471, 397] width 162 height 23
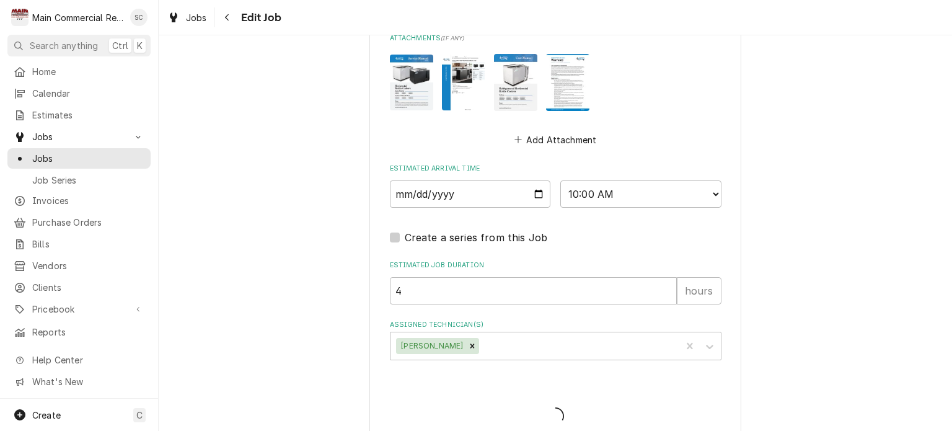
type textarea "x"
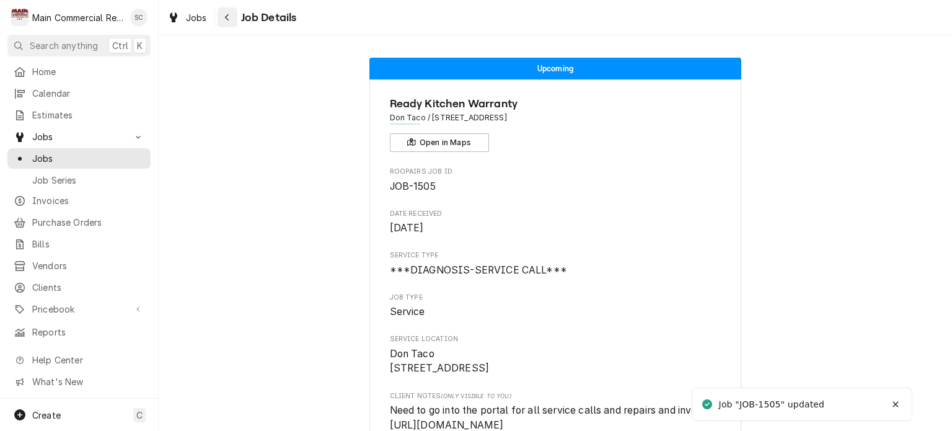
click at [228, 22] on div "Navigate back" at bounding box center [227, 17] width 12 height 12
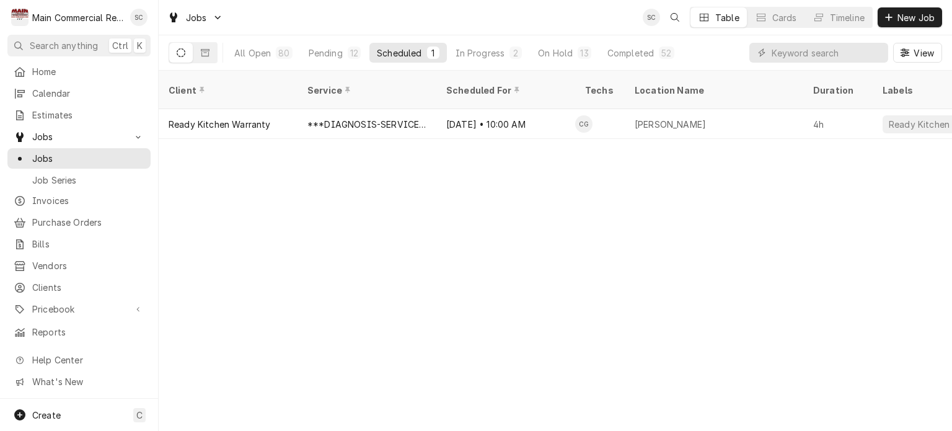
click at [582, 230] on div "Client Service Scheduled For Techs Location Name Duration Labels Status ID Prio…" at bounding box center [555, 251] width 793 height 360
click at [348, 51] on div "12" at bounding box center [354, 52] width 13 height 12
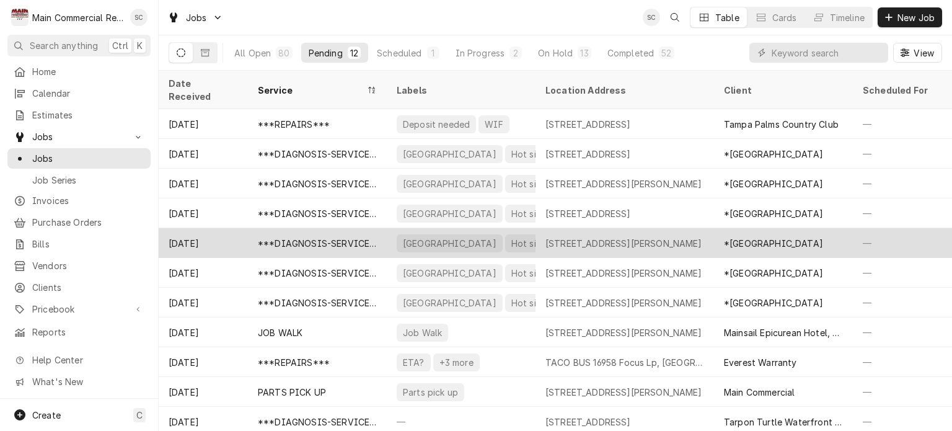
scroll to position [30, 0]
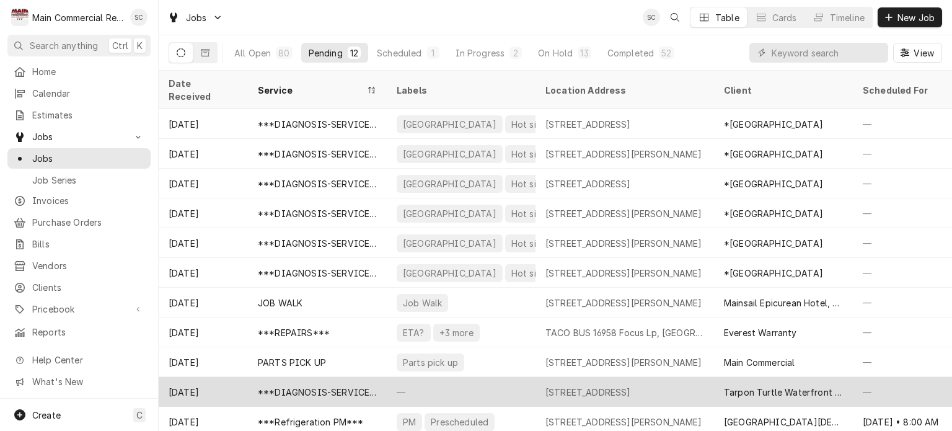
click at [607, 385] on div "1513 Lake Tarpon Ave, Tarpon Springs, FL 34689" at bounding box center [588, 391] width 86 height 13
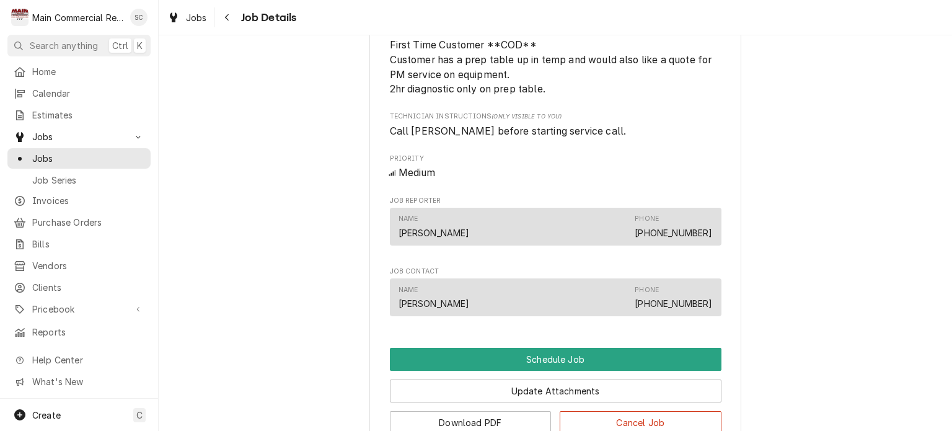
scroll to position [496, 0]
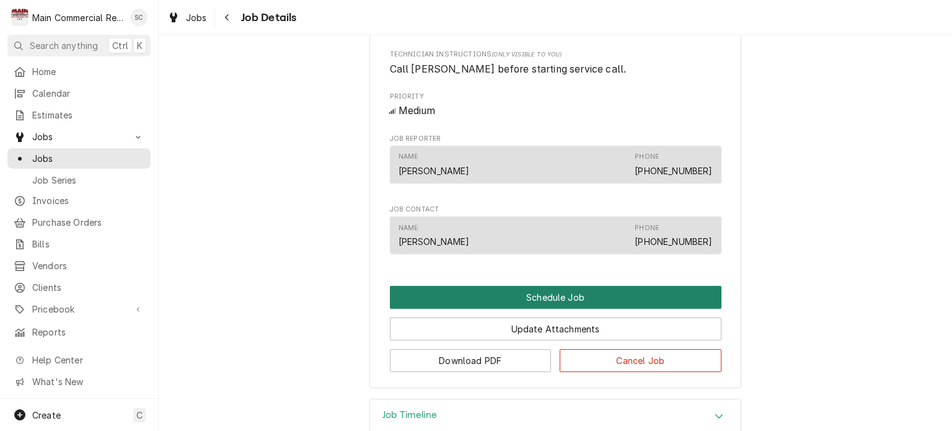
click at [590, 309] on button "Schedule Job" at bounding box center [555, 297] width 331 height 23
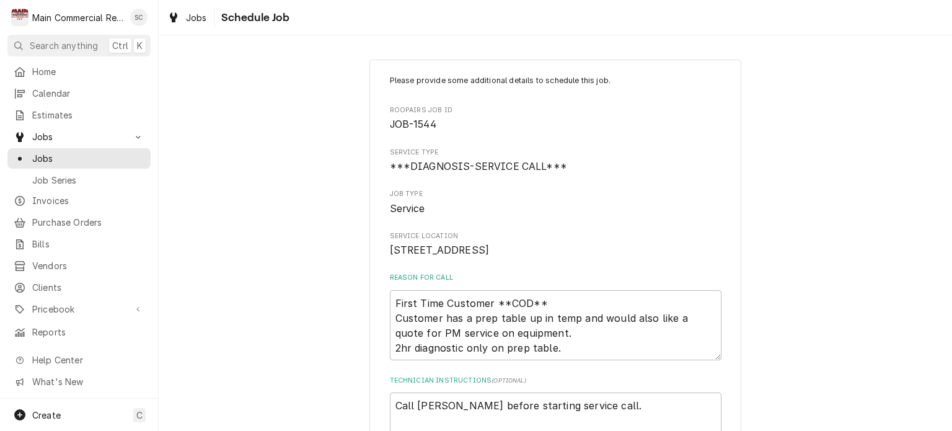
scroll to position [281, 0]
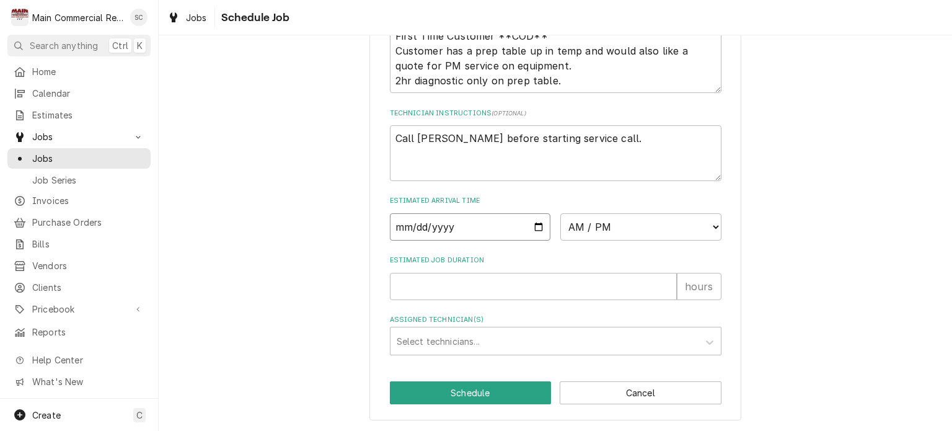
click at [533, 227] on input "Date" at bounding box center [470, 226] width 161 height 27
type input "[DATE]"
type textarea "x"
click at [577, 230] on select "AM / PM 6:00 AM 6:15 AM 6:30 AM 6:45 AM 7:00 AM 7:15 AM 7:30 AM 7:45 AM 8:00 AM…" at bounding box center [640, 226] width 161 height 27
select select "08:00:00"
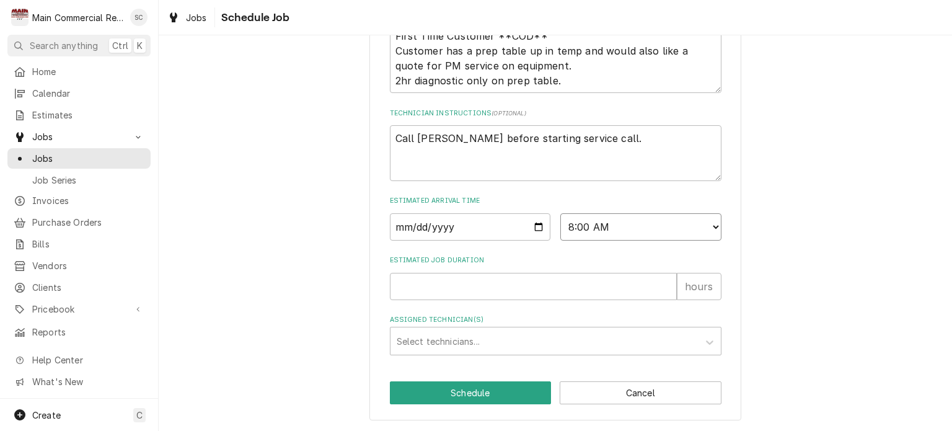
click at [560, 213] on select "AM / PM 6:00 AM 6:15 AM 6:30 AM 6:45 AM 7:00 AM 7:15 AM 7:30 AM 7:45 AM 8:00 AM…" at bounding box center [640, 226] width 161 height 27
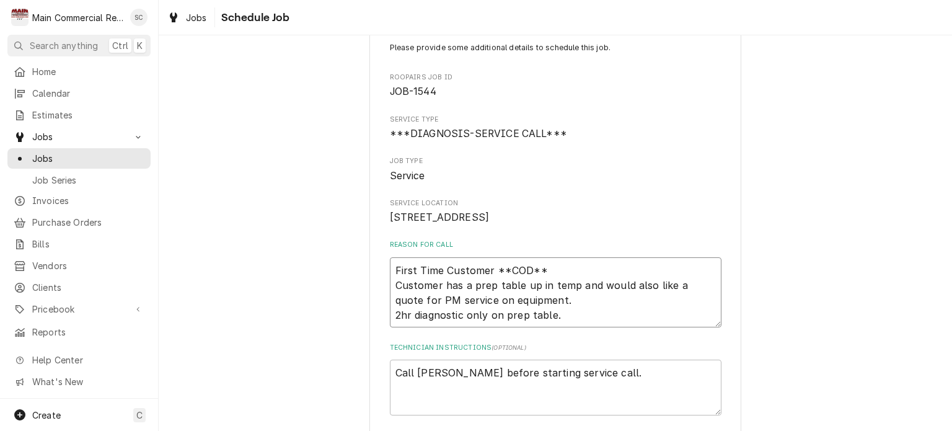
click at [390, 283] on textarea "First Time Customer **COD** Customer has a prep table up in temp and would also…" at bounding box center [555, 292] width 331 height 71
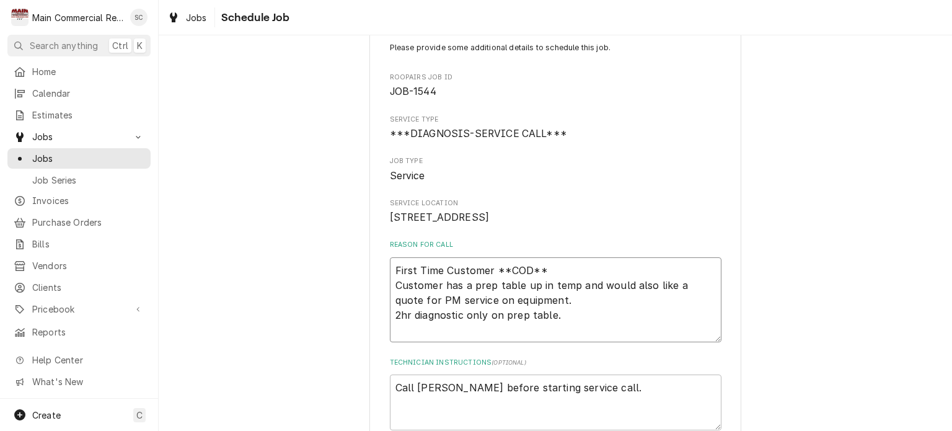
type textarea "x"
type textarea "First Time Customer **COD** Customer has a prep table up in temp and would also…"
type textarea "x"
type textarea "M First Time Customer **COD** Customer has a prep table up in temp and would al…"
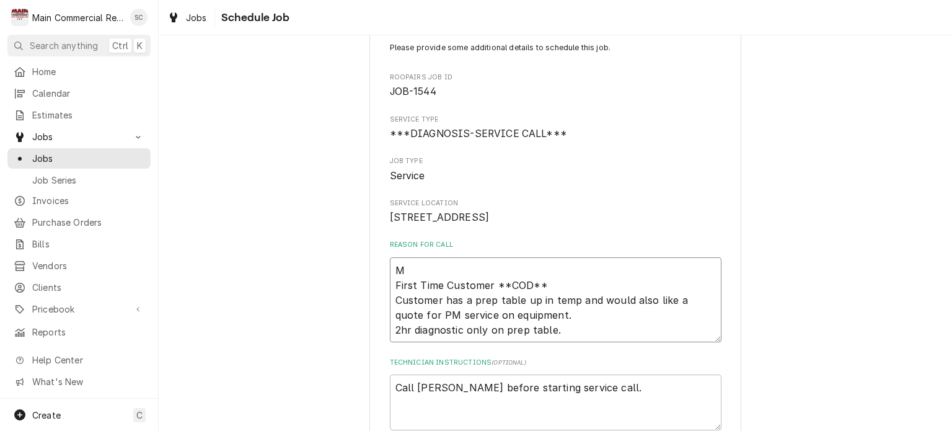
type textarea "x"
type textarea "Mu First Time Customer **COD** Customer has a prep table up in temp and would a…"
type textarea "x"
type textarea "Mus First Time Customer **COD** Customer has a prep table up in temp and would …"
type textarea "x"
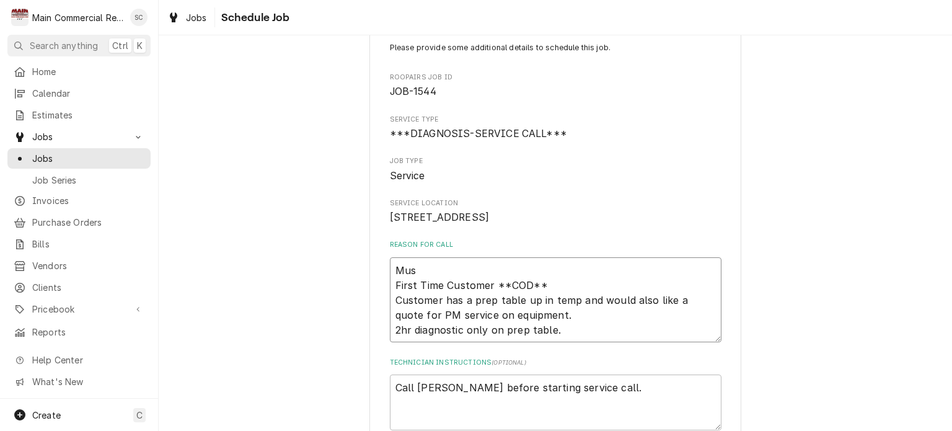
type textarea "Must First Time Customer **COD** Customer has a prep table up in temp and would…"
type textarea "x"
type textarea "Must First Time Customer **COD** Customer has a prep table up in temp and would…"
type textarea "x"
type textarea "Must b First Time Customer **COD** Customer has a prep table up in temp and wou…"
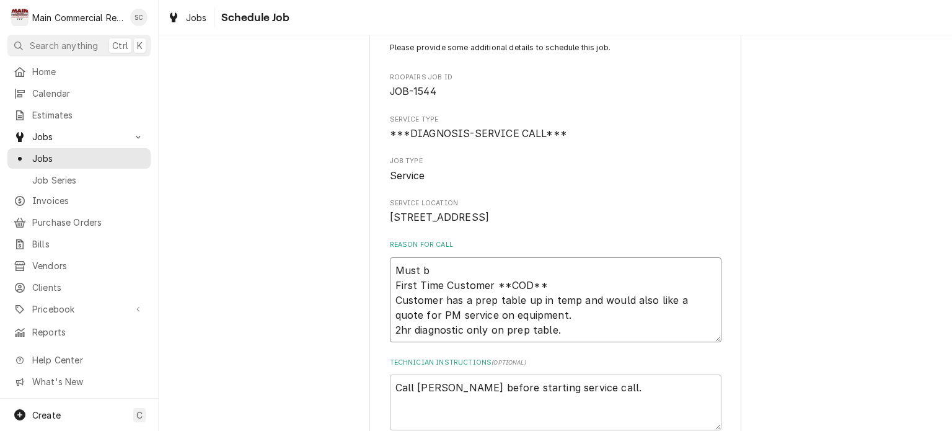
type textarea "x"
type textarea "Must be First Time Customer **COD** Customer has a prep table up in temp and wo…"
type textarea "x"
type textarea "Must be First Time Customer **COD** Customer has a prep table up in temp and wo…"
type textarea "x"
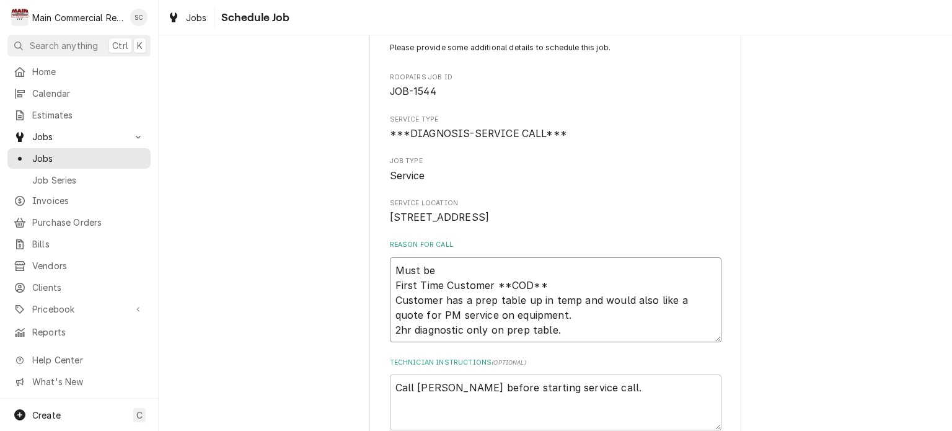
type textarea "Must be 8 First Time Customer **COD** Customer has a prep table up in temp and …"
type textarea "x"
type textarea "Must be 8a First Time Customer **COD** Customer has a prep table up in temp and…"
type textarea "x"
type textarea "Must be 8am First Time Customer **COD** Customer has a prep table up in temp an…"
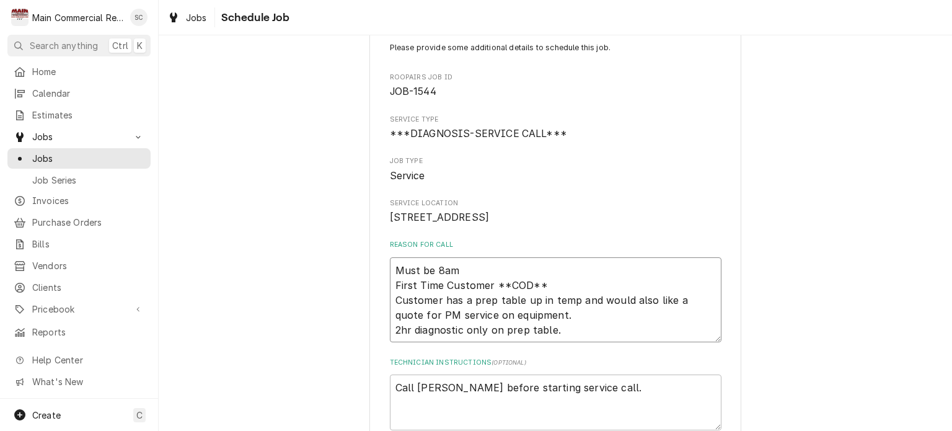
type textarea "x"
type textarea "Must be 8am First Time Customer **COD** Customer has a prep table up in temp an…"
type textarea "x"
type textarea "Must be 8am o First Time Customer **COD** Customer has a prep table up in temp …"
type textarea "x"
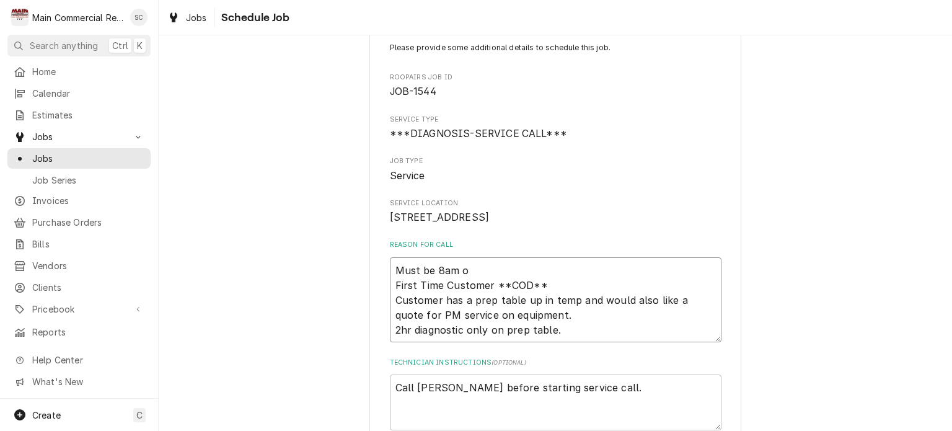
type textarea "Must be 8am on First Time Customer **COD** Customer has a prep table up in temp…"
type textarea "x"
type textarea "Must be 8am on First Time Customer **COD** Customer has a prep table up in temp…"
type textarea "x"
type textarea "Must be 8am on t First Time Customer **COD** Customer has a prep table up in te…"
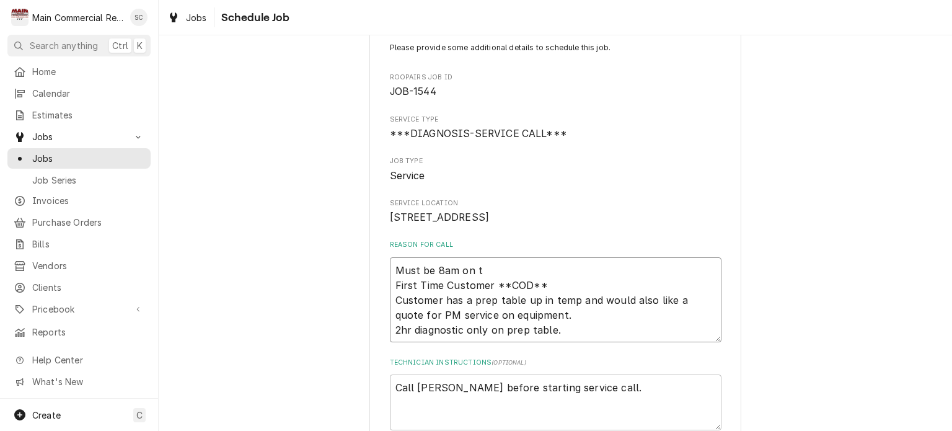
type textarea "x"
type textarea "Must be 8am on th First Time Customer **COD** Customer has a prep table up in t…"
type textarea "x"
type textarea "Must be 8am on the First Time Customer **COD** Customer has a prep table up in …"
type textarea "x"
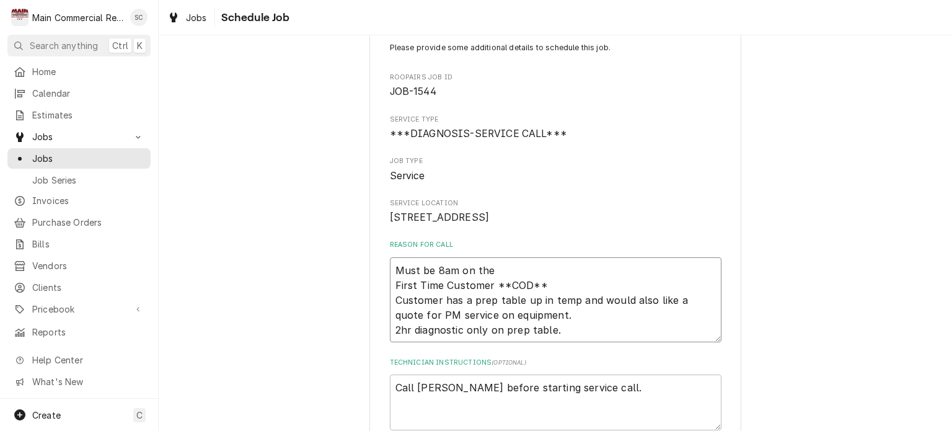
type textarea "Must be 8am on the First Time Customer **COD** Customer has a prep table up in …"
type textarea "x"
type textarea "Must be 8am on the d First Time Customer **COD** Customer has a prep table up i…"
type textarea "x"
type textarea "Must be 8am on the do First Time Customer **COD** Customer has a prep table up …"
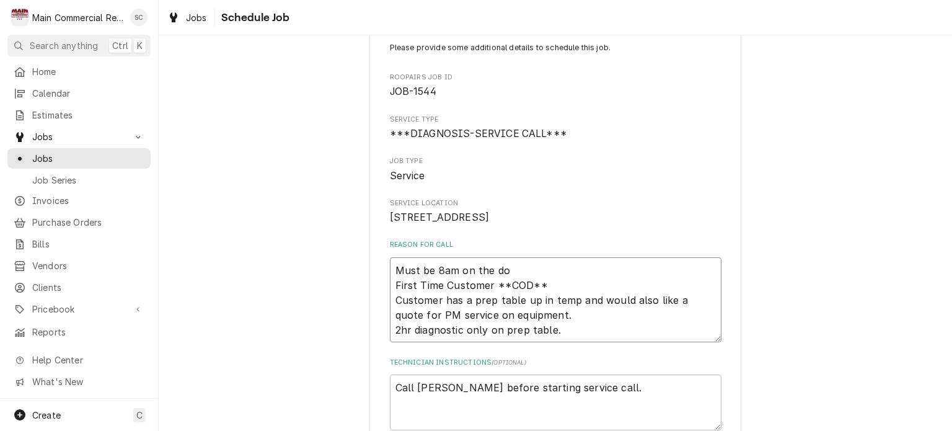
type textarea "x"
type textarea "Must be 8am on the dot First Time Customer **COD** Customer has a prep table up…"
type textarea "x"
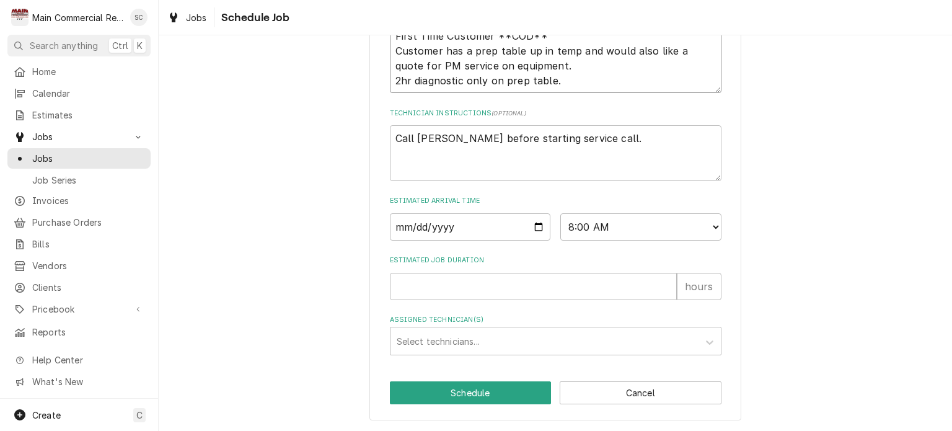
type textarea "Must be 8am on the dot. First Time Customer **COD** Customer has a prep table u…"
click at [424, 279] on input "Estimated Job Duration" at bounding box center [533, 286] width 287 height 27
type textarea "x"
type input "2"
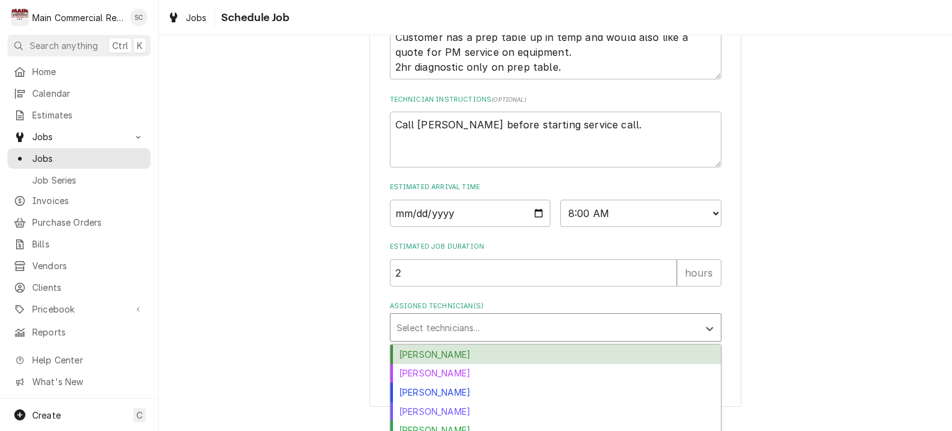
click at [463, 338] on div "Assigned Technician(s)" at bounding box center [545, 327] width 296 height 22
click at [449, 364] on div "Caleb Gorton" at bounding box center [555, 353] width 330 height 19
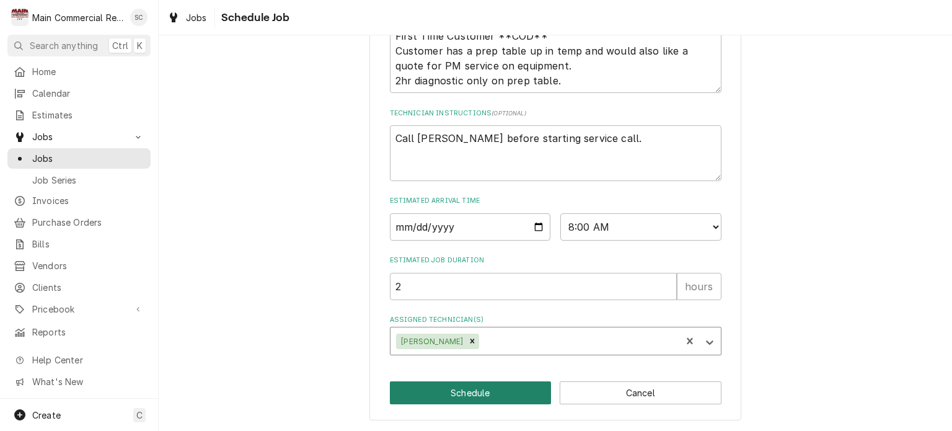
click at [486, 393] on button "Schedule" at bounding box center [471, 392] width 162 height 23
type textarea "x"
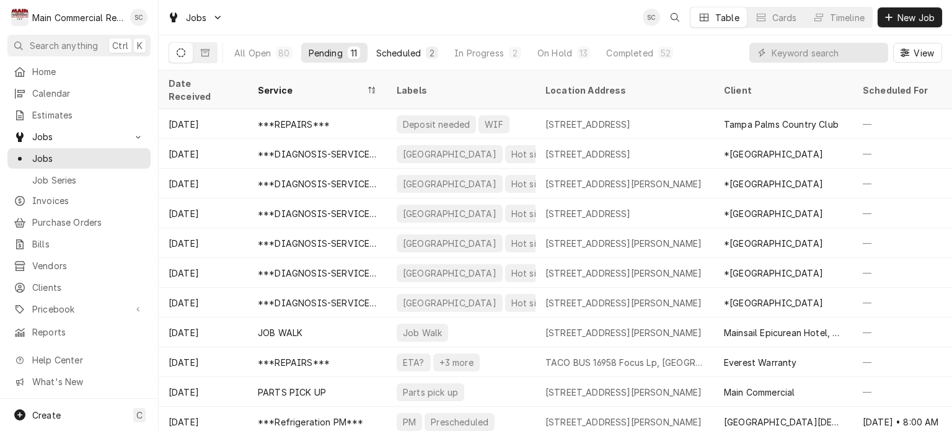
click at [386, 51] on div "Scheduled" at bounding box center [398, 52] width 45 height 13
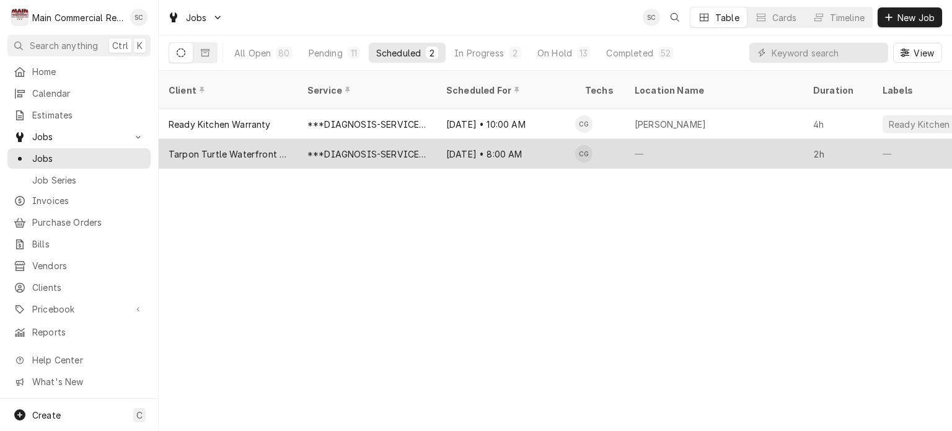
click at [441, 144] on div "[DATE] • 8:00 AM" at bounding box center [505, 154] width 139 height 30
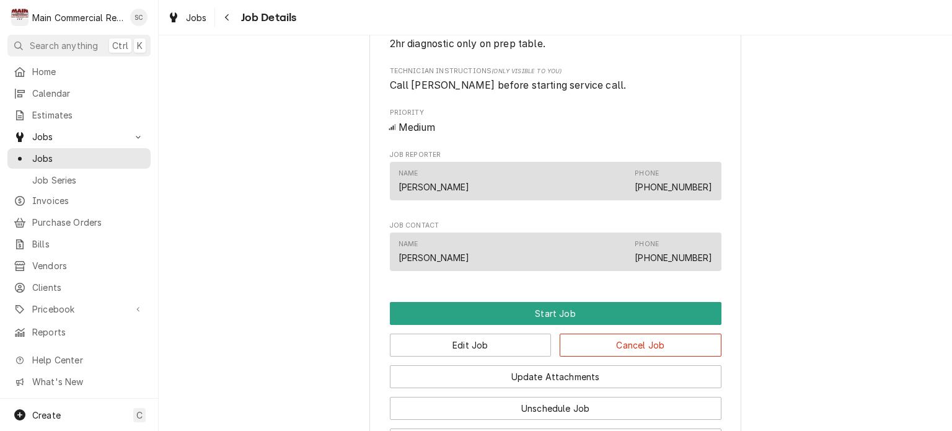
scroll to position [796, 0]
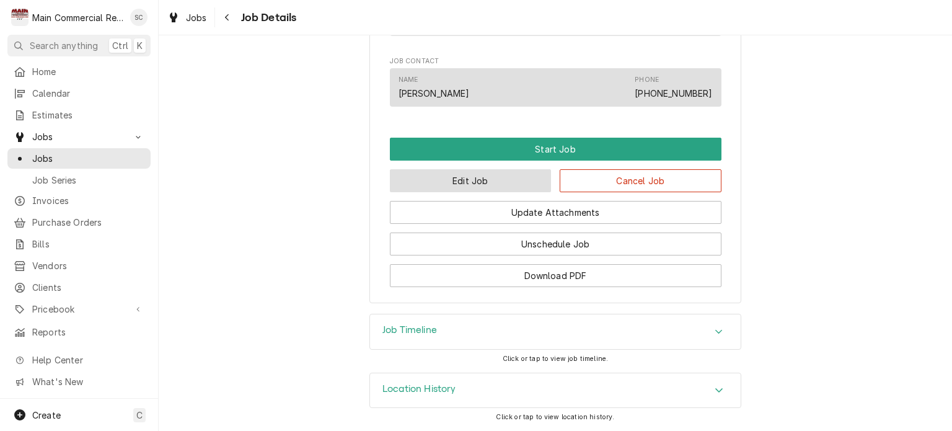
click at [504, 180] on button "Edit Job" at bounding box center [471, 180] width 162 height 23
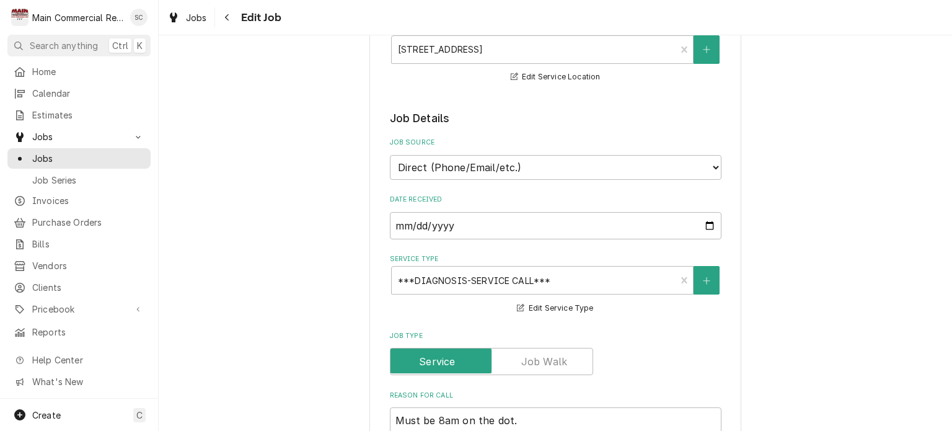
scroll to position [434, 0]
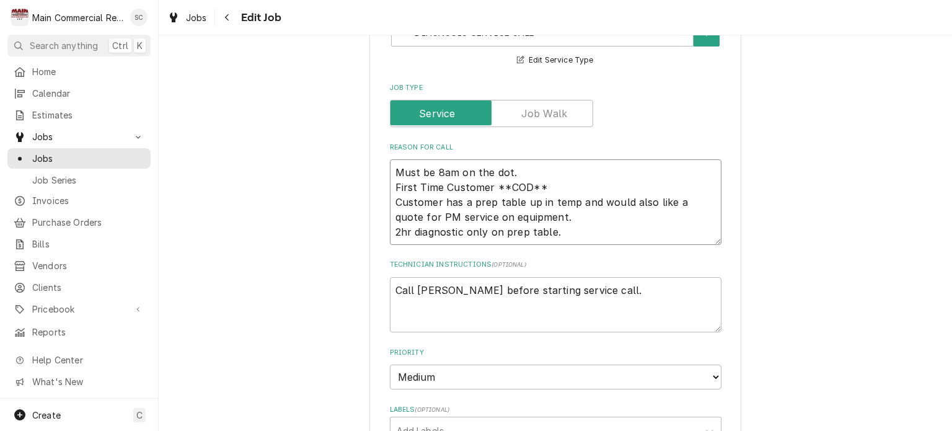
click at [560, 183] on textarea "Must be 8am on the dot. First Time Customer **COD** Customer has a prep table u…" at bounding box center [555, 202] width 331 height 86
type textarea "x"
type textarea "Must be 8am on the dot. First Time Customer **COD**h Customer has a prep table …"
type textarea "x"
type textarea "Must be 8am on the dot. First Time Customer **COD**he Customer has a prep table…"
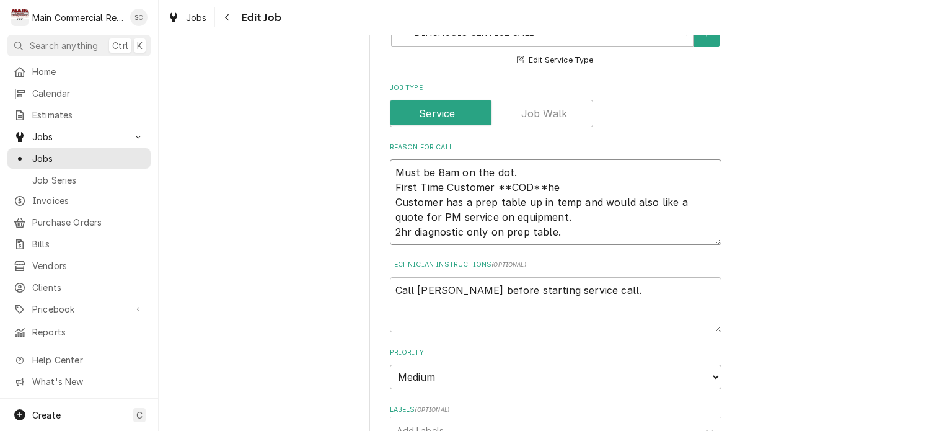
type textarea "x"
type textarea "Must be 8am on the dot. First Time Customer **COD**he Customer has a prep table…"
type textarea "x"
type textarea "Must be 8am on the dot. First Time Customer **COD**he w Customer has a prep tab…"
type textarea "x"
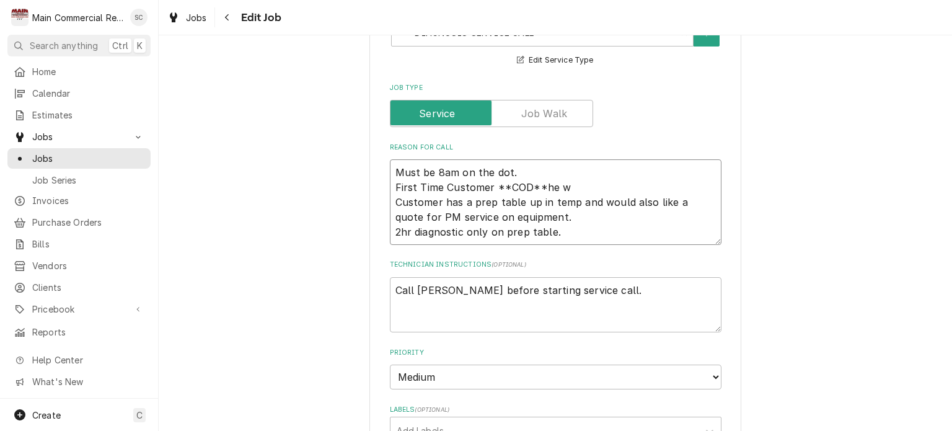
type textarea "Must be 8am on the dot. First Time Customer **COD**he wi Customer has a prep ta…"
type textarea "x"
type textarea "Must be 8am on the dot. First Time Customer **COD**he wil Customer has a prep t…"
type textarea "x"
type textarea "Must be 8am on the dot. First Time Customer **COD**he will Customer has a prep …"
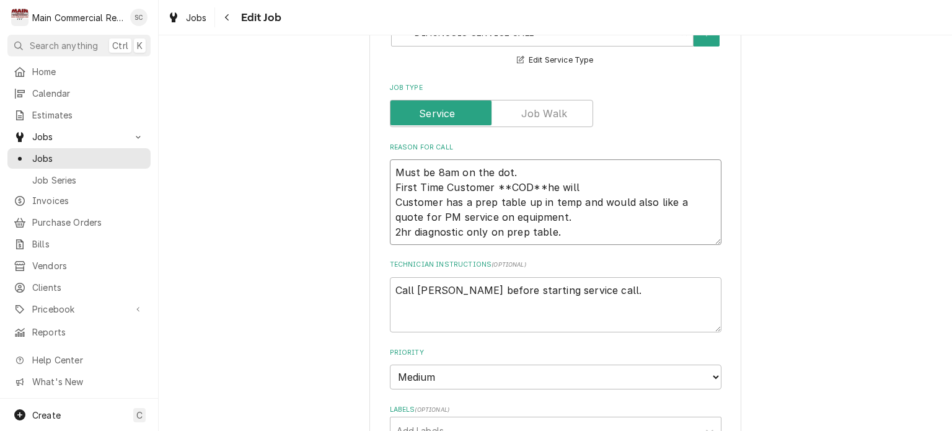
type textarea "x"
type textarea "Must be 8am on the dot. First Time Customer **COD**he will Customer has a prep …"
type textarea "x"
type textarea "Must be 8am on the dot. First Time Customer **COD**he will g Customer has a pre…"
type textarea "x"
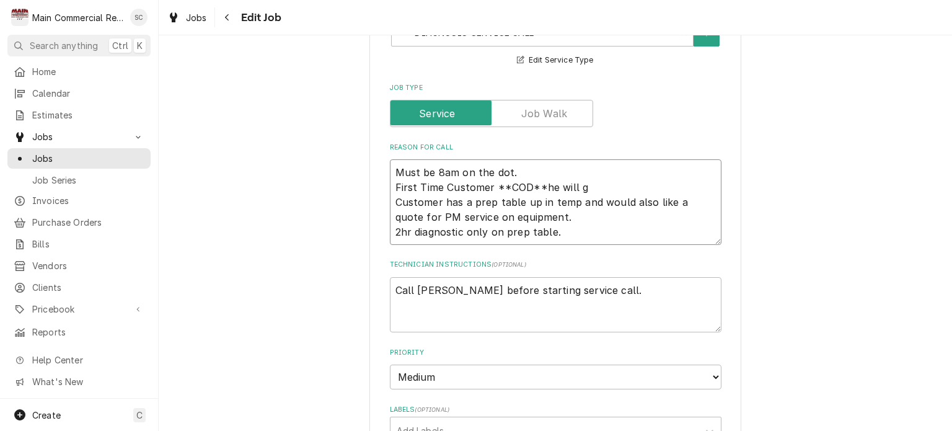
type textarea "Must be 8am on the dot. First Time Customer **COD**he will gi Customer has a pr…"
type textarea "x"
type textarea "Must be 8am on the dot. First Time Customer **COD**he will giv Customer has a p…"
type textarea "x"
type textarea "Must be 8am on the dot. First Time Customer **COD**he will give Customer has a …"
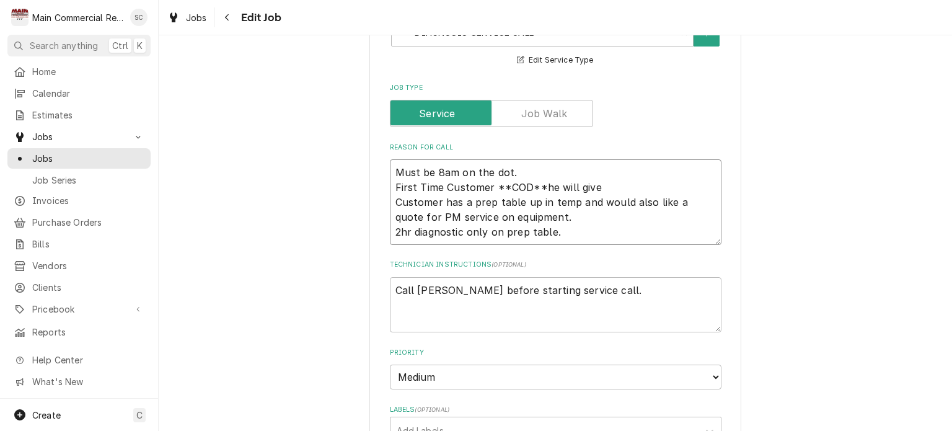
type textarea "x"
type textarea "Must be 8am on the dot. First Time Customer **COD**he will give Customer has a …"
type textarea "x"
type textarea "Must be 8am on the dot. First Time Customer **COD**he will give y Customer has …"
type textarea "x"
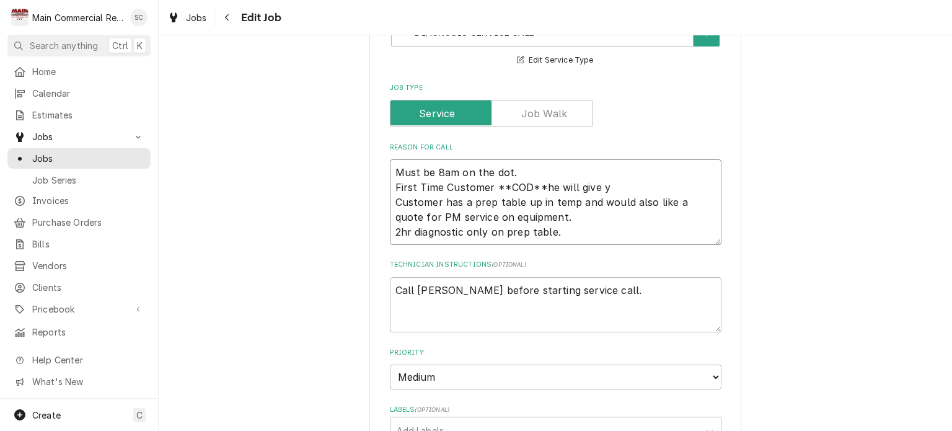
type textarea "Must be 8am on the dot. First Time Customer **COD**he will give yo Customer has…"
type textarea "x"
type textarea "Must be 8am on the dot. First Time Customer **COD**he will give you Customer ha…"
type textarea "x"
type textarea "Must be 8am on the dot. First Time Customer **COD**he will give you Customer ha…"
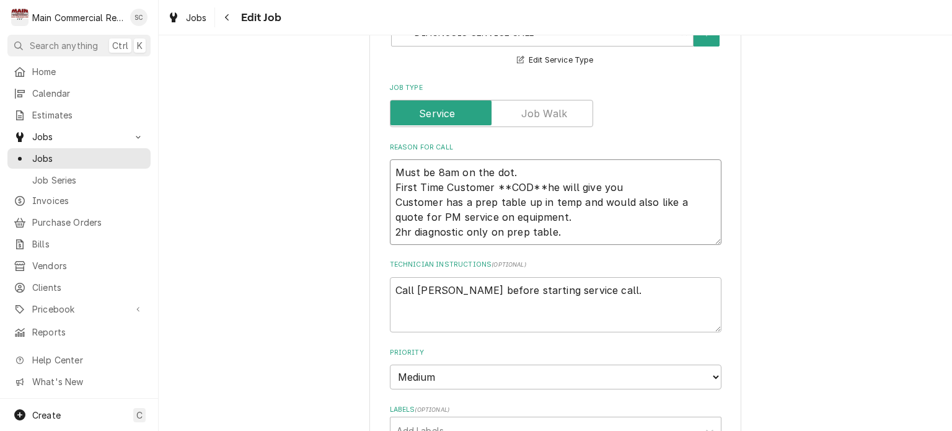
type textarea "x"
type textarea "Must be 8am on the dot. First Time Customer **COD**he will give you h Customer …"
type textarea "x"
type textarea "Must be 8am on the dot. First Time Customer **COD**he will give you hi Customer…"
type textarea "x"
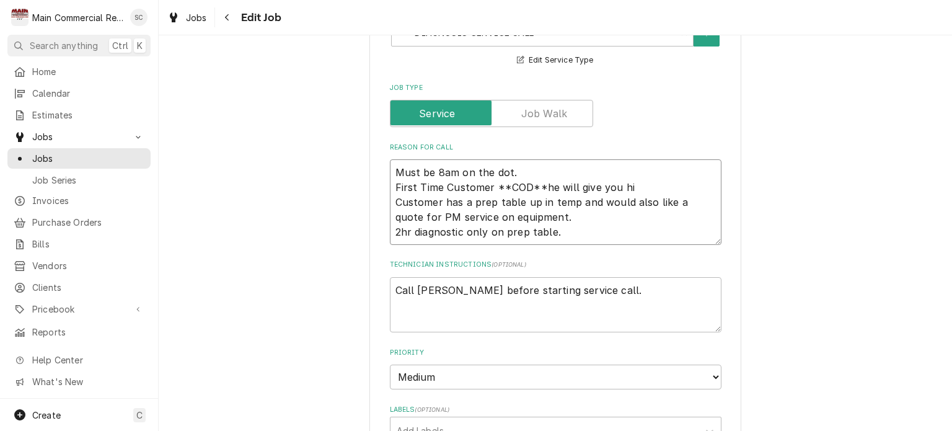
type textarea "Must be 8am on the dot. First Time Customer **COD**he will give you his Custome…"
type textarea "x"
type textarea "Must be 8am on the dot. First Time Customer **COD**he will give you his Custome…"
type textarea "x"
type textarea "Must be 8am on the dot. First Time Customer **COD**he will give you his C Custo…"
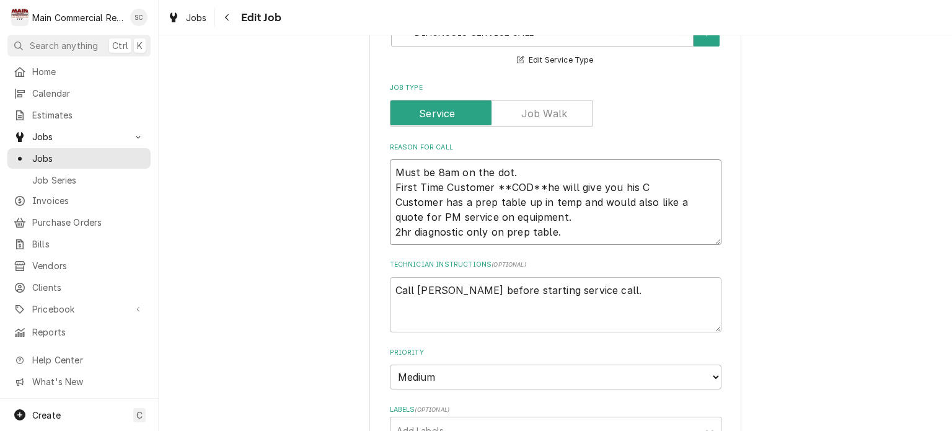
type textarea "x"
type textarea "Must be 8am on the dot. First Time Customer **COD**he will give you his CC Cust…"
type textarea "x"
type textarea "Must be 8am on the dot. First Time Customer **COD**he will give you his CC Cust…"
type textarea "x"
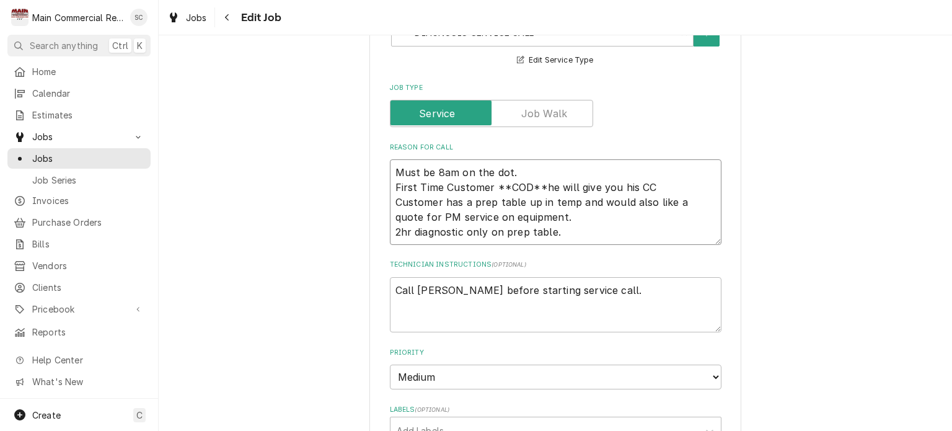
type textarea "Must be 8am on the dot. First Time Customer **COD**he will give you his CC i Cu…"
type textarea "x"
type textarea "Must be 8am on the dot. First Time Customer **COD**he will give you his CC in C…"
type textarea "x"
type textarea "Must be 8am on the dot. First Time Customer **COD**he will give you his CC inf …"
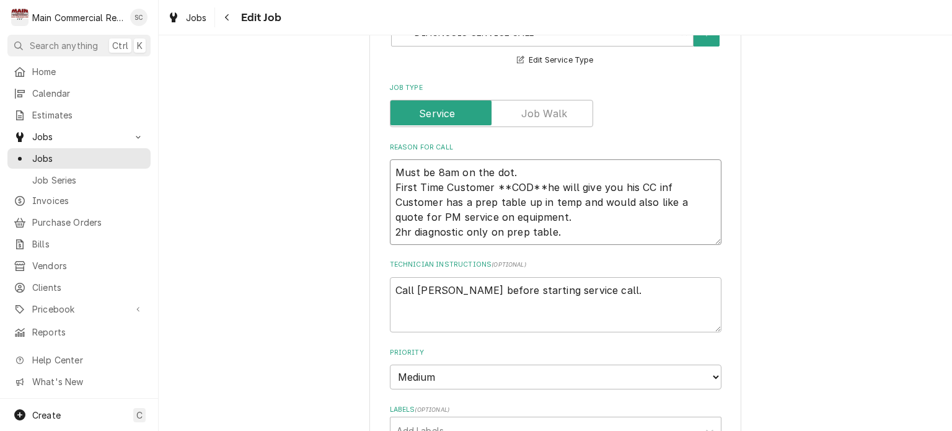
type textarea "x"
type textarea "Must be 8am on the dot. First Time Customer **COD**he will give you his CC info…"
type textarea "x"
type textarea "Must be 8am on the dot. First Time Customer **COD**he will give you his CC info…"
type textarea "x"
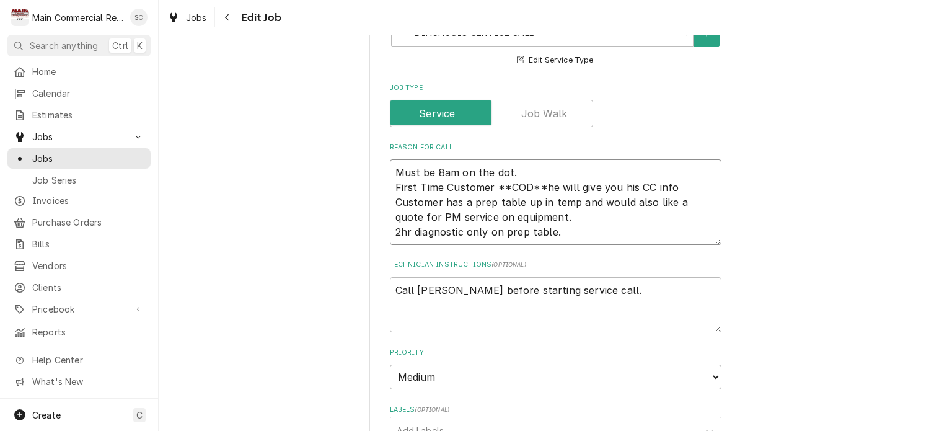
type textarea "Must be 8am on the dot. First Time Customer **COD**he will give you his CC info…"
type textarea "x"
type textarea "Must be 8am on the dot. First Time Customer **COD**he will give you his CC info…"
type textarea "x"
type textarea "Must be 8am on the dot. First Time Customer **COD**he will give you his CC info…"
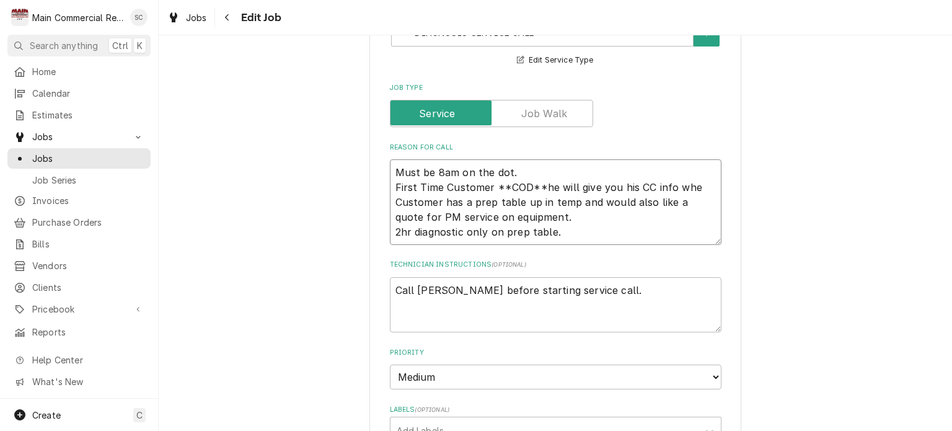
type textarea "x"
type textarea "Must be 8am on the dot. First Time Customer **COD**he will give you his CC info…"
type textarea "x"
type textarea "Must be 8am on the dot. First Time Customer **COD**he will give you his CC info…"
type textarea "x"
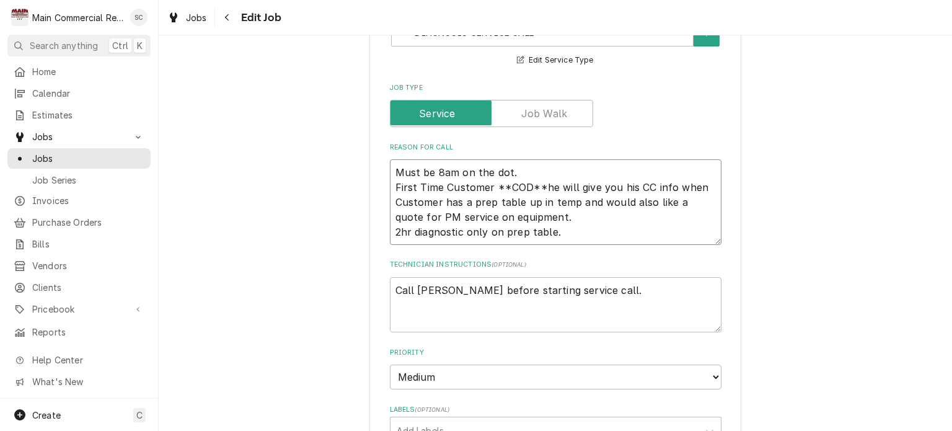
type textarea "Must be 8am on the dot. First Time Customer **COD**he will give you his CC info…"
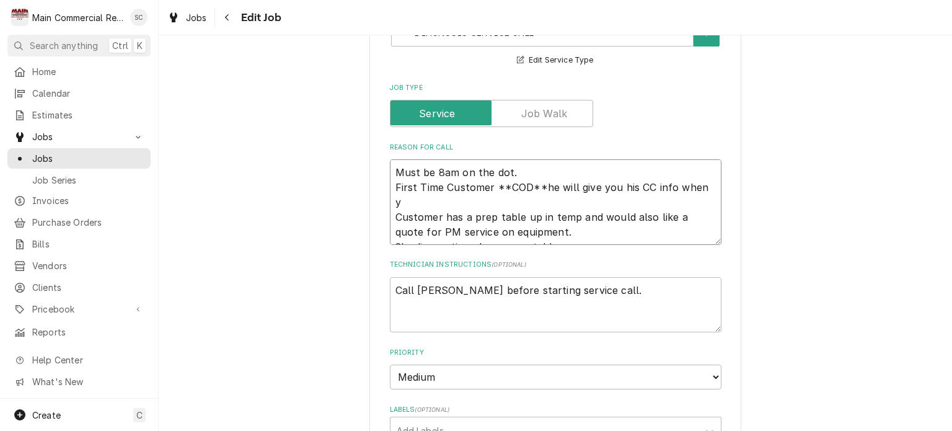
type textarea "x"
type textarea "Must be 8am on the dot. First Time Customer **COD**he will give you his CC info…"
type textarea "x"
type textarea "Must be 8am on the dot. First Time Customer **COD**he will give you his CC info…"
type textarea "x"
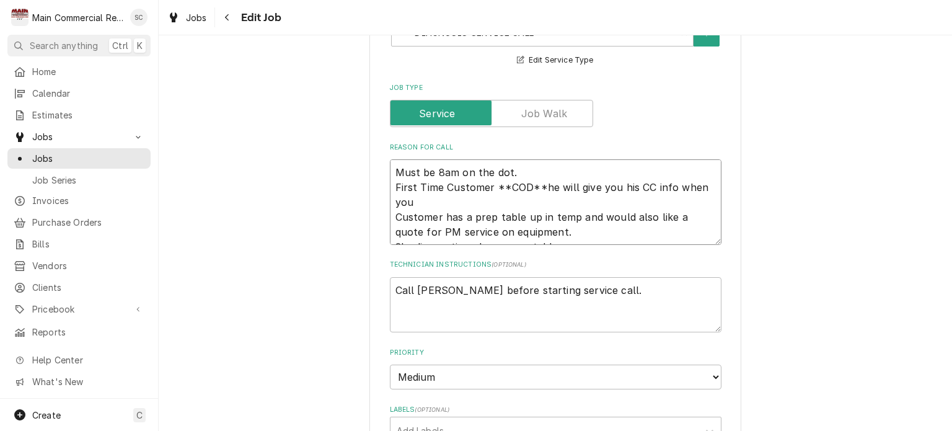
type textarea "Must be 8am on the dot. First Time Customer **COD**he will give you his CC info…"
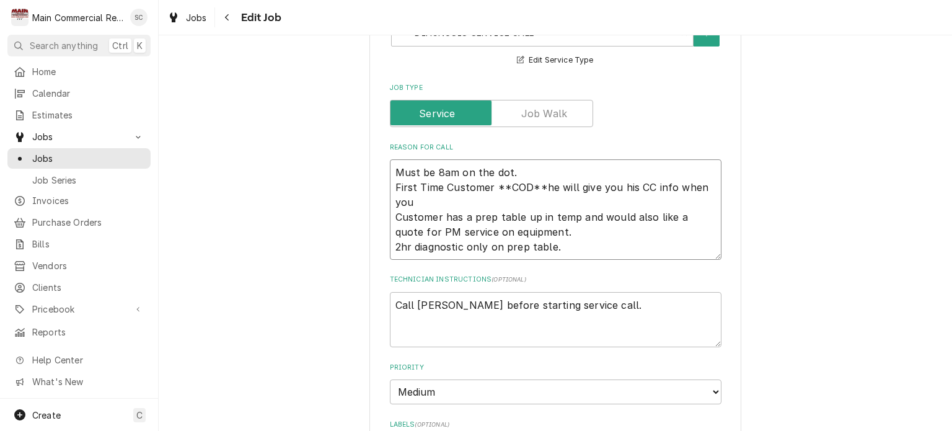
type textarea "x"
type textarea "Must be 8am on the dot. First Time Customer **COD**he will give you his CC info…"
type textarea "x"
type textarea "Must be 8am on the dot. First Time Customer **COD**he will give you his CC info…"
type textarea "x"
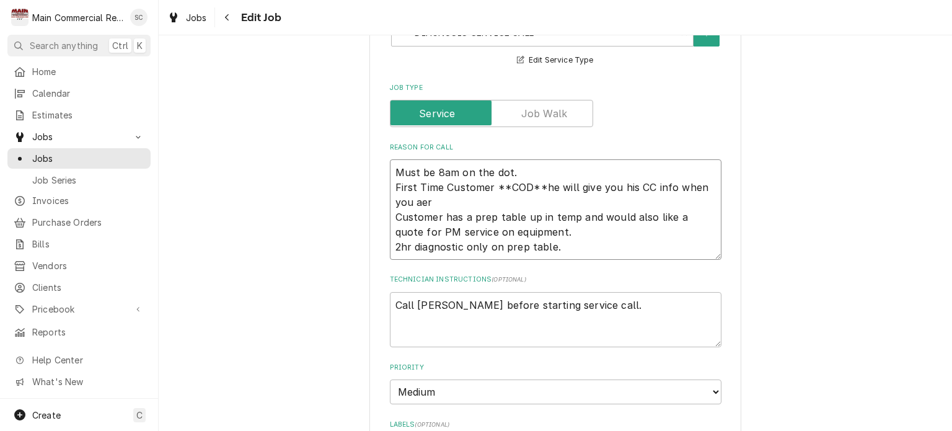
type textarea "Must be 8am on the dot. First Time Customer **COD**he will give you his CC info…"
type textarea "x"
type textarea "Must be 8am on the dot. First Time Customer **COD**he will give you his CC info…"
type textarea "x"
type textarea "Must be 8am on the dot. First Time Customer **COD**he will give you his CC info…"
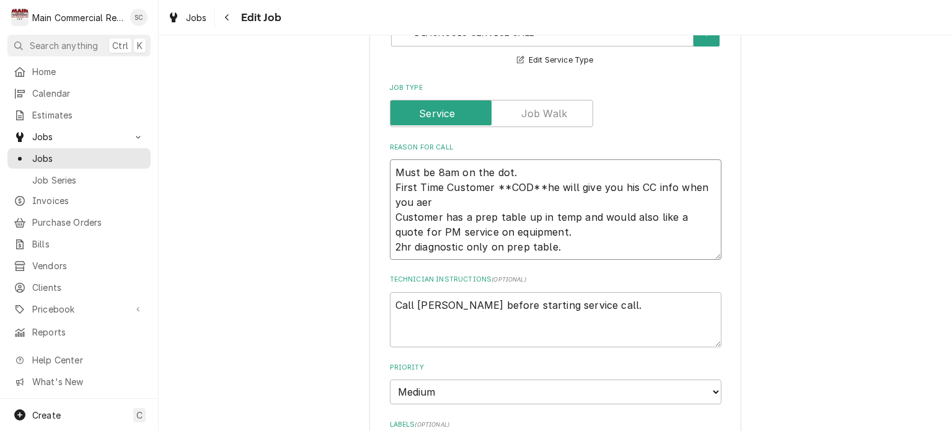
type textarea "x"
type textarea "Must be 8am on the dot. First Time Customer **COD**he will give you his CC info…"
type textarea "x"
type textarea "Must be 8am on the dot. First Time Customer **COD**he will give you his CC info…"
type textarea "x"
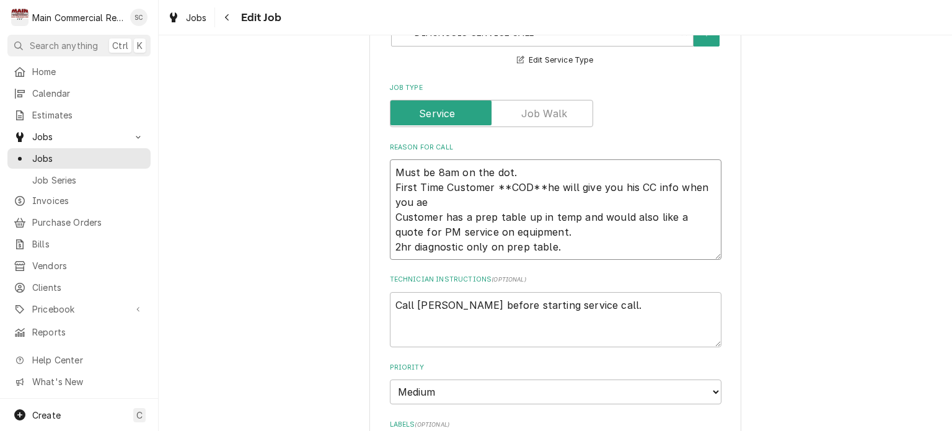
type textarea "Must be 8am on the dot. First Time Customer **COD**he will give you his CC info…"
type textarea "x"
type textarea "Must be 8am on the dot. First Time Customer **COD**he will give you his CC info…"
type textarea "x"
type textarea "Must be 8am on the dot. First Time Customer **COD**he will give you his CC info…"
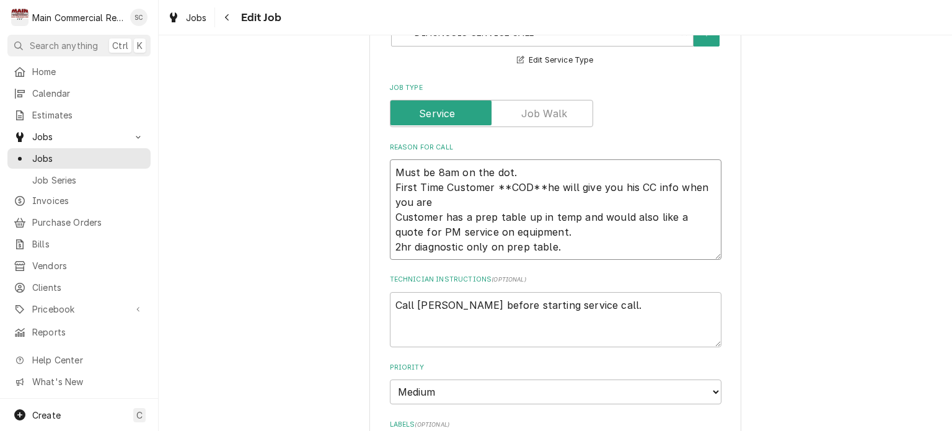
type textarea "x"
type textarea "Must be 8am on the dot. First Time Customer **COD**he will give you his CC info…"
type textarea "x"
type textarea "Must be 8am on the dot. First Time Customer **COD**he will give you his CC info…"
type textarea "x"
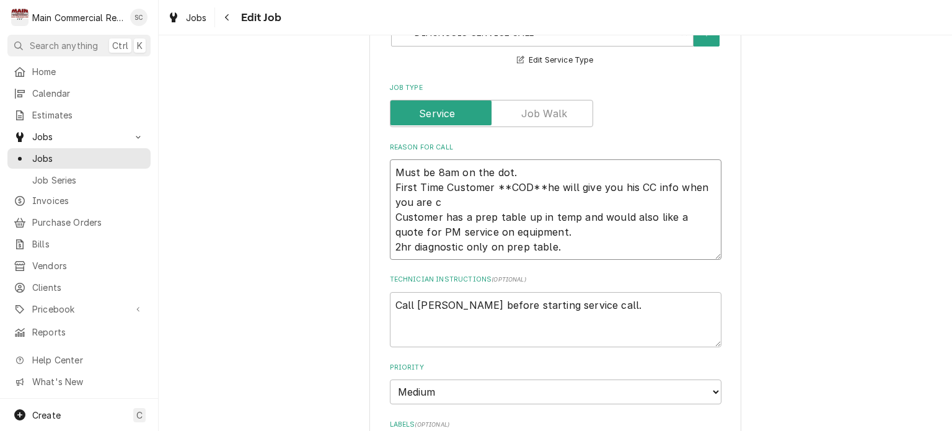
type textarea "Must be 8am on the dot. First Time Customer **COD**he will give you his CC info…"
type textarea "x"
type textarea "Must be 8am on the dot. First Time Customer **COD**he will give you his CC info…"
type textarea "x"
type textarea "Must be 8am on the dot. First Time Customer **COD**he will give you his CC info…"
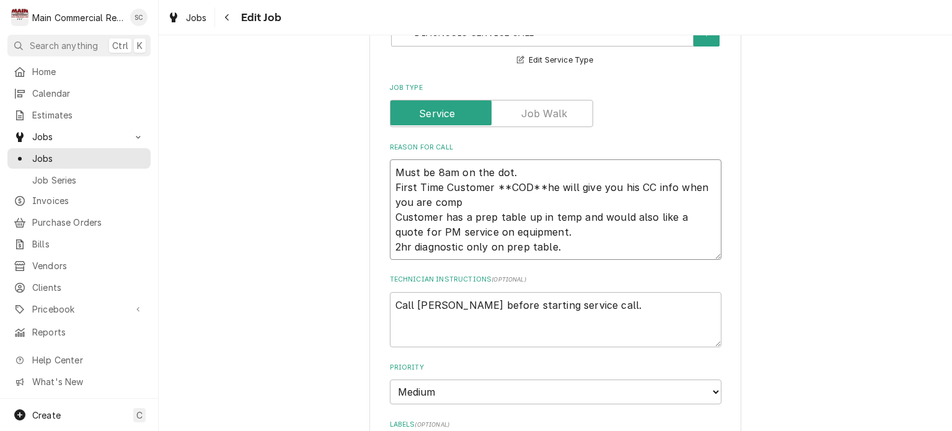
type textarea "x"
type textarea "Must be 8am on the dot. First Time Customer **COD**he will give you his CC info…"
type textarea "x"
type textarea "Must be 8am on the dot. First Time Customer **COD**he will give you his CC info…"
type textarea "x"
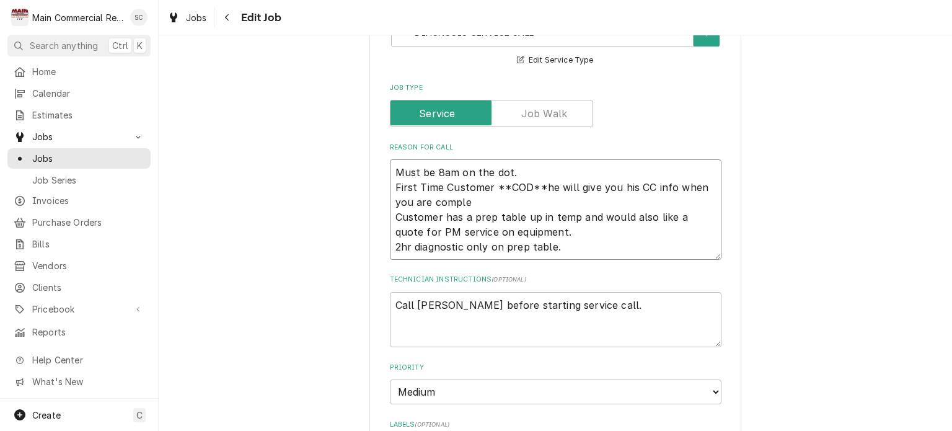
type textarea "Must be 8am on the dot. First Time Customer **COD**he will give you his CC info…"
type textarea "x"
type textarea "Must be 8am on the dot. First Time Customer **COD**he will give you his CC info…"
type textarea "x"
type textarea "Must be 8am on the dot. First Time Customer **COD**he will give you his CC info…"
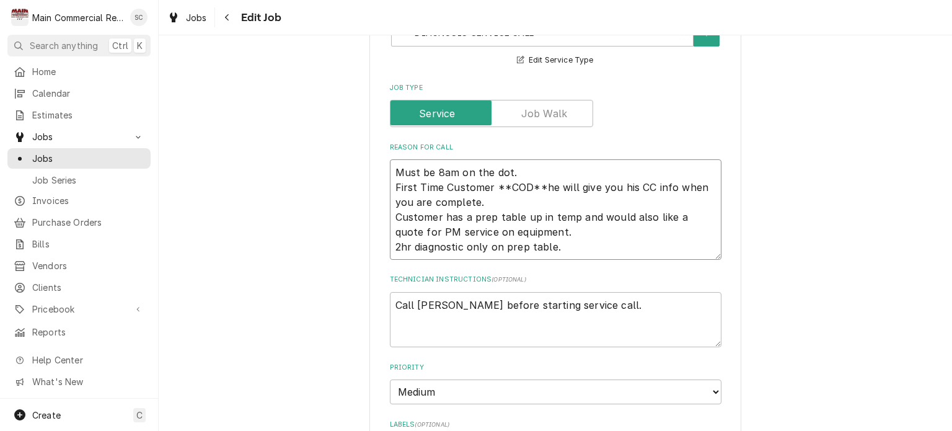
type textarea "x"
type textarea "Must be 8am on the dot. First Time Customer **COD**he will give you his CC info…"
drag, startPoint x: 481, startPoint y: 201, endPoint x: 384, endPoint y: 163, distance: 104.4
click at [390, 163] on textarea "Must be 8am on the dot. First Time Customer **COD**he will give you his CC info…" at bounding box center [555, 209] width 331 height 100
type textarea "x"
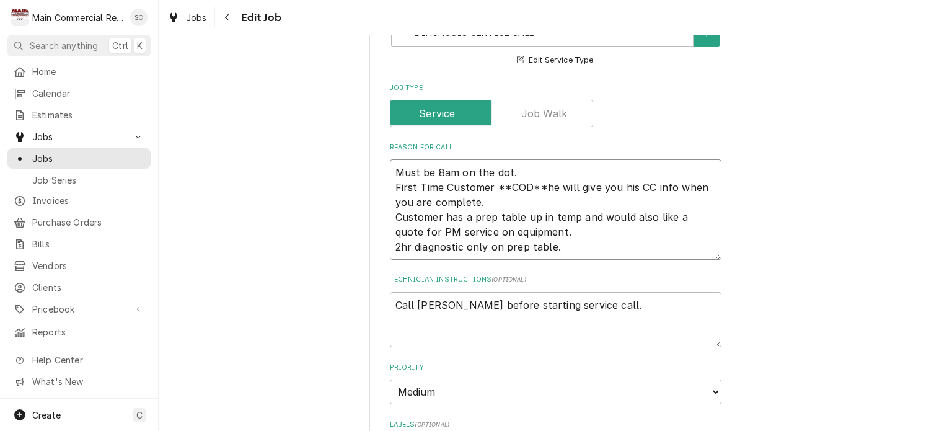
type textarea "Customer has a prep table up in temp and would also like a quote for PM service…"
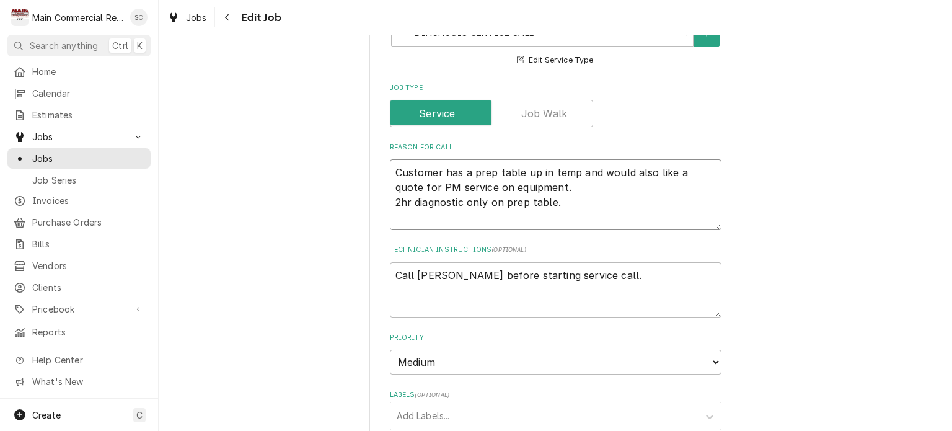
type textarea "x"
type textarea "Customer has a prep table up in temp and would also like a quote for PM service…"
click at [391, 271] on textarea "Call Scott before starting service call." at bounding box center [555, 290] width 331 height 56
type textarea "x"
type textarea "Call Scott before starting service call."
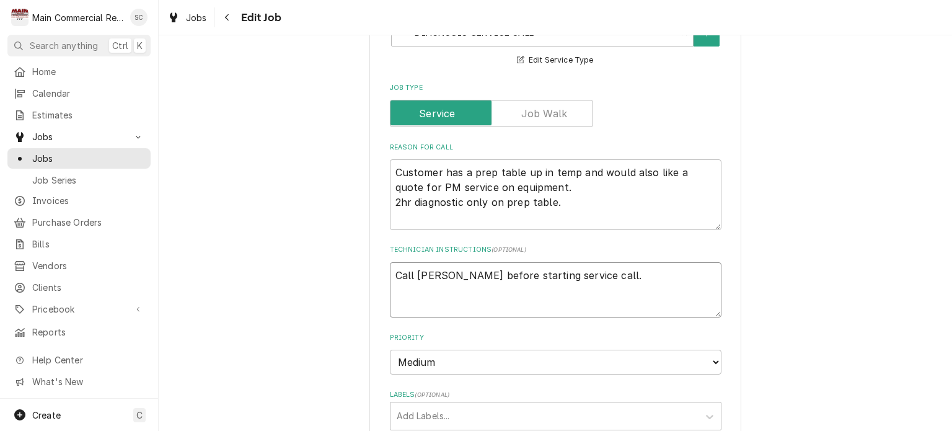
click at [394, 270] on textarea "Call Scott before starting service call." at bounding box center [555, 290] width 331 height 56
paste textarea "Must be 8am on the dot. First Time Customer **COD**he will give you his CC info…"
type textarea "x"
type textarea "Must be 8am on the dot. First Time Customer **COD**he will give you his CC info…"
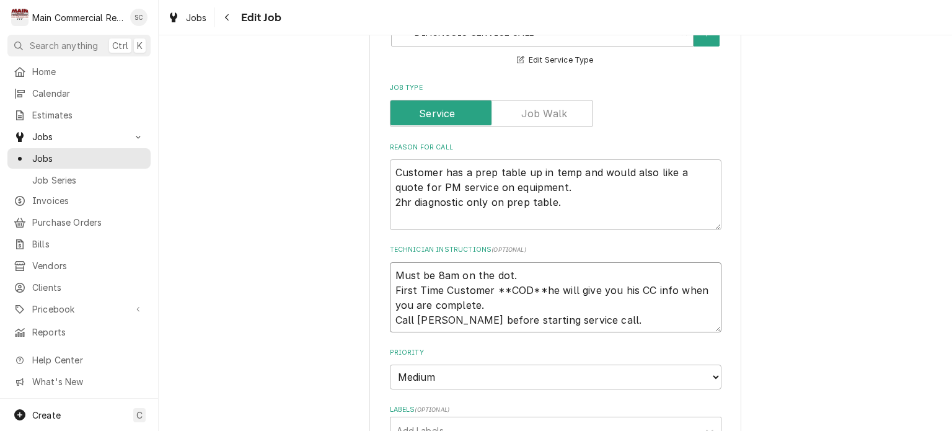
type textarea "x"
type textarea "Must be 8am on the dot. First Time Customer **COD**he will give you his CC info…"
click at [426, 169] on textarea "Customer has a prep table up in temp and would also like a quote for PM service…" at bounding box center [555, 194] width 331 height 71
drag, startPoint x: 538, startPoint y: 283, endPoint x: 389, endPoint y: 282, distance: 148.7
click at [390, 282] on textarea "Must be 8am on the dot. First Time Customer **COD**he will give you his CC info…" at bounding box center [555, 297] width 331 height 71
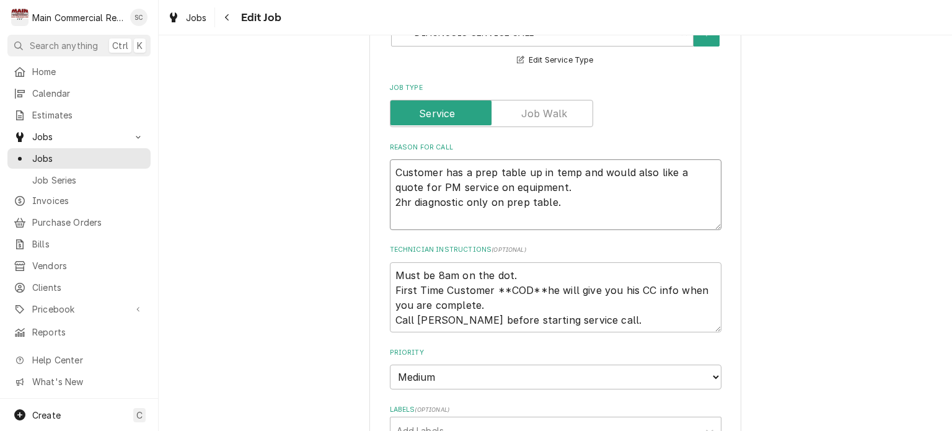
click at [398, 164] on textarea "Customer has a prep table up in temp and would also like a quote for PM service…" at bounding box center [555, 194] width 331 height 71
paste textarea "First Time Customer **COD**"
type textarea "x"
type textarea "First Time Customer **COD** Customer has a prep table up in temp and would also…"
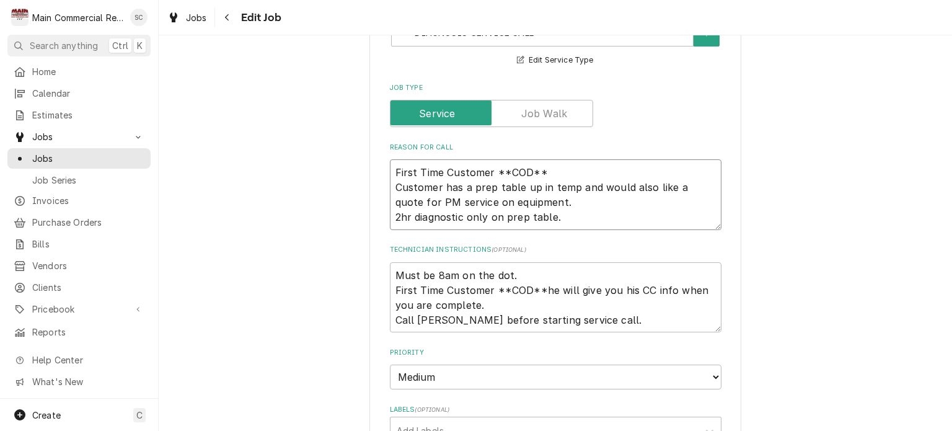
click at [390, 171] on textarea "First Time Customer **COD** Customer has a prep table up in temp and would also…" at bounding box center [555, 194] width 331 height 71
type textarea "x"
type textarea "First Time Customer **COD** Customer has a prep table up in temp and would also…"
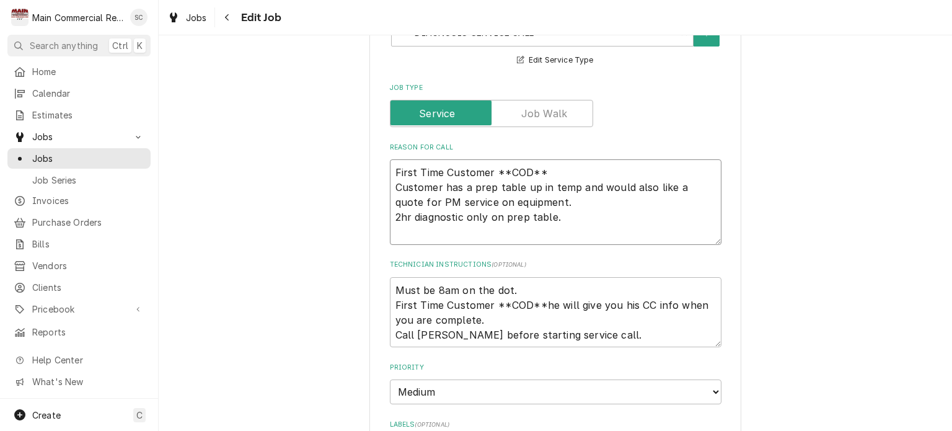
type textarea "x"
type textarea "8 First Time Customer **COD** Customer has a prep table up in temp and would al…"
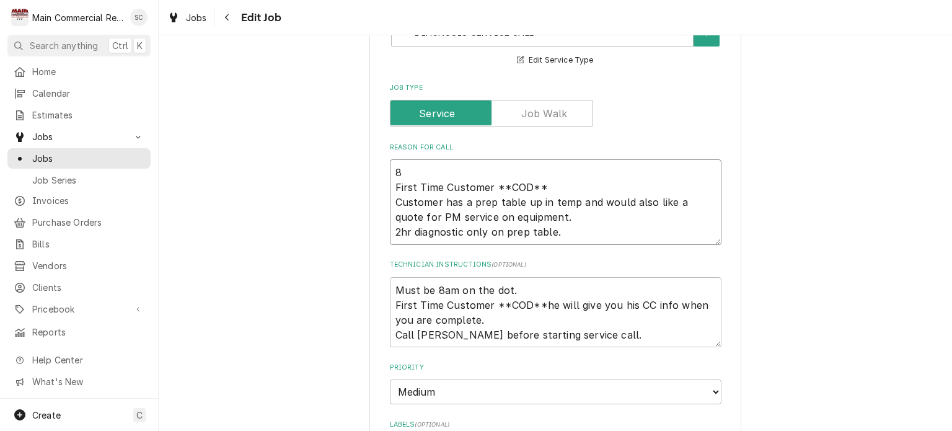
type textarea "x"
type textarea "8am First Time Customer **COD** Customer has a prep table up in temp and would …"
type textarea "x"
type textarea "8am First Time Customer **COD** Customer has a prep table up in temp and would …"
type textarea "x"
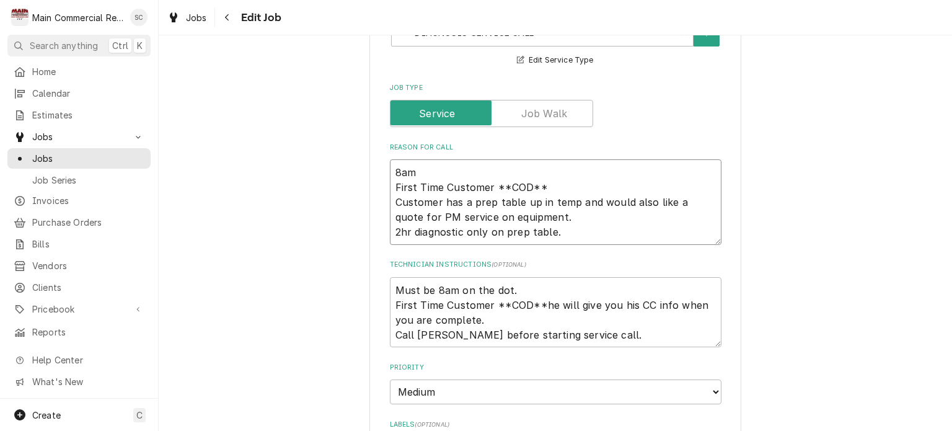
type textarea "8am s First Time Customer **COD** Customer has a prep table up in temp and woul…"
type textarea "x"
type textarea "8am st First Time Customer **COD** Customer has a prep table up in temp and wou…"
type textarea "x"
type textarea "8am sta First Time Customer **COD** Customer has a prep table up in temp and wo…"
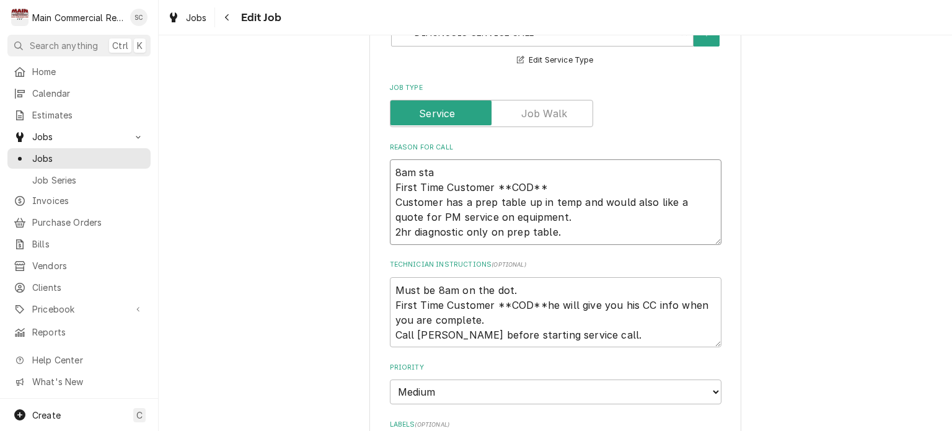
type textarea "x"
type textarea "8am star First Time Customer **COD** Customer has a prep table up in temp and w…"
type textarea "x"
type textarea "8am start First Time Customer **COD** Customer has a prep table up in temp and …"
type textarea "x"
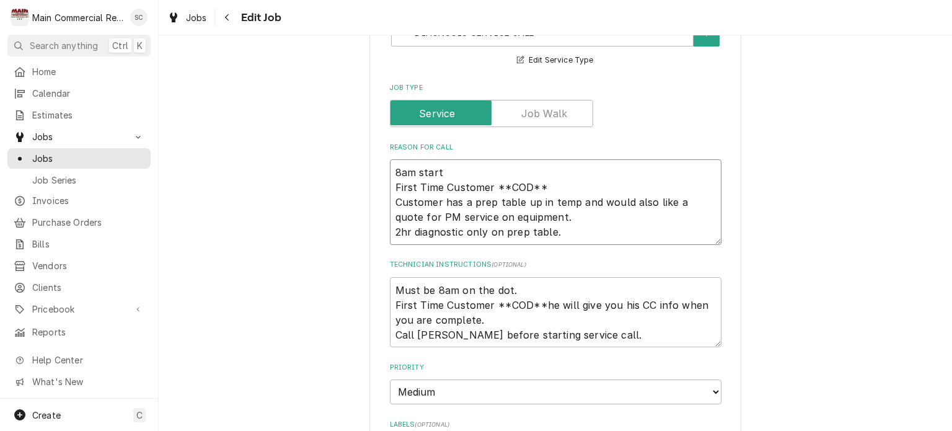
type textarea "8am start First Time Customer **COD** Customer has a prep table up in temp and …"
type textarea "x"
type textarea "8am start t First Time Customer **COD** Customer has a prep table up in temp an…"
type textarea "x"
type textarea "8am start ti First Time Customer **COD** Customer has a prep table up in temp a…"
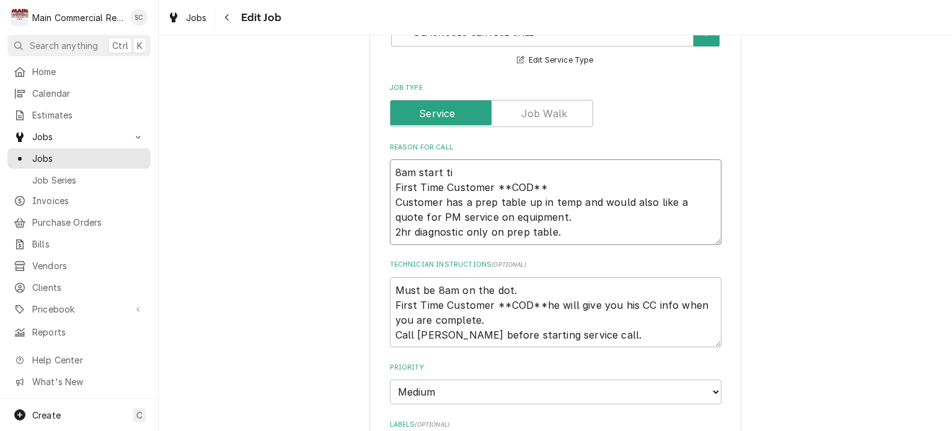
type textarea "x"
type textarea "8am start tim First Time Customer **COD** Customer has a prep table up in temp …"
type textarea "x"
type textarea "8am start time First Time Customer **COD** Customer has a prep table up in temp…"
type textarea "x"
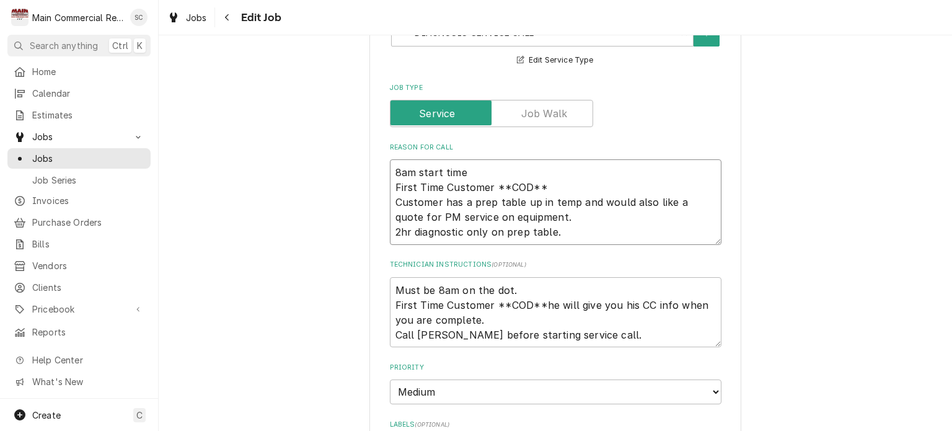
type textarea "8am start time First Time Customer **COD** Customer has a prep table up in temp…"
click at [510, 290] on textarea "Must be 8am on the dot. First Time Customer **COD**he will give you his CC info…" at bounding box center [555, 312] width 331 height 71
type textarea "x"
type textarea "Must be 8am on the dot First Time Customer **COD**he will give you his CC info …"
type textarea "x"
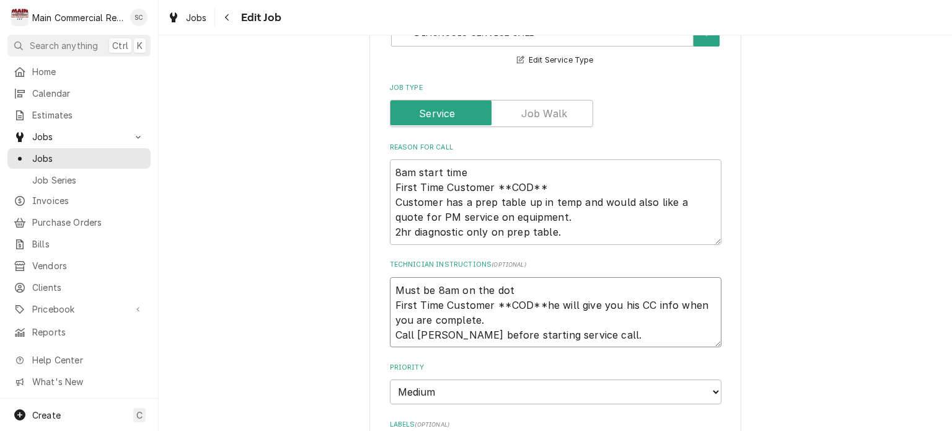
type textarea "Must be 8am on the dot! First Time Customer **COD**he will give you his CC info…"
type textarea "x"
type textarea "Must be 8am on the dot! First Time Customer **COD**he will give you his CC info…"
type textarea "x"
type textarea "Must be 8am on the dot! ( First Time Customer **COD**he will give you his CC in…"
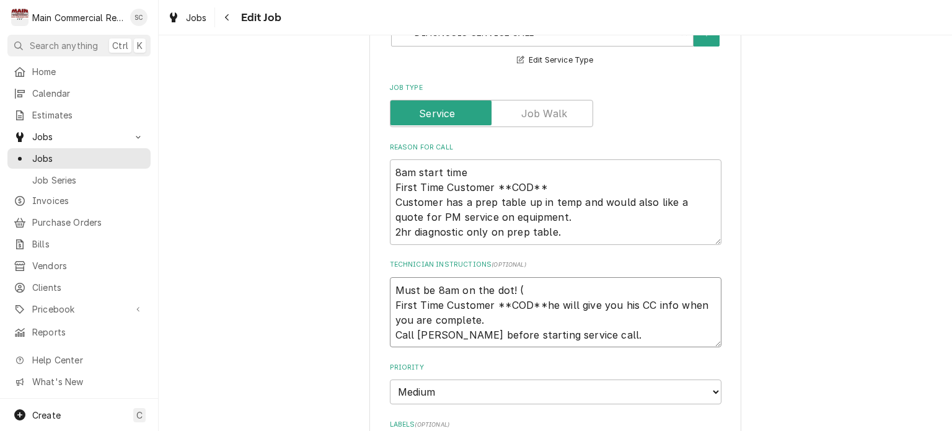
type textarea "x"
type textarea "Must be 8am on the dot! (C First Time Customer **COD**he will give you his CC i…"
type textarea "x"
type textarea "Must be 8am on the dot! (Ca First Time Customer **COD**he will give you his CC …"
type textarea "x"
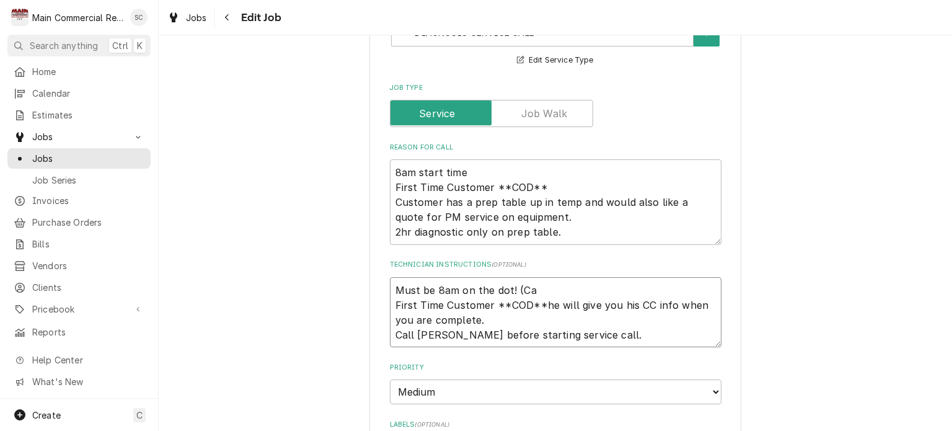
type textarea "Must be 8am on the dot! (Cal First Time Customer **COD**he will give you his CC…"
type textarea "x"
type textarea "Must be 8am on the dot! (Call First Time Customer **COD**he will give you his C…"
type textarea "x"
type textarea "Must be 8am on the dot! (Call First Time Customer **COD**he will give you his C…"
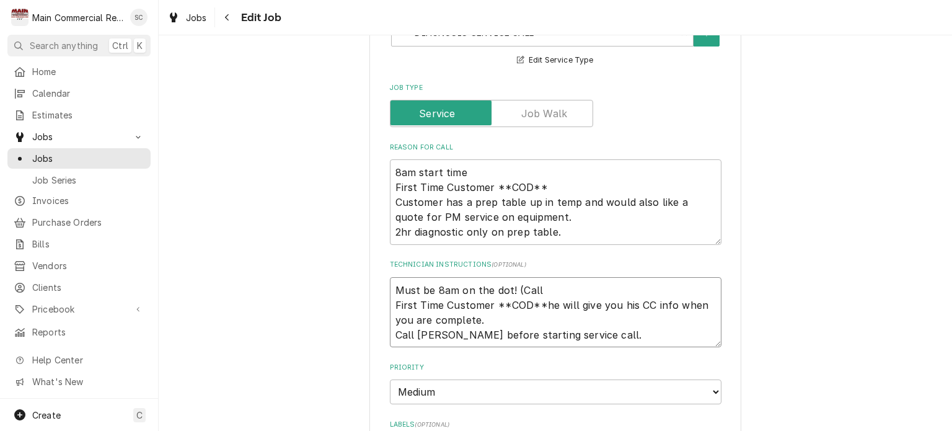
type textarea "x"
type textarea "Must be 8am on the dot! (Call m First Time Customer **COD**he will give you his…"
type textarea "x"
type textarea "Must be 8am on the dot! (Call me First Time Customer **COD**he will give you hi…"
type textarea "x"
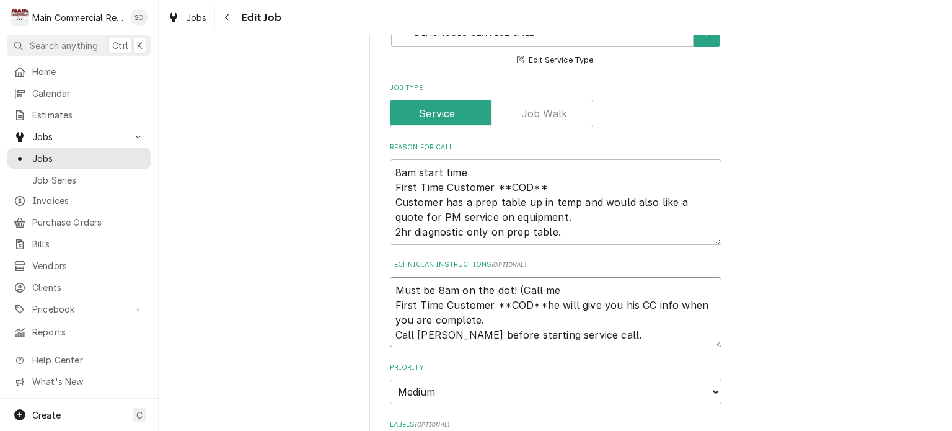
type textarea "Must be 8am on the dot! (Call me, First Time Customer **COD**he will give you h…"
type textarea "x"
type textarea "Must be 8am on the dot! (Call me, First Time Customer **COD**he will give you h…"
type textarea "x"
type textarea "Must be 8am on the dot! (Call me, S First Time Customer **COD**he will give you…"
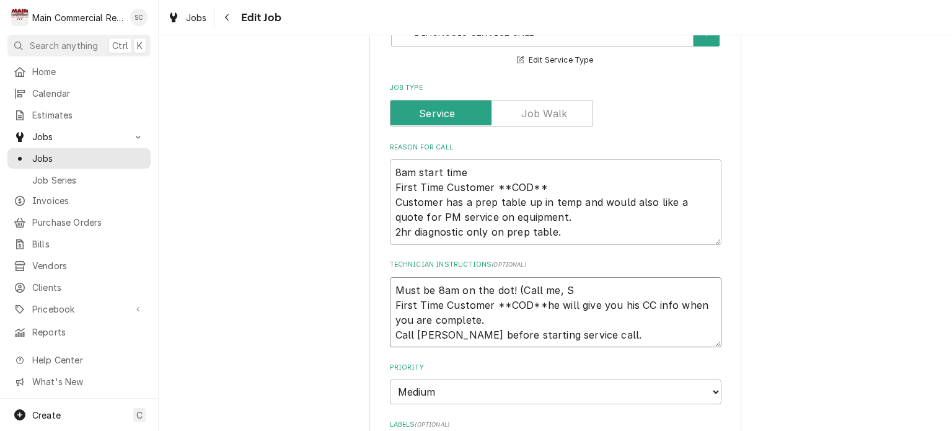
type textarea "x"
type textarea "Must be 8am on the dot! (Call me, Sh First Time Customer **COD**he will give yo…"
type textarea "x"
type textarea "Must be 8am on the dot! (Call me, Sha First Time Customer **COD**he will give y…"
type textarea "x"
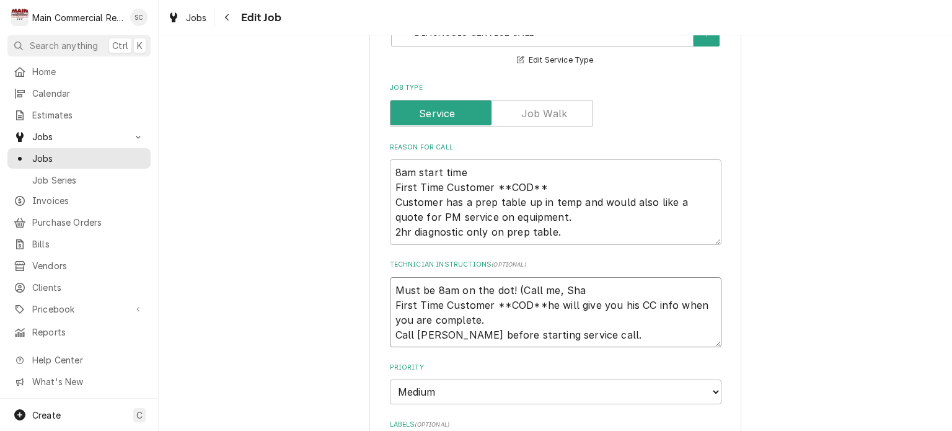
type textarea "Must be 8am on the dot! (Call me, Shao First Time Customer **COD**he will give …"
type textarea "x"
type textarea "Must be 8am on the dot! (Call me, Shaon First Time Customer **COD**he will give…"
type textarea "x"
type textarea "Must be 8am on the dot! (Call me, Shao First Time Customer **COD**he will give …"
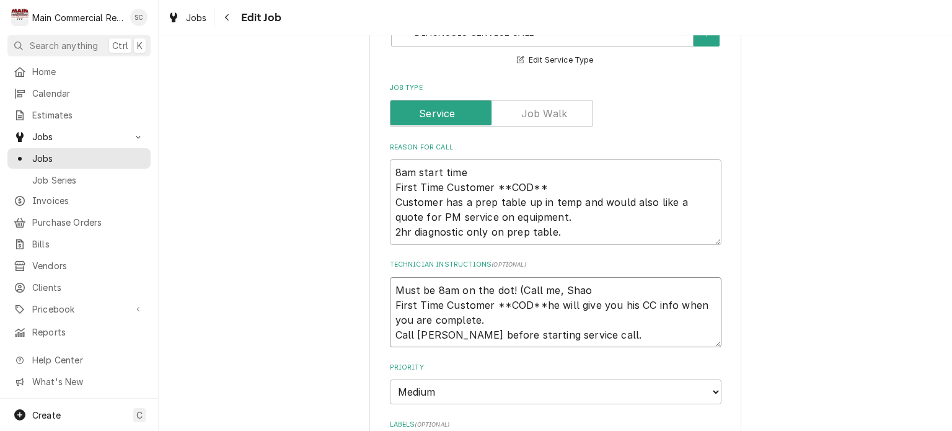
type textarea "x"
type textarea "Must be 8am on the dot! (Call me, Sha First Time Customer **COD**he will give y…"
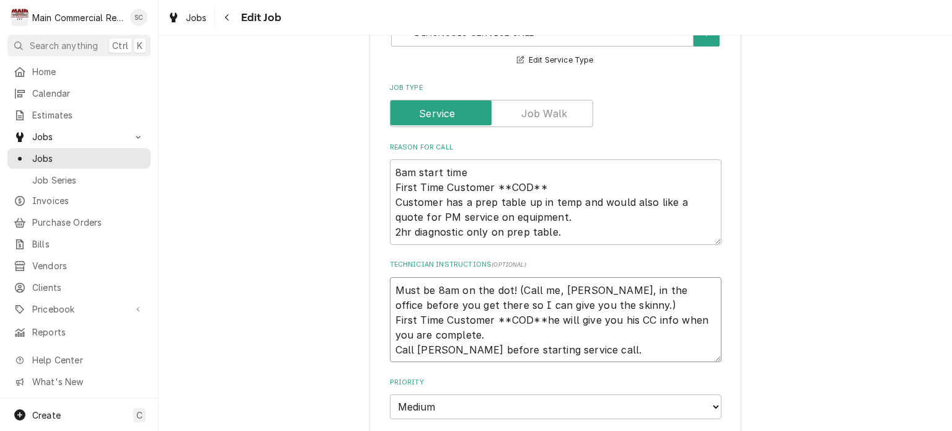
drag, startPoint x: 609, startPoint y: 351, endPoint x: 389, endPoint y: 348, distance: 220.0
click at [390, 348] on textarea "Must be 8am on the dot! (Call me, Sharon, in the office before you get there so…" at bounding box center [555, 320] width 331 height 86
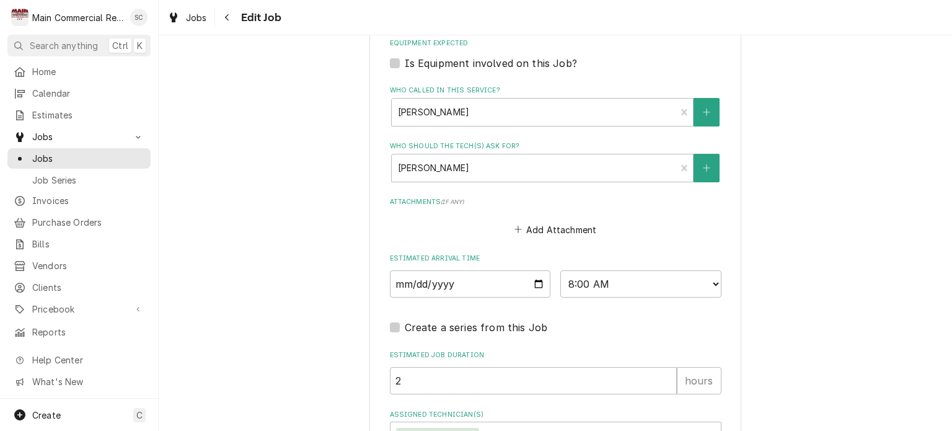
scroll to position [1019, 0]
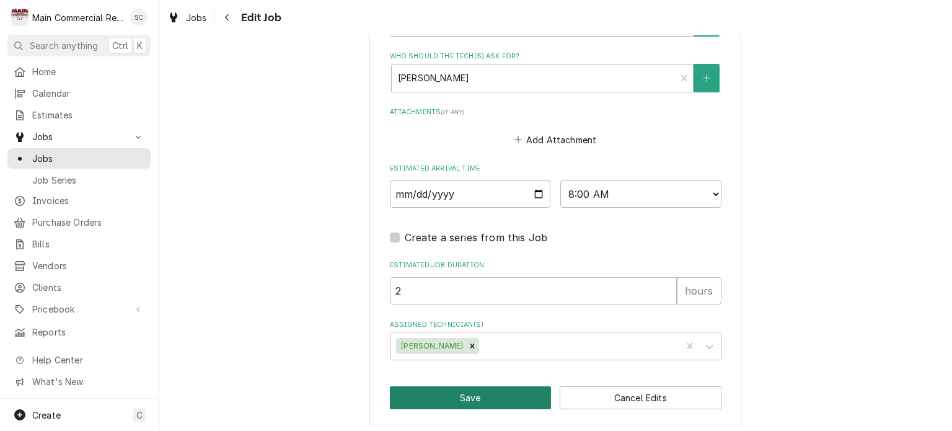
click at [479, 391] on button "Save" at bounding box center [471, 397] width 162 height 23
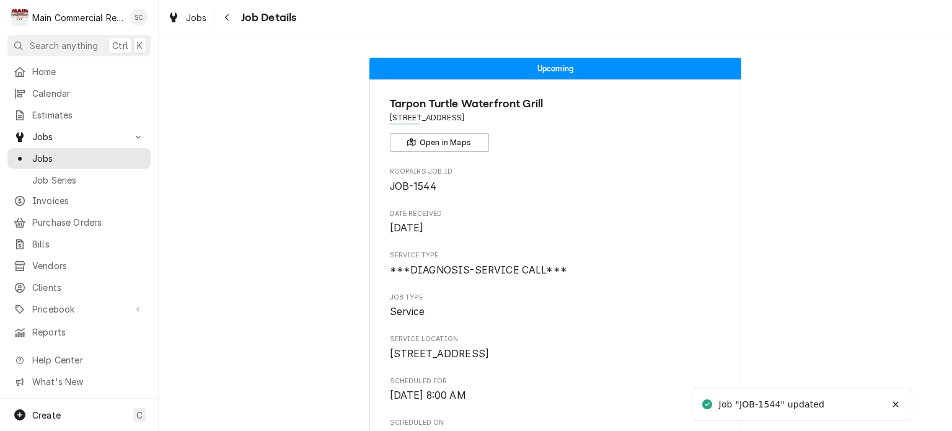
click at [224, 19] on icon "Navigate back" at bounding box center [227, 17] width 6 height 9
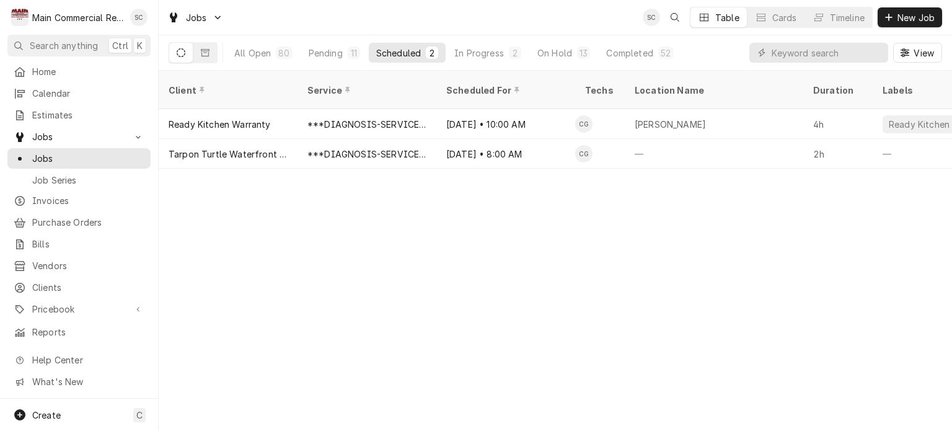
click at [404, 210] on div "Client Service Scheduled For Techs Location Name Duration Labels Status ID Prio…" at bounding box center [555, 251] width 793 height 360
click at [524, 235] on div "Client Service Scheduled For Techs Location Name Duration Labels Status ID Prio…" at bounding box center [555, 251] width 793 height 360
click at [523, 232] on div "Client Service Scheduled For Techs Location Name Duration Labels Status ID Prio…" at bounding box center [555, 251] width 793 height 360
click at [523, 237] on div "Client Service Scheduled For Techs Location Name Duration Labels Status ID Prio…" at bounding box center [555, 251] width 793 height 360
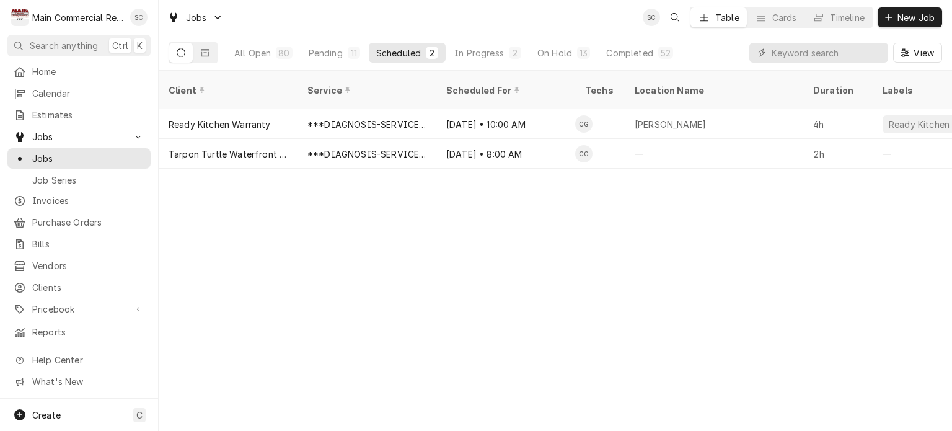
click at [670, 227] on div "Client Service Scheduled For Techs Location Name Duration Labels Status ID Prio…" at bounding box center [555, 251] width 793 height 360
click at [582, 252] on div "Client Service Scheduled For Techs Location Name Duration Labels Status ID Prio…" at bounding box center [555, 251] width 793 height 360
